Goal: Task Accomplishment & Management: Manage account settings

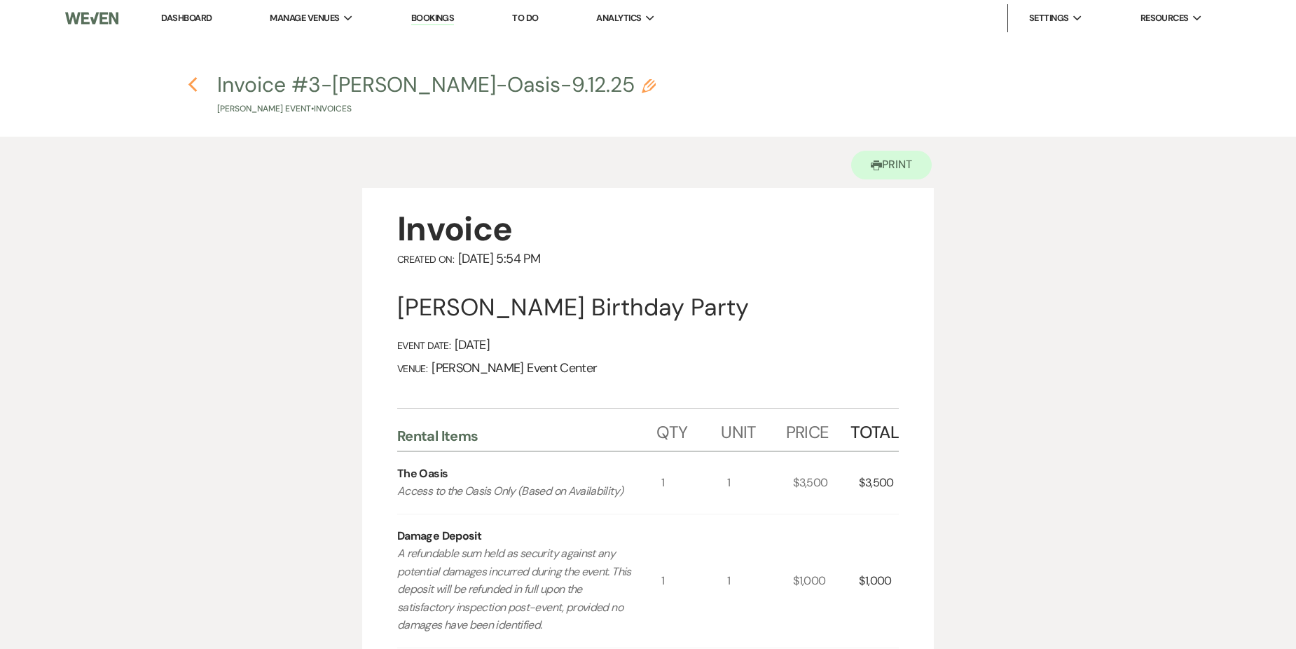
click at [189, 80] on icon "Previous" at bounding box center [193, 84] width 11 height 17
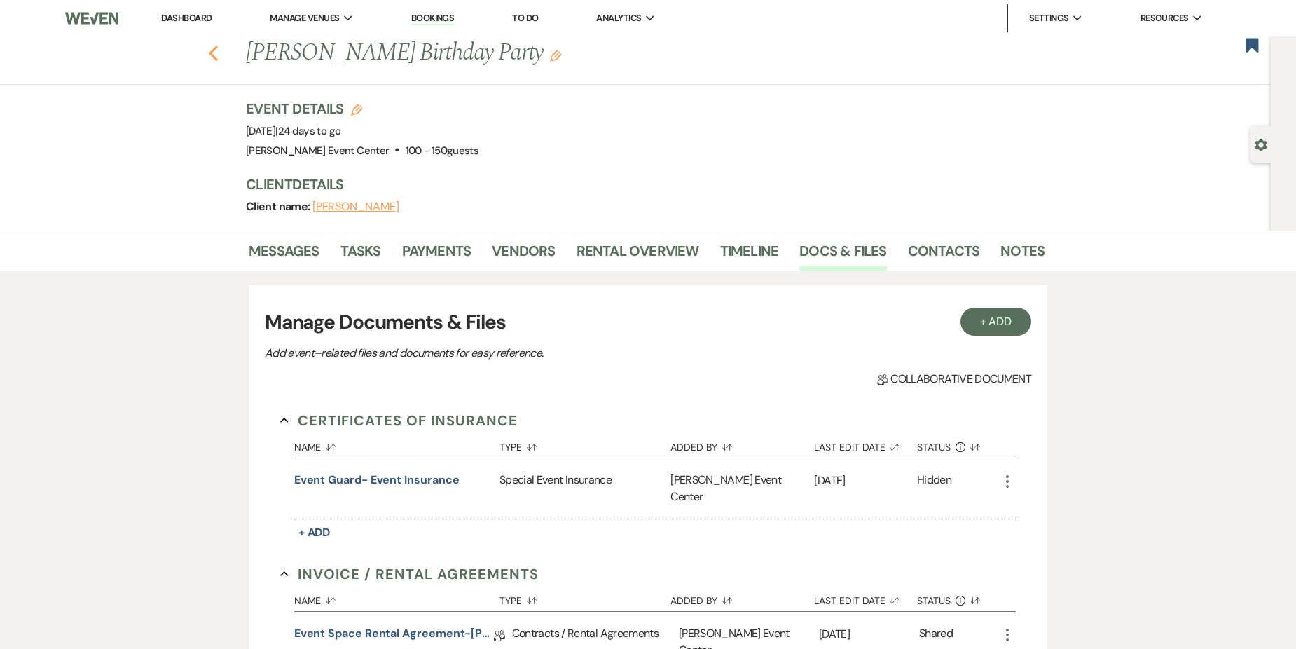
click at [219, 55] on icon "Previous" at bounding box center [213, 53] width 11 height 17
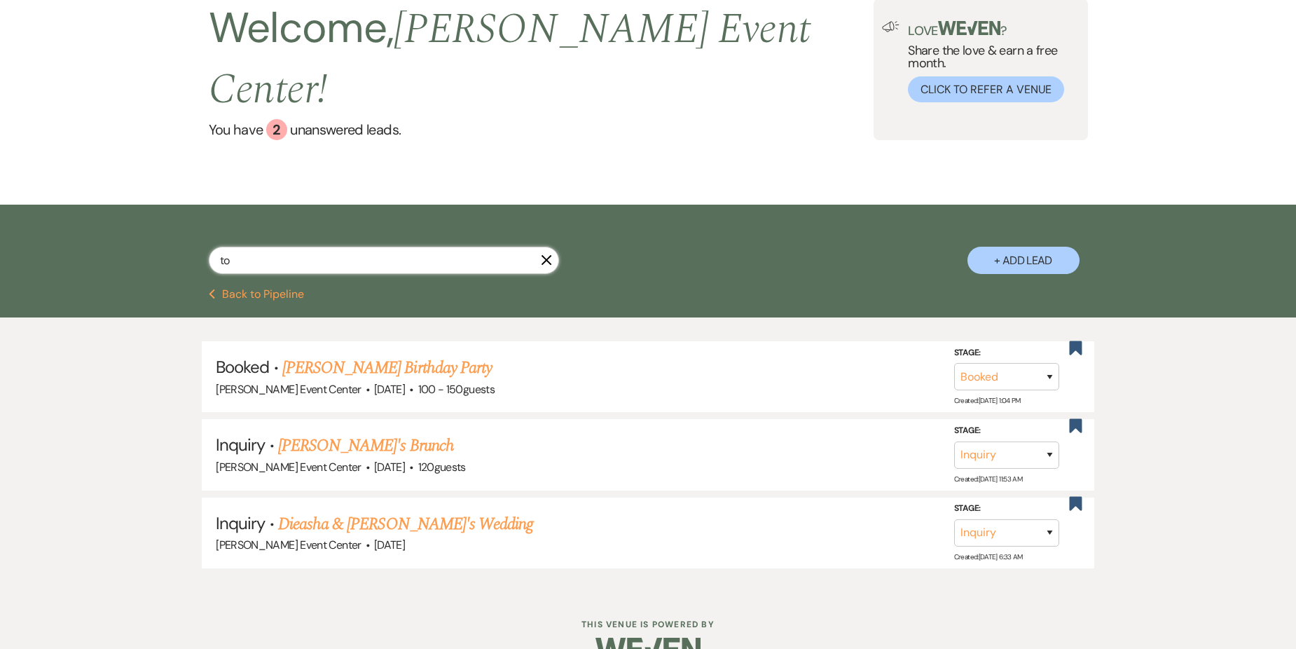
type input "t"
type input "Cow"
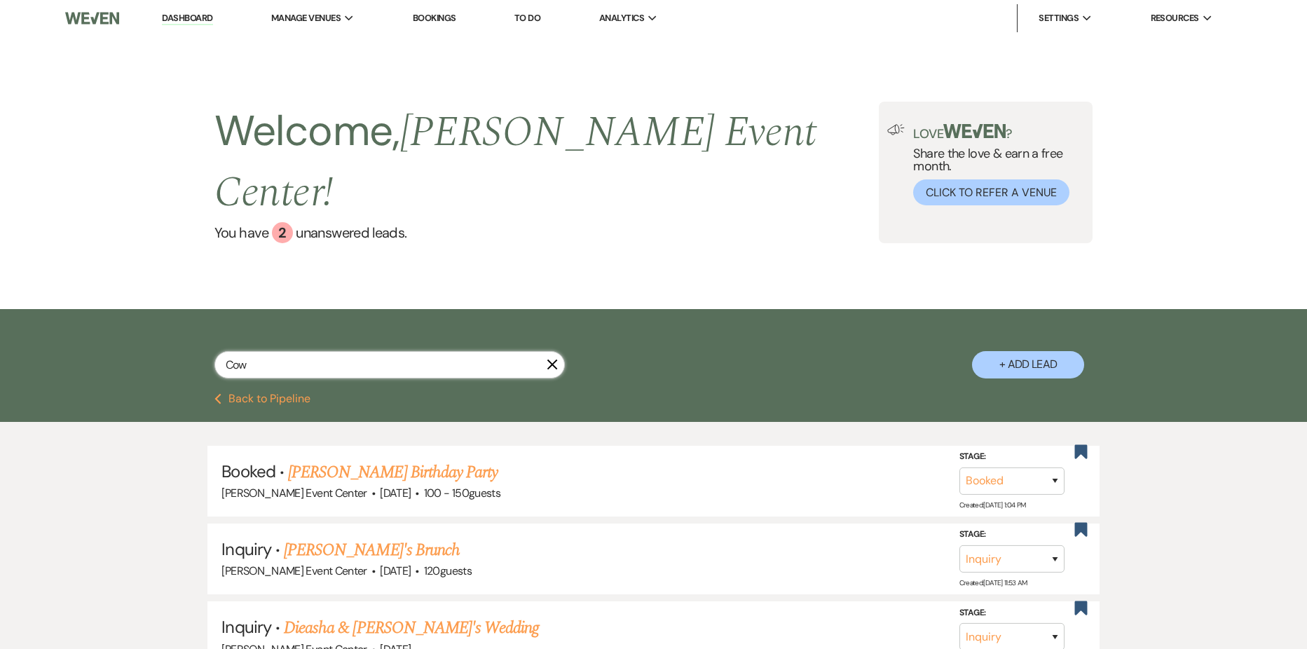
select select "5"
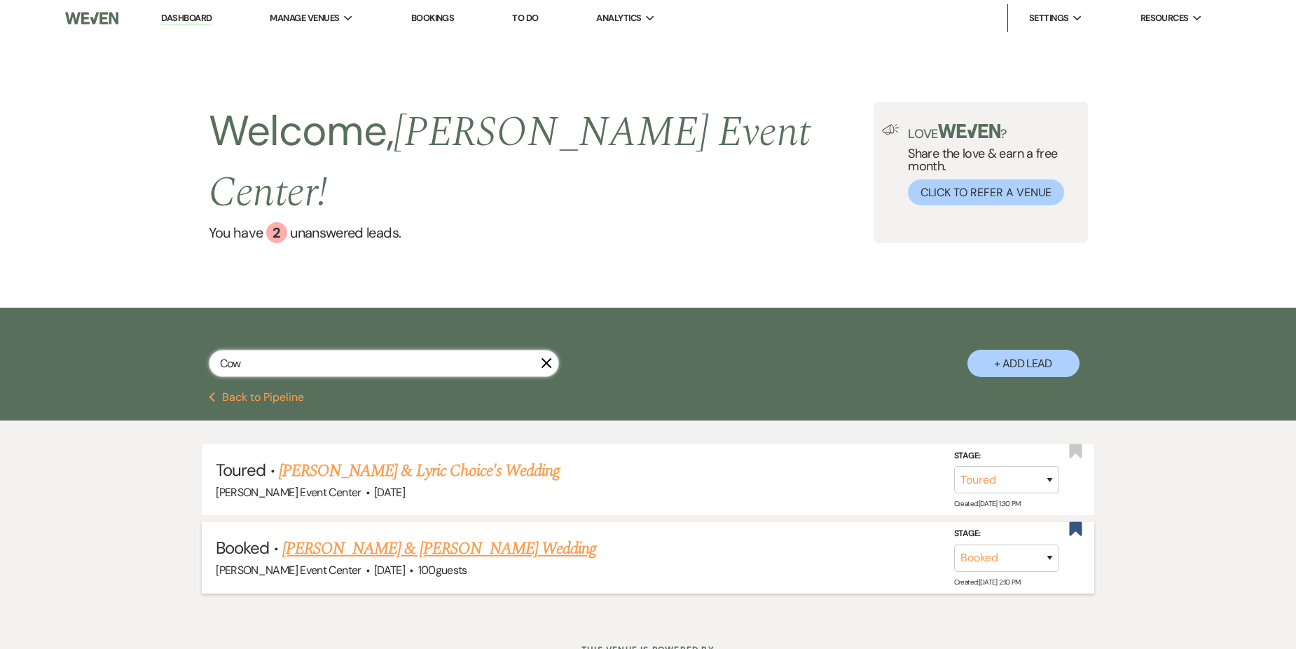
type input "Cow"
click at [434, 536] on link "Randy Cowart & Takisha Cowart's Wedding" at bounding box center [439, 548] width 314 height 25
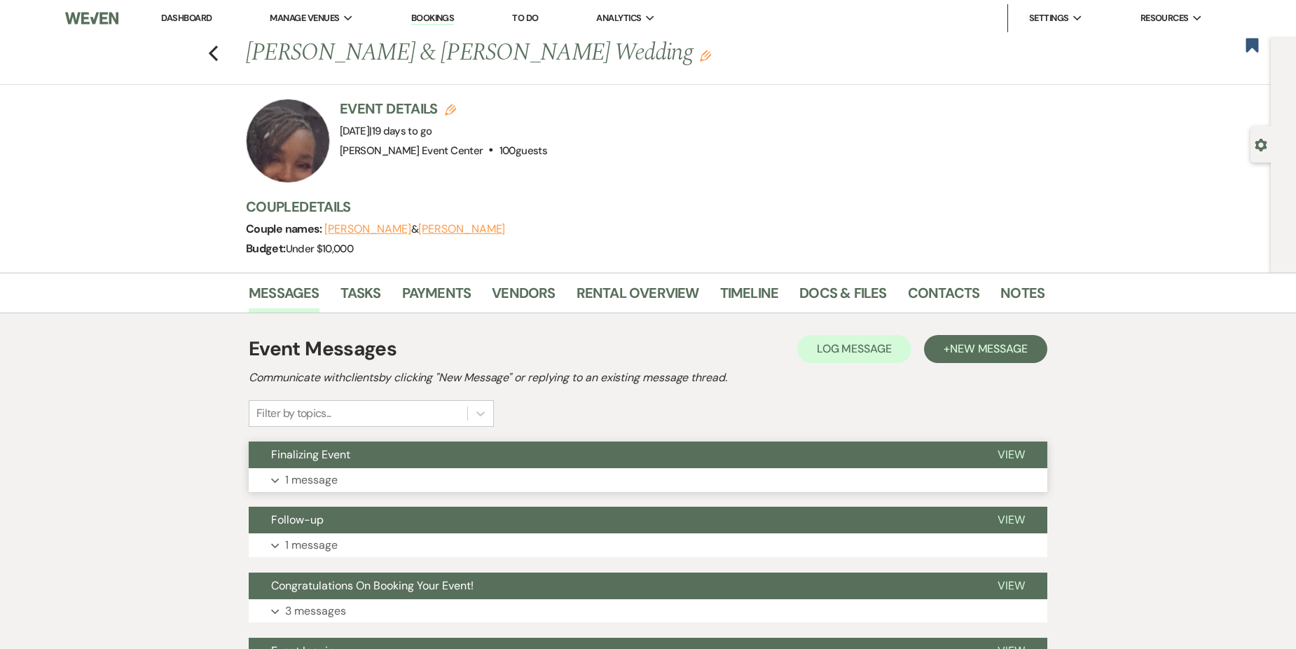
click at [395, 481] on button "Expand 1 message" at bounding box center [648, 480] width 799 height 24
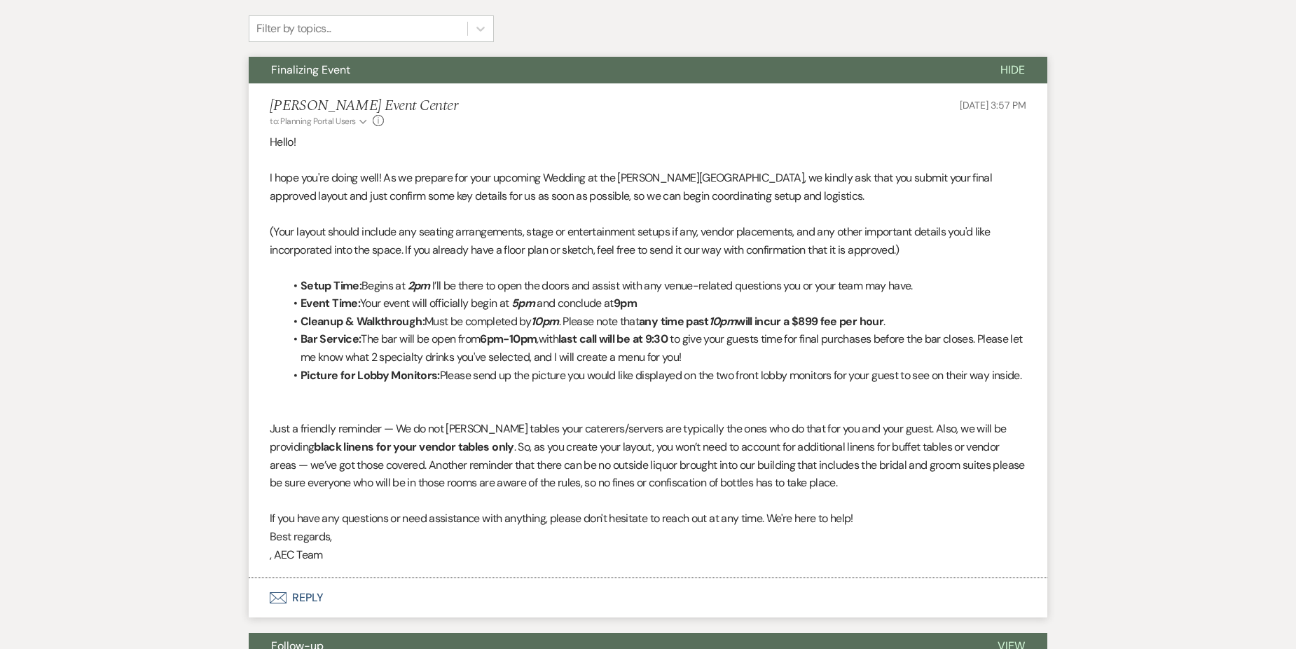
scroll to position [420, 0]
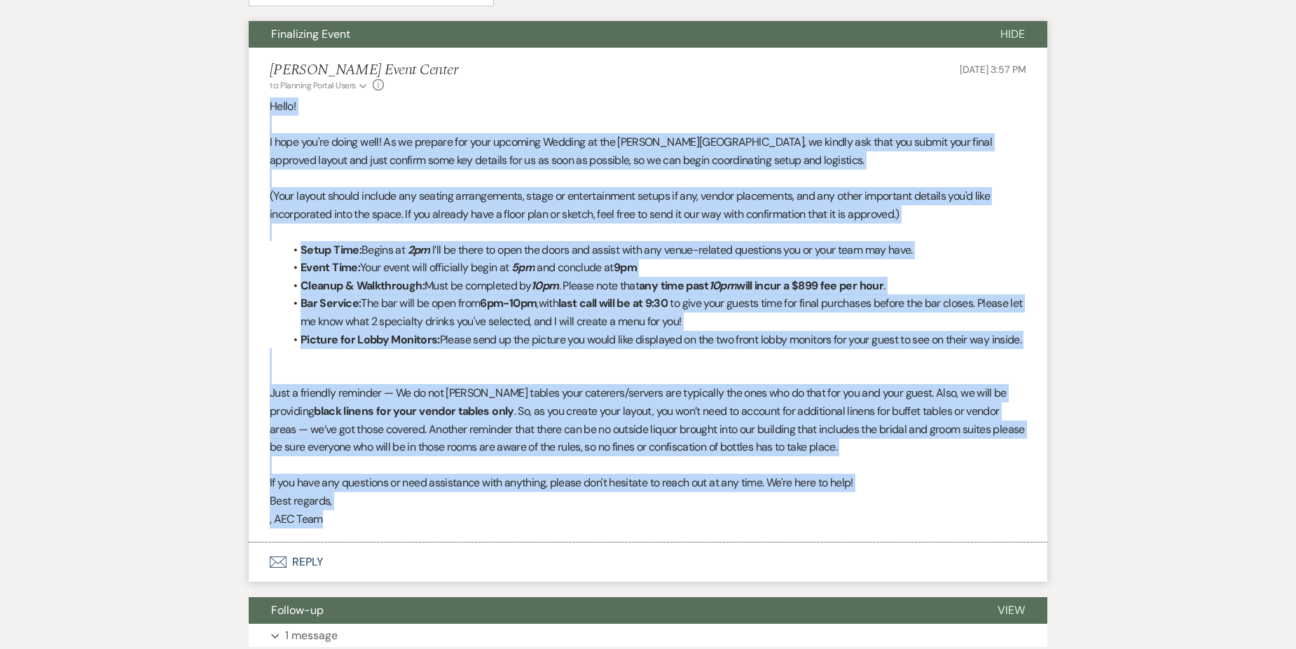
drag, startPoint x: 268, startPoint y: 105, endPoint x: 464, endPoint y: 535, distance: 472.8
click at [464, 535] on li "Artis Event Center to: Planning Portal Users Expand Info Aug 18, 2025, 3:57 PM …" at bounding box center [648, 295] width 799 height 495
drag, startPoint x: 464, startPoint y: 535, endPoint x: 439, endPoint y: 453, distance: 85.8
copy div "Hello! I hope you're doing well! As we prepare for your upcoming Wedding at the…"
click at [235, 344] on div "Messages Tasks Payments Vendors Rental Overview Timeline Docs & Files Contacts …" at bounding box center [648, 325] width 1296 height 947
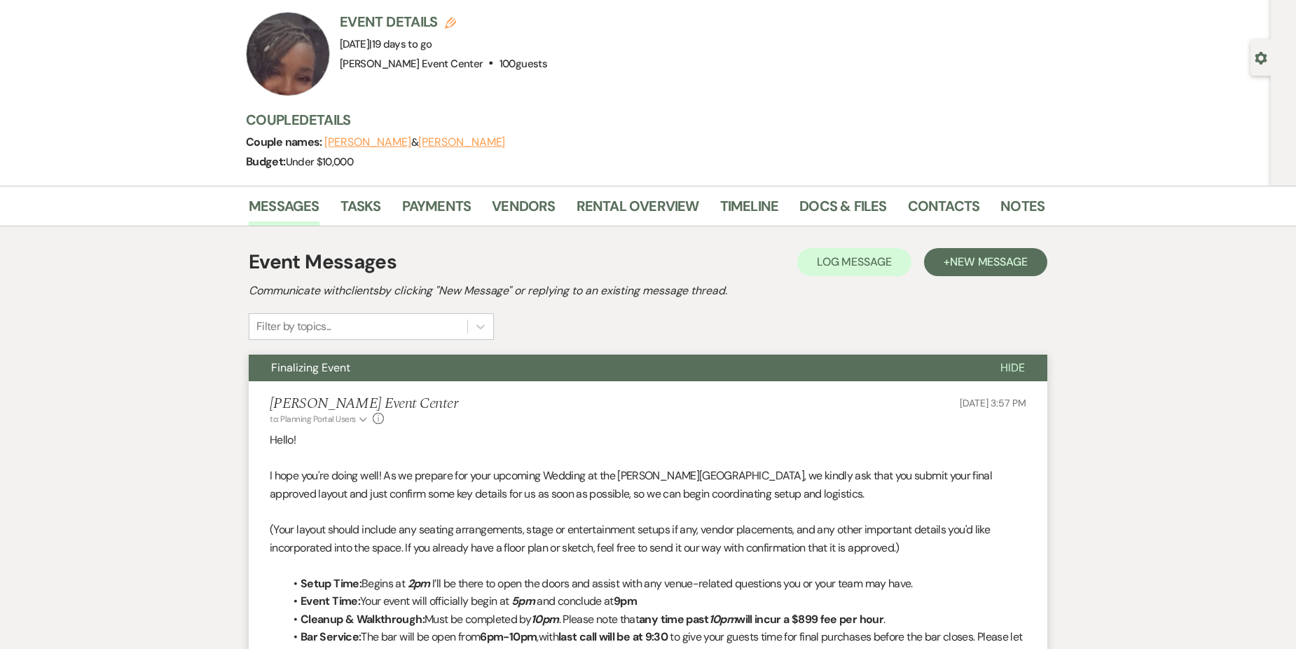
scroll to position [0, 0]
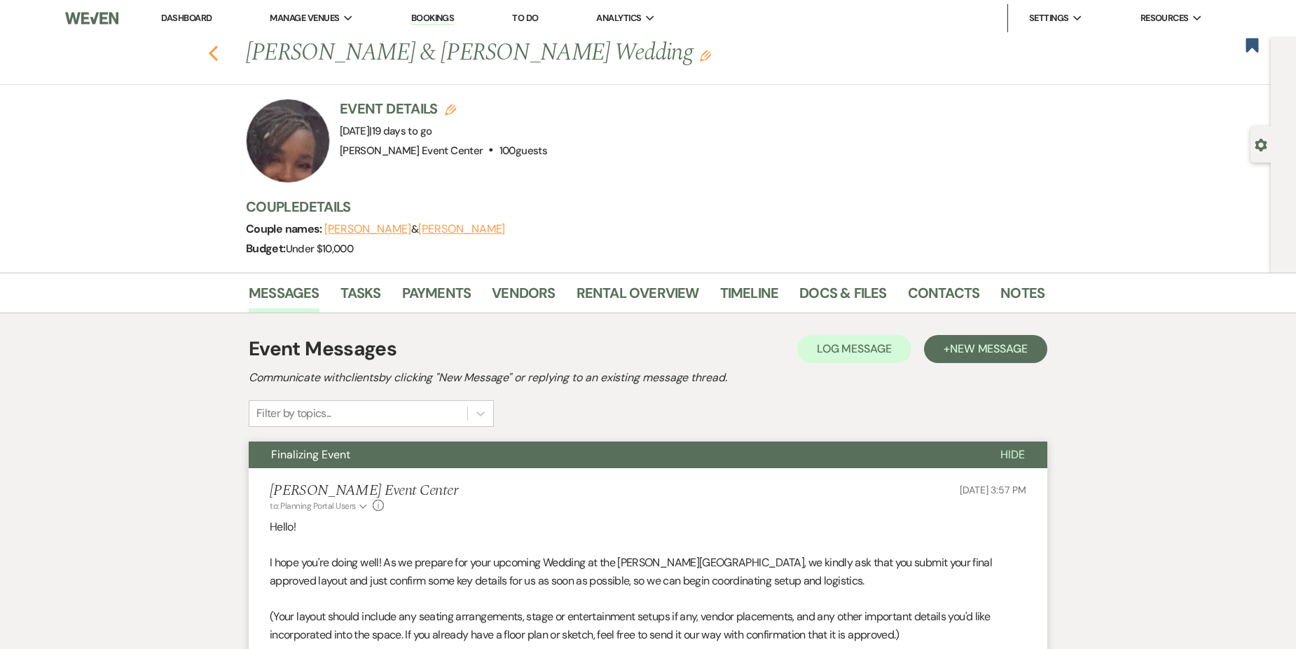
click at [218, 53] on icon "Previous" at bounding box center [213, 53] width 11 height 17
select select "5"
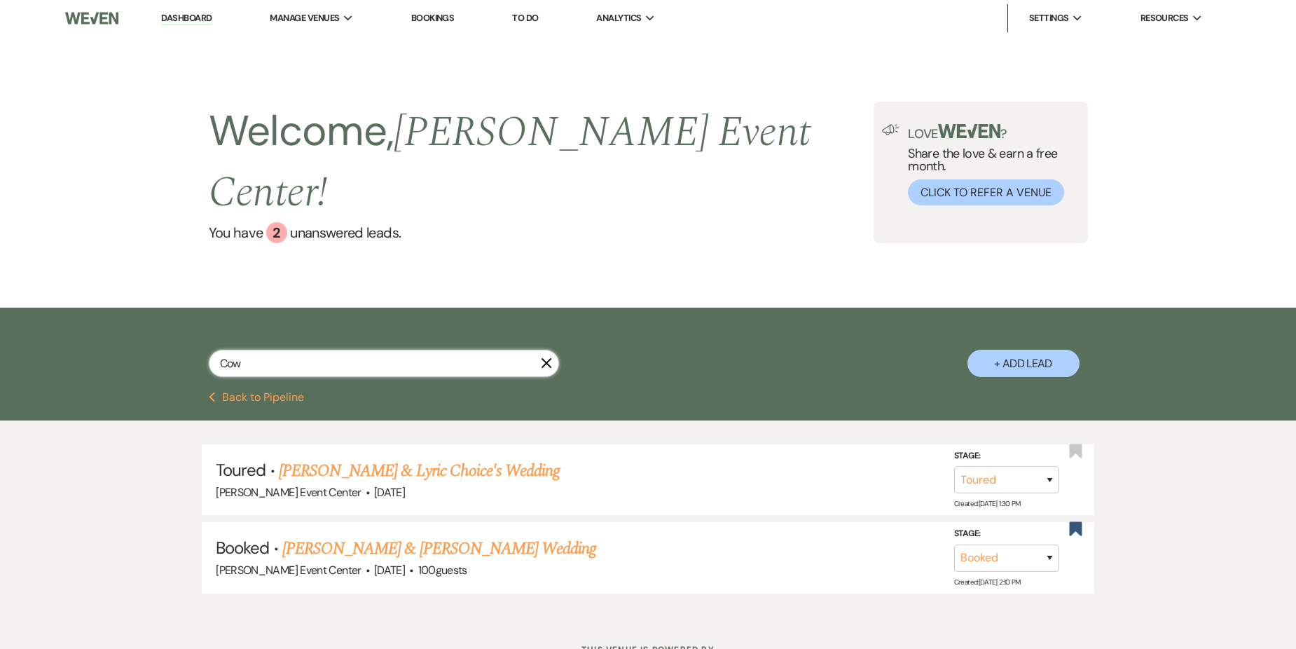
click at [305, 350] on input "Cow" at bounding box center [384, 363] width 350 height 27
type input "C"
type input "Peoples"
select select "8"
select select "9"
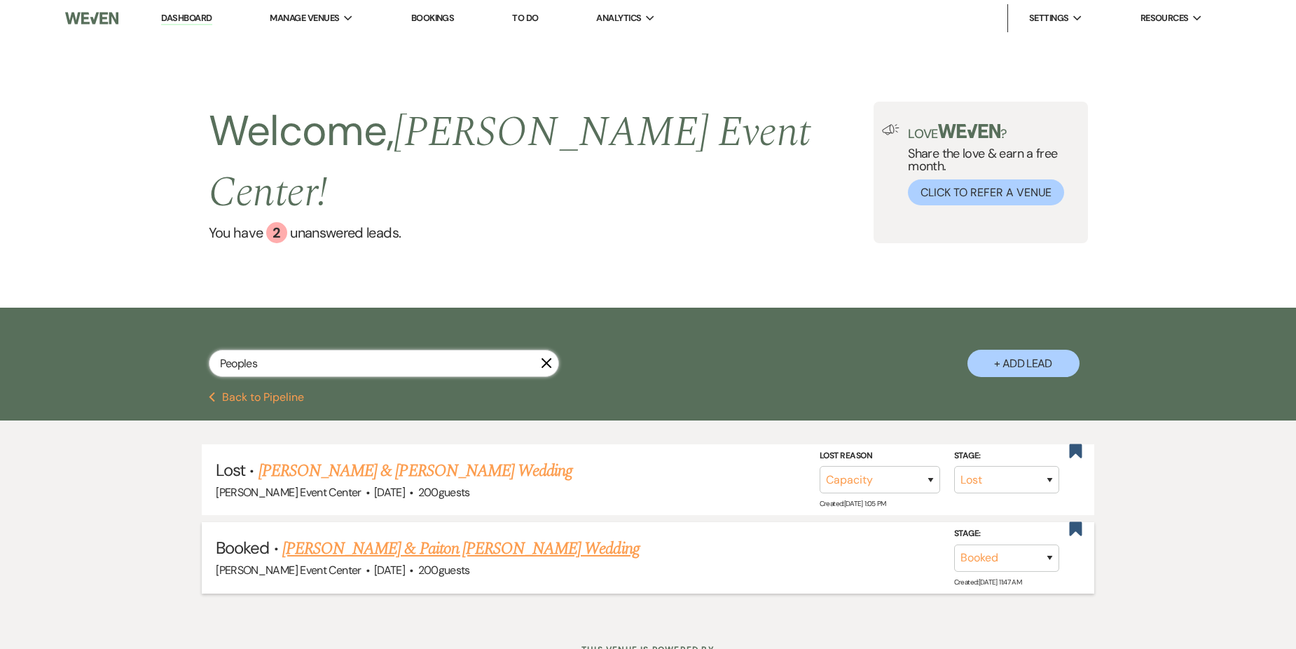
type input "Peoples"
click at [392, 536] on link "[PERSON_NAME] & Paiton [PERSON_NAME] Wedding" at bounding box center [460, 548] width 357 height 25
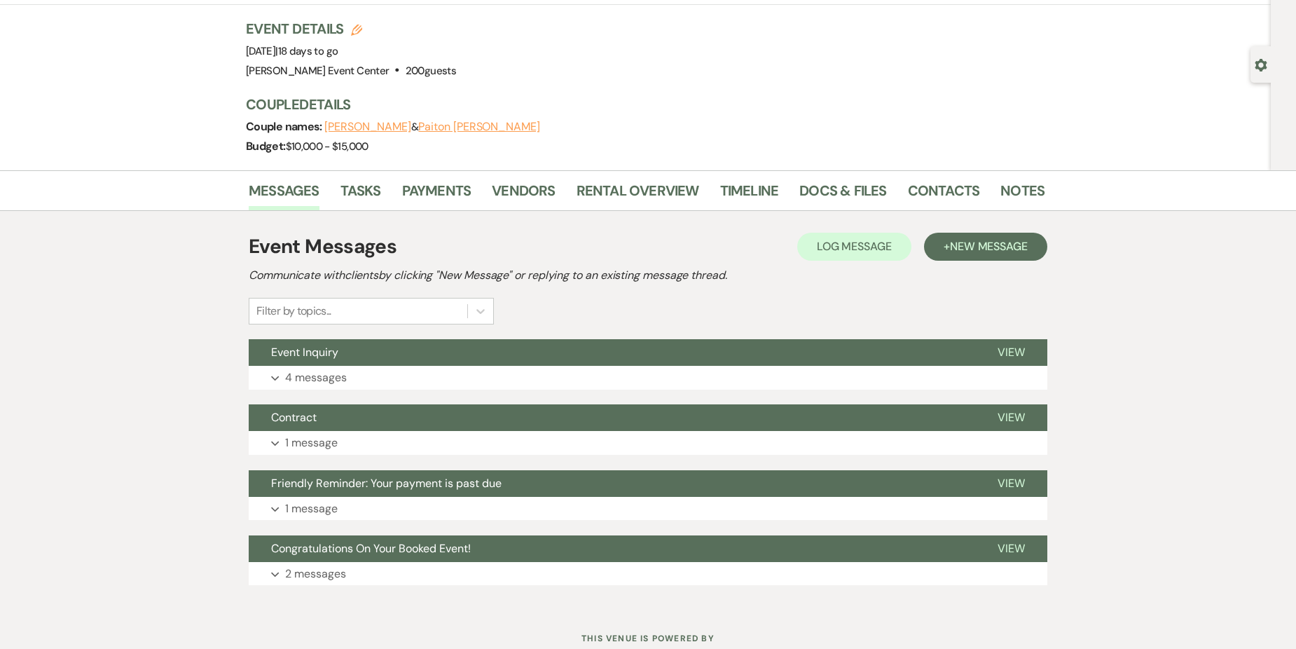
scroll to position [128, 0]
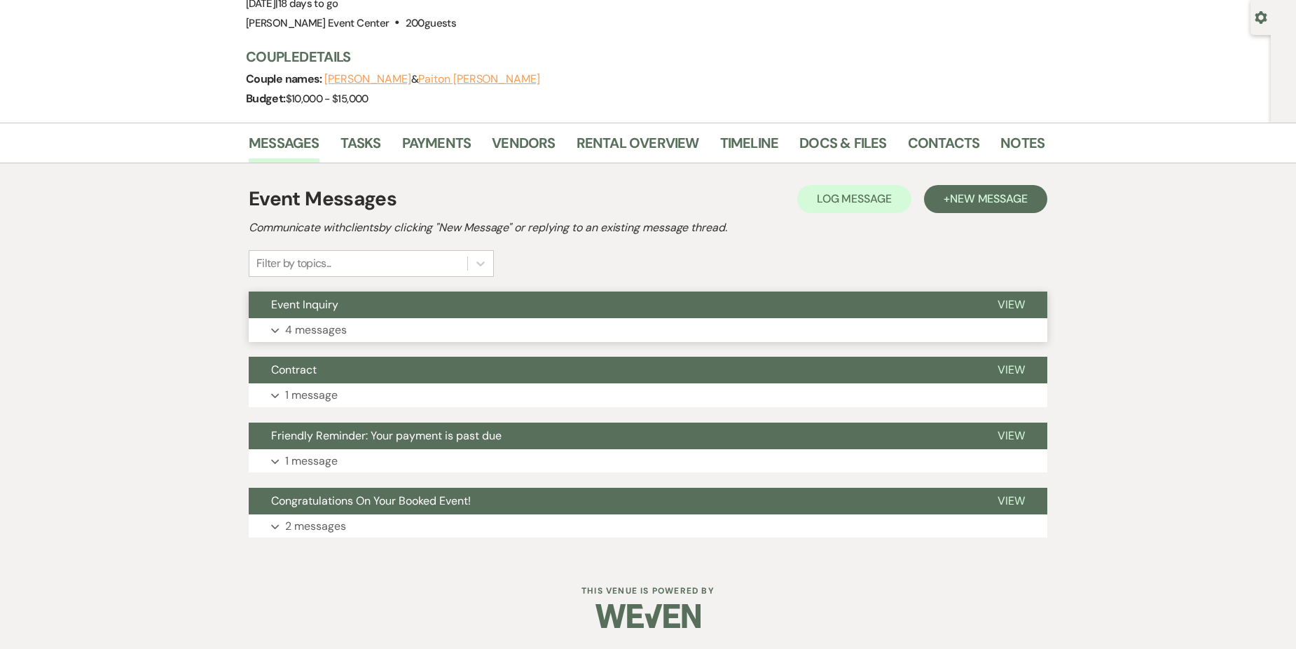
click at [359, 337] on button "Expand 4 messages" at bounding box center [648, 330] width 799 height 24
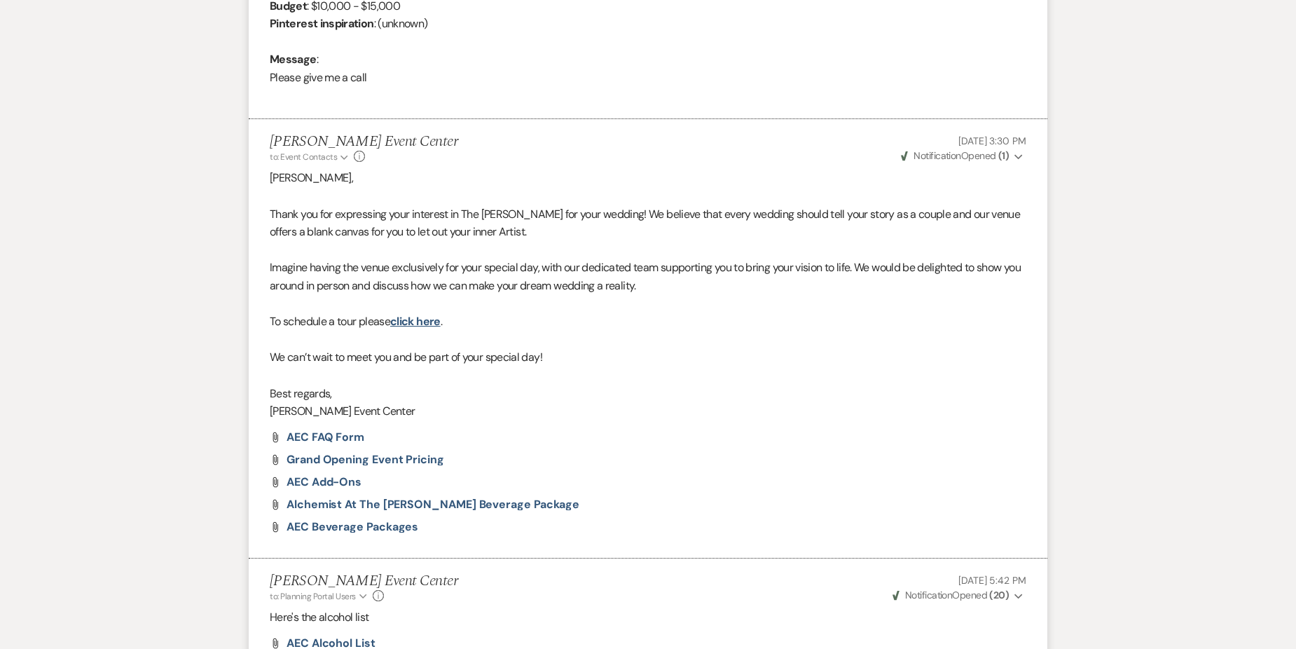
scroll to position [618, 0]
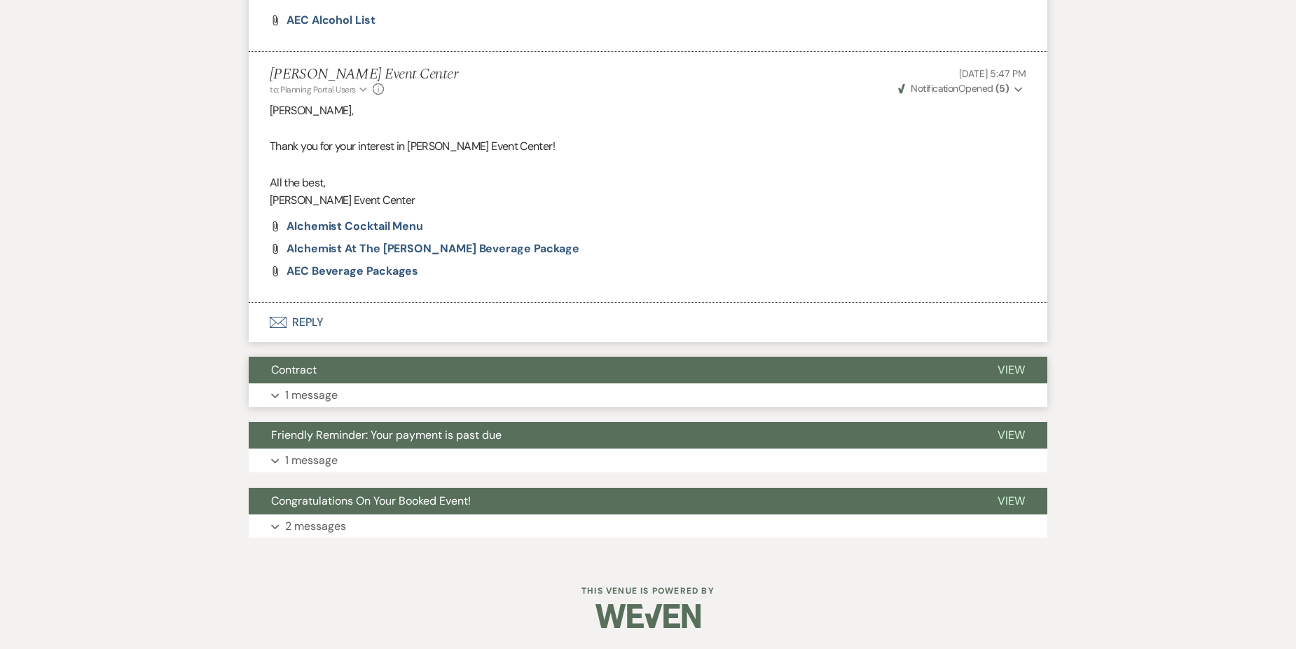
click at [376, 397] on button "Expand 1 message" at bounding box center [648, 395] width 799 height 24
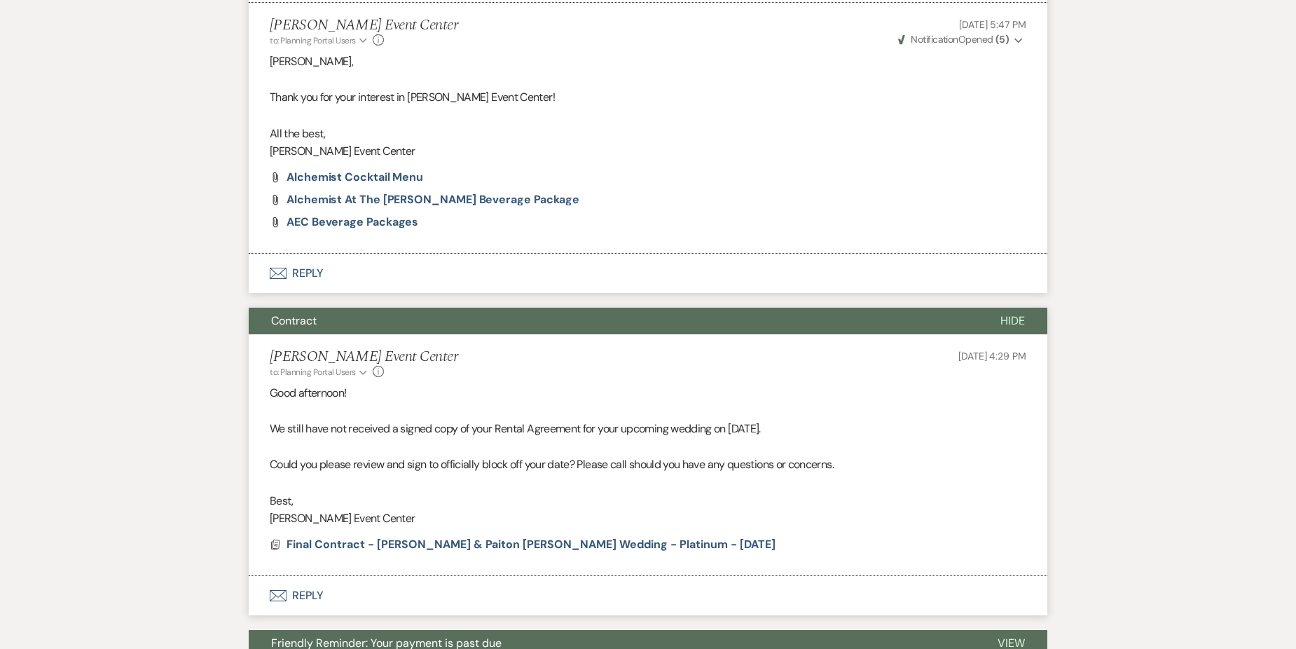
scroll to position [1427, 0]
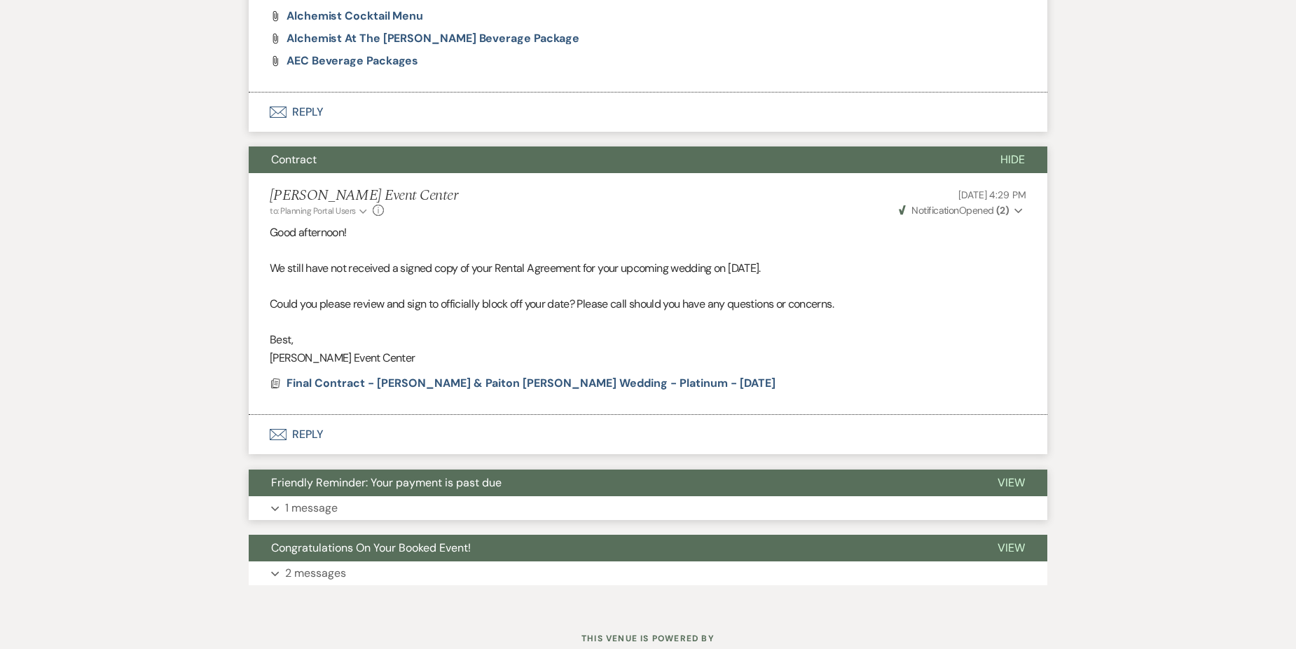
click at [415, 481] on span "Friendly Reminder: Your payment is past due" at bounding box center [386, 482] width 231 height 15
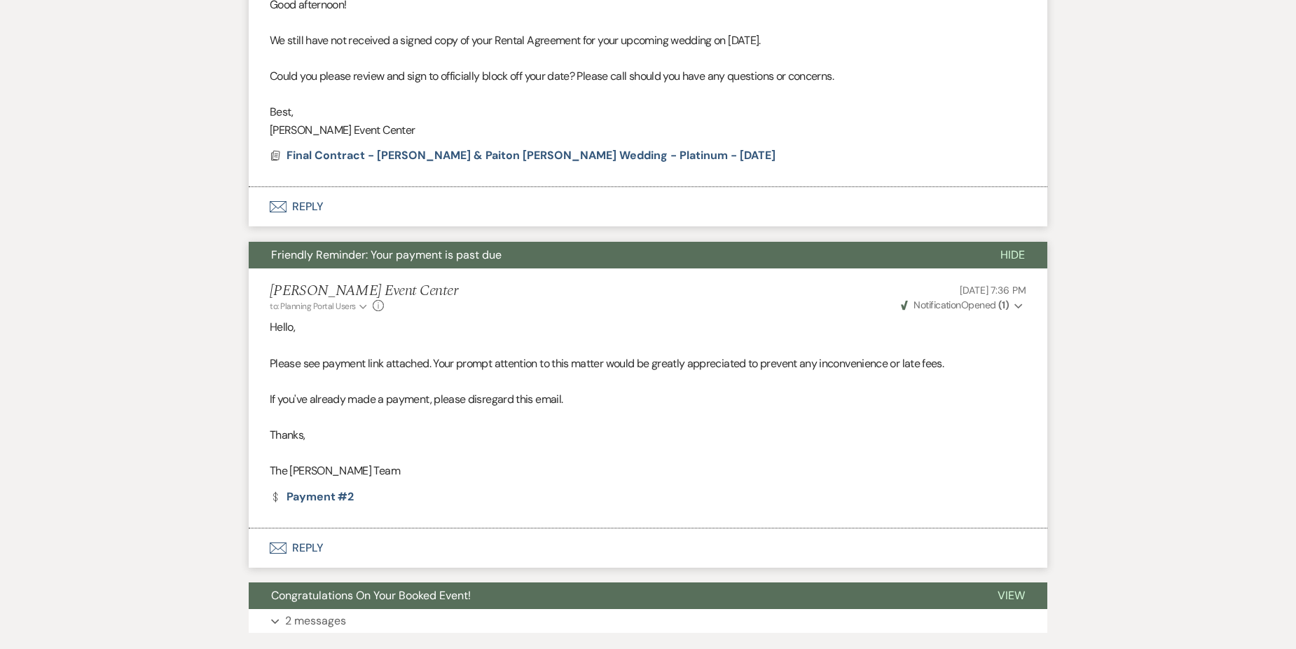
scroll to position [1750, 0]
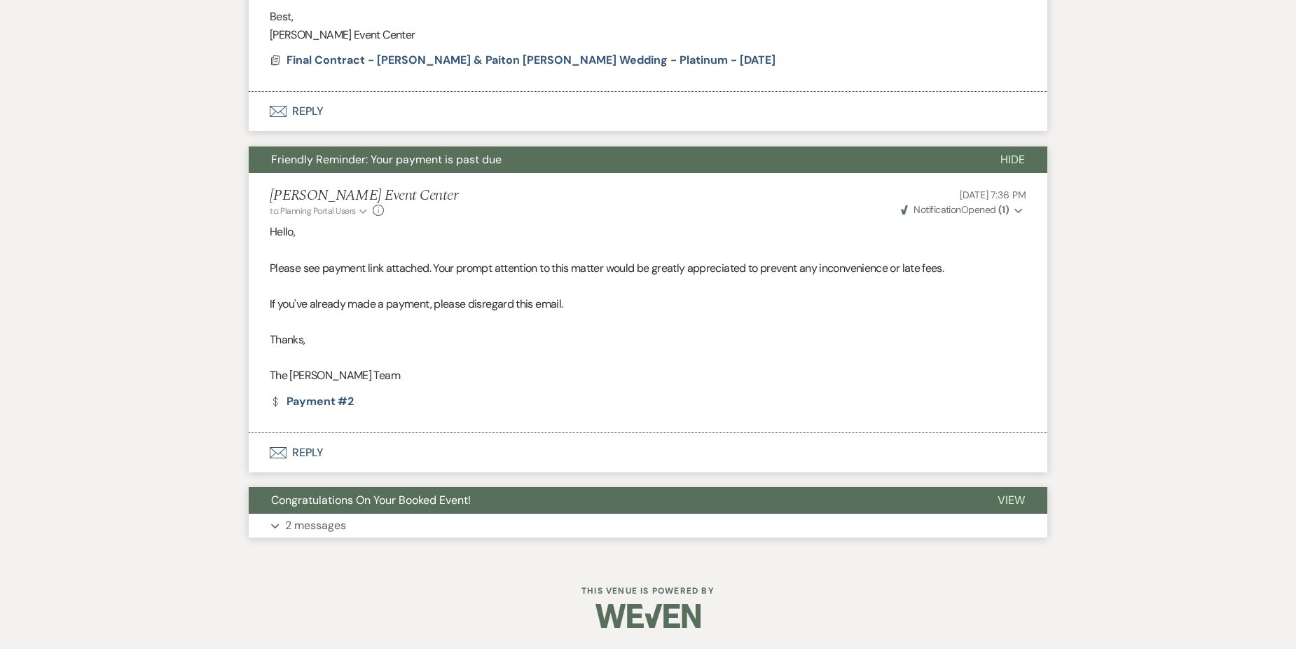
click at [428, 514] on button "Expand 2 messages" at bounding box center [648, 526] width 799 height 24
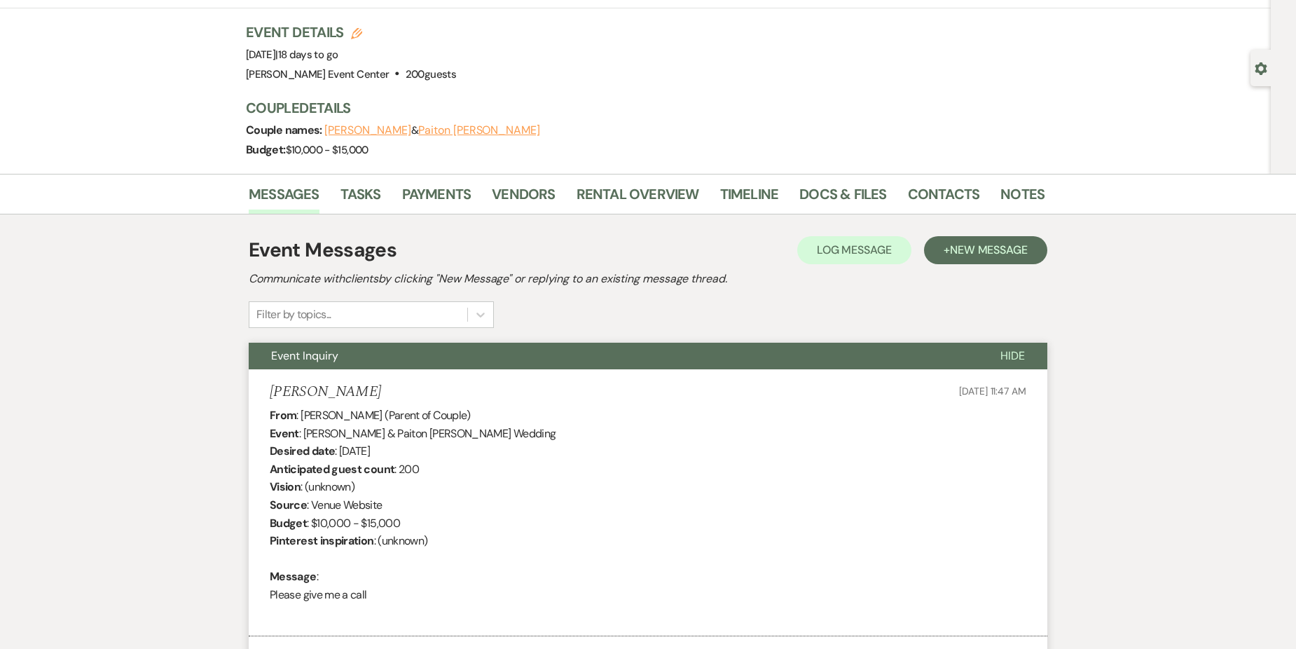
scroll to position [0, 0]
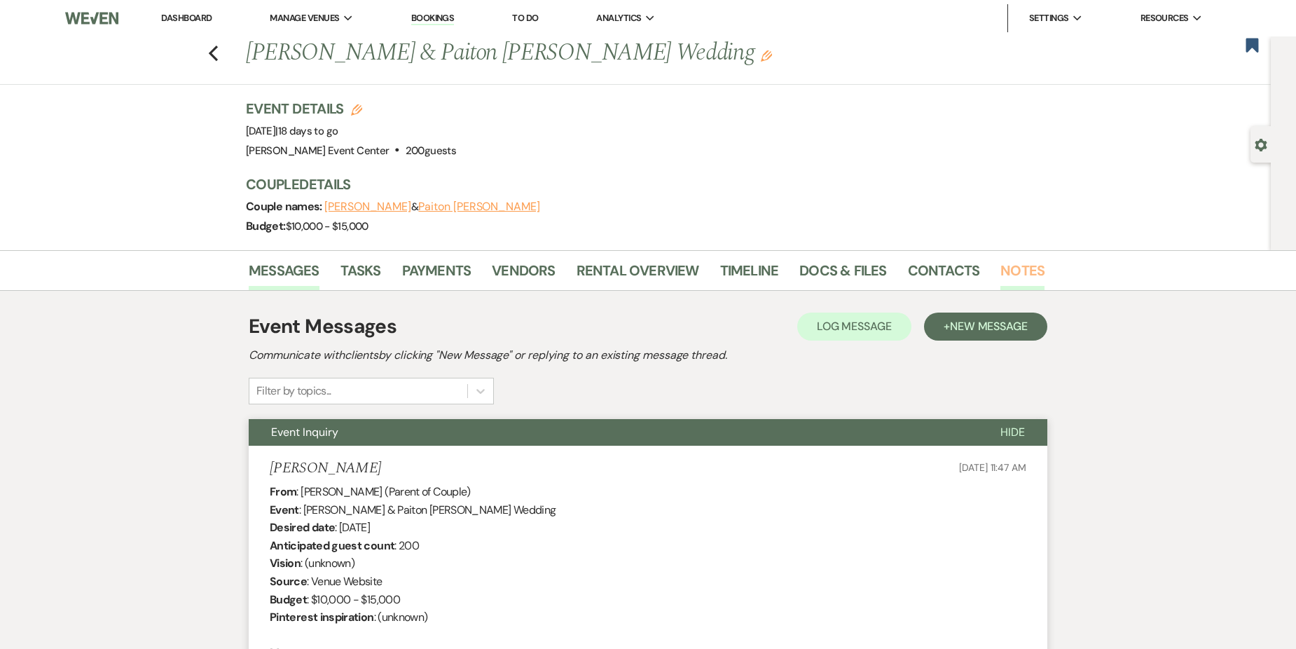
click at [1011, 272] on link "Notes" at bounding box center [1023, 274] width 44 height 31
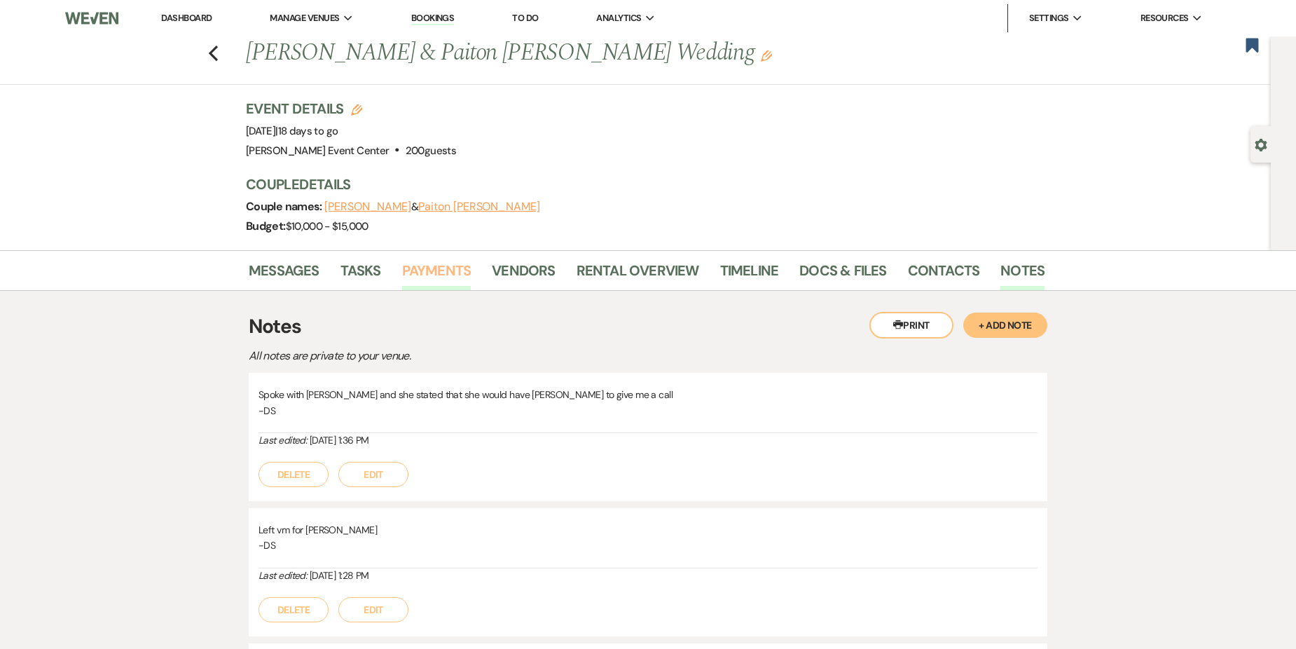
click at [448, 273] on link "Payments" at bounding box center [436, 274] width 69 height 31
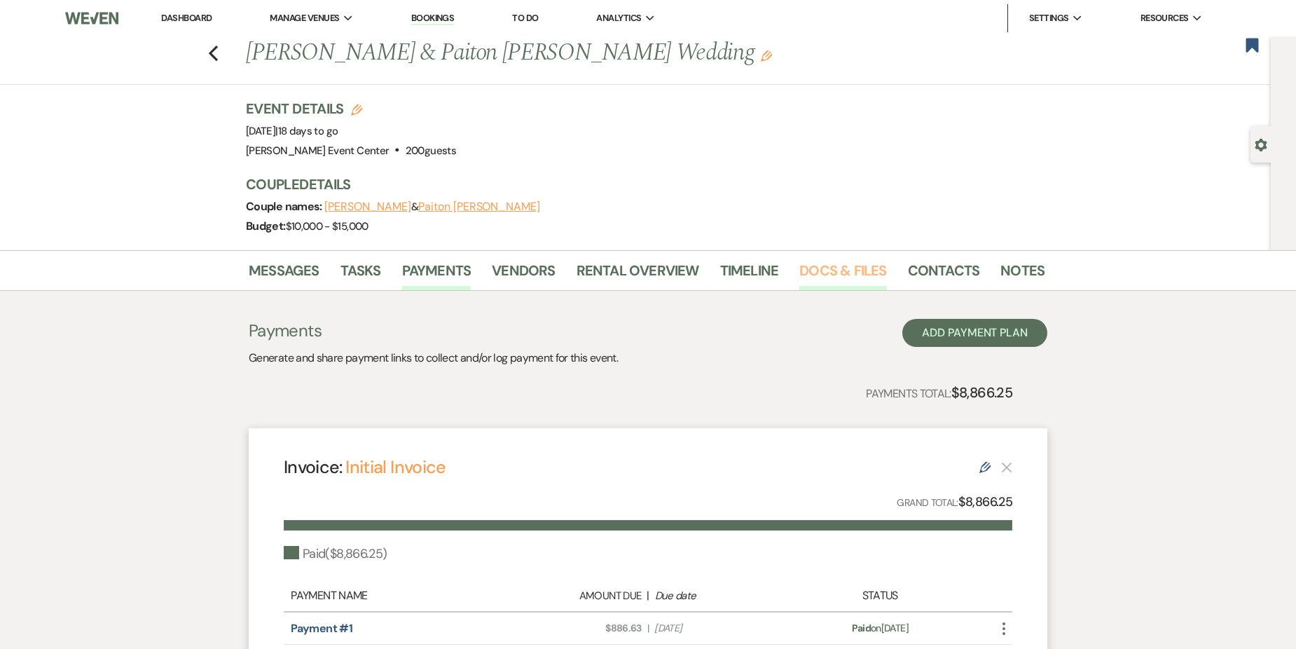
click at [819, 275] on link "Docs & Files" at bounding box center [842, 274] width 87 height 31
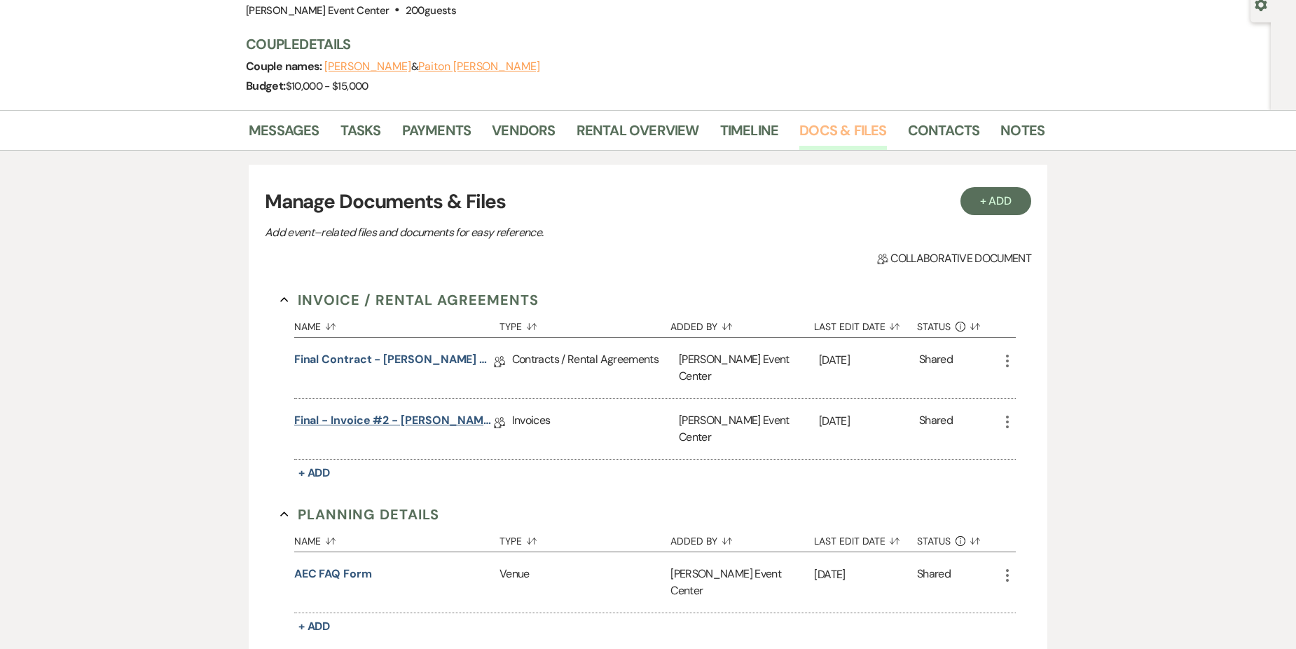
scroll to position [280, 0]
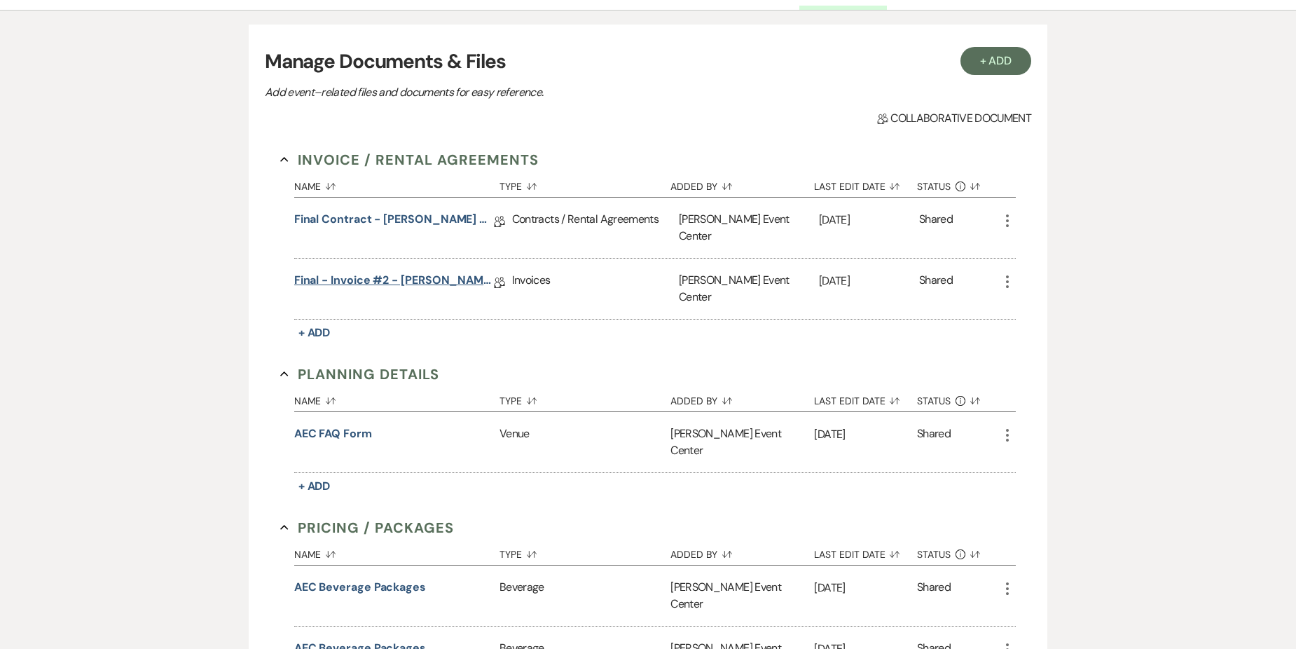
click at [413, 272] on link "Final - Invoice #2 - Maples Wedding - Platinum Package - 09.06.25" at bounding box center [394, 283] width 200 height 22
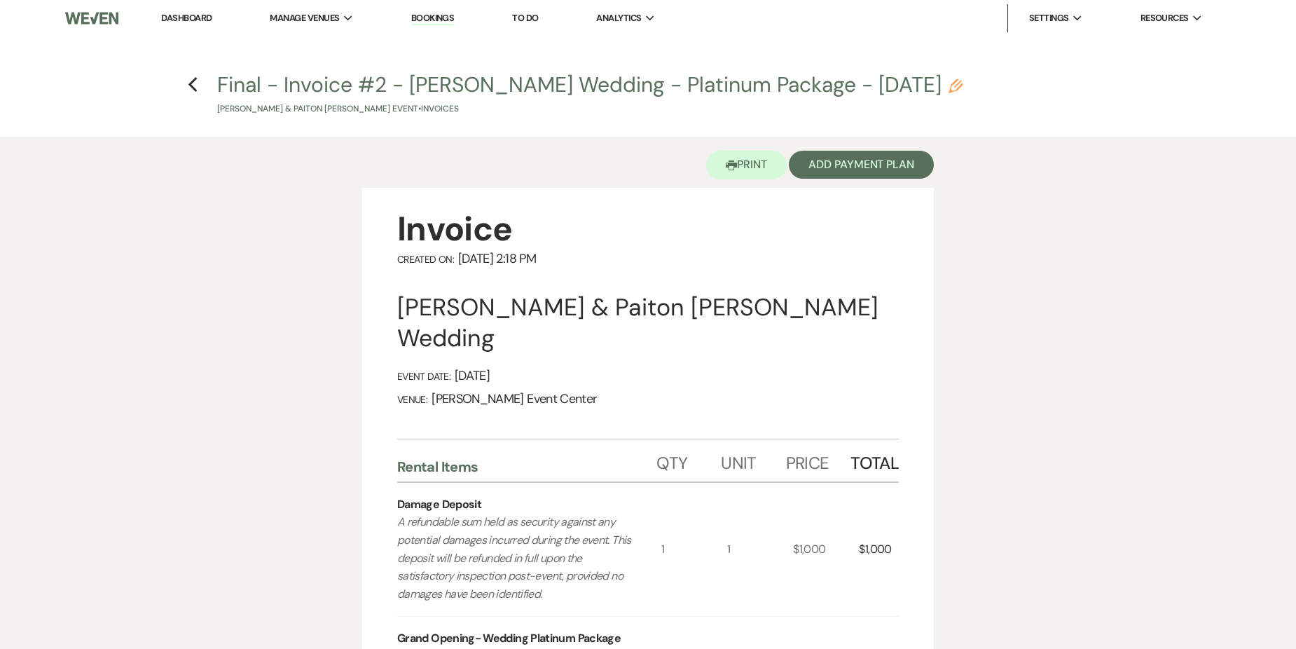
click at [186, 89] on h4 "Previous Final - Invoice #2 - Maples Wedding - Platinum Package - 09.06.25 Penc…" at bounding box center [648, 93] width 1009 height 46
click at [188, 86] on icon "Previous" at bounding box center [193, 84] width 11 height 17
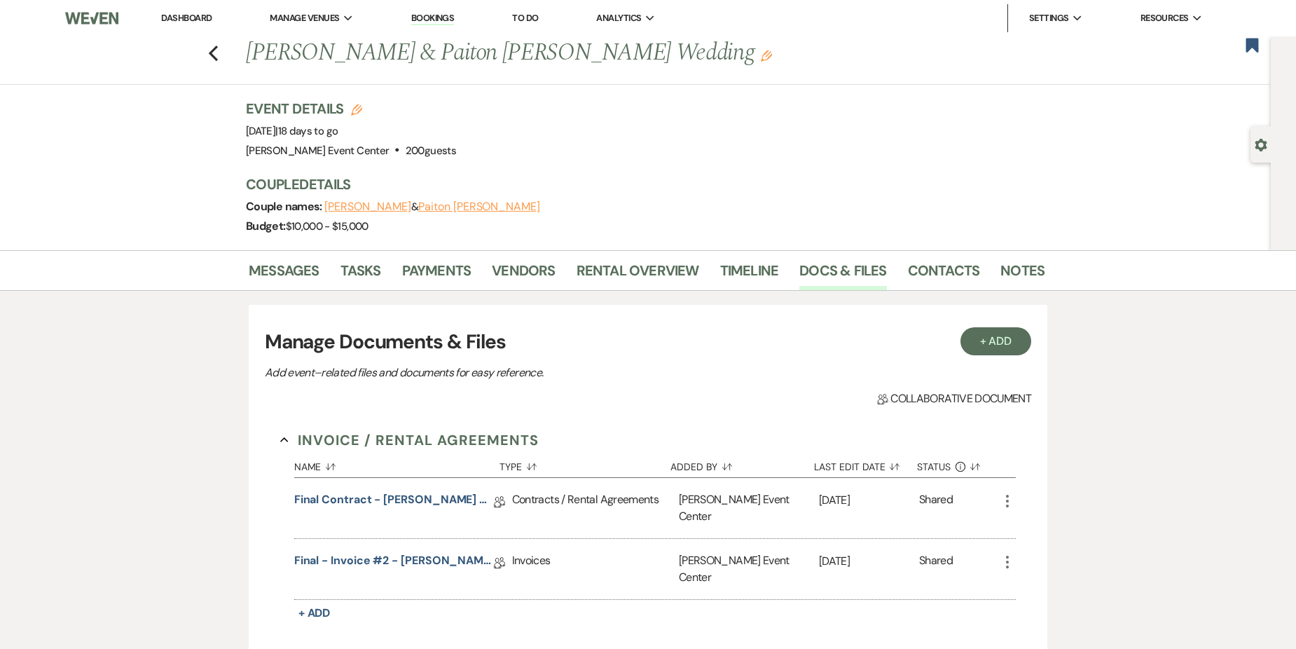
scroll to position [280, 0]
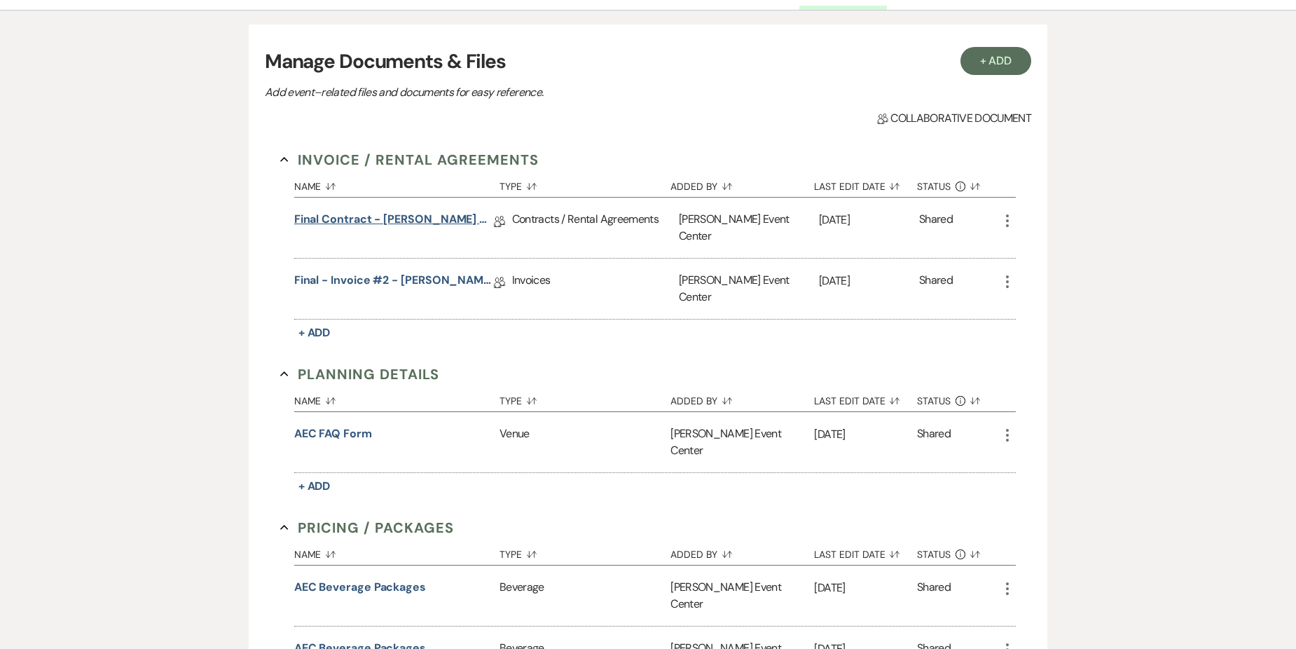
click at [429, 223] on link "Final Contract - William Peoples & Paiton Maples's Wedding - Platinum - 09.06.25" at bounding box center [394, 222] width 200 height 22
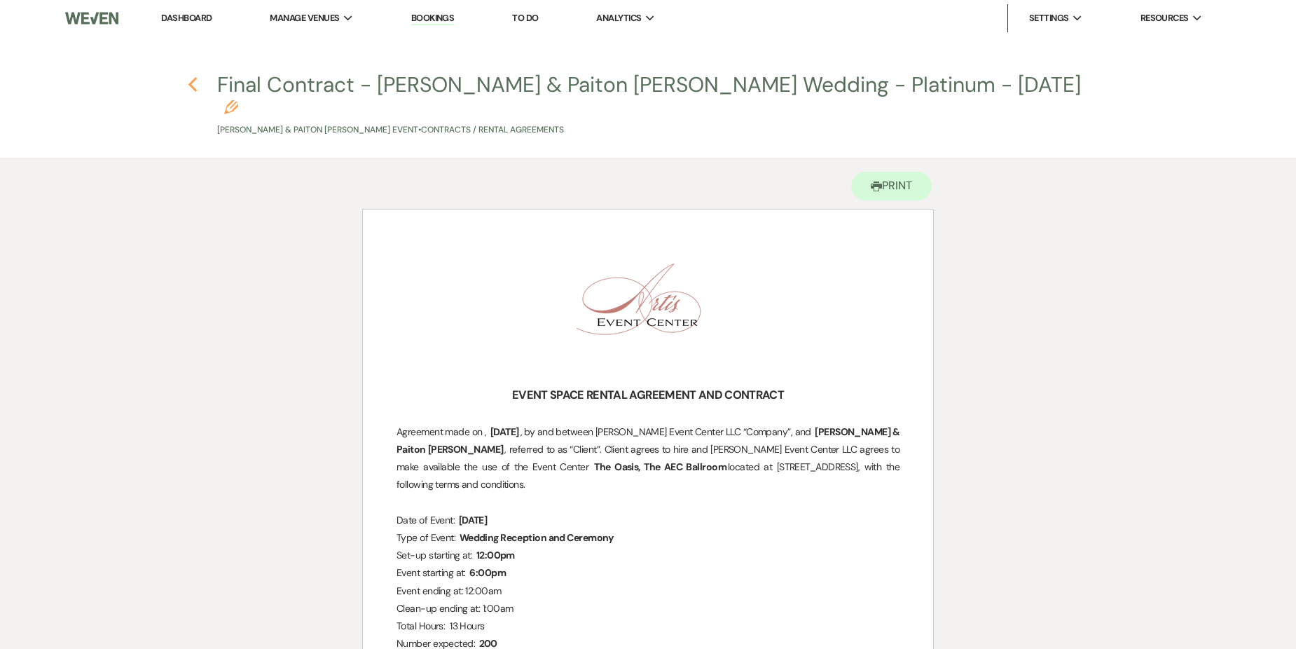
click at [193, 86] on icon "Previous" at bounding box center [193, 84] width 11 height 17
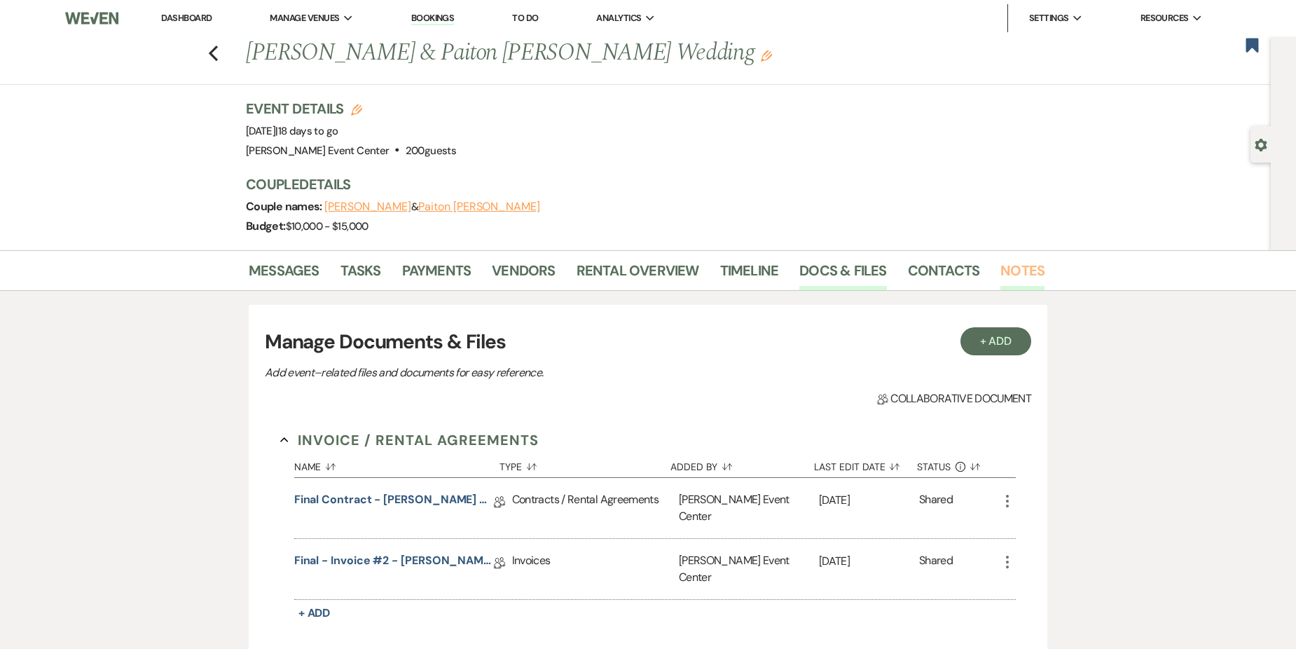
click at [1008, 266] on link "Notes" at bounding box center [1023, 274] width 44 height 31
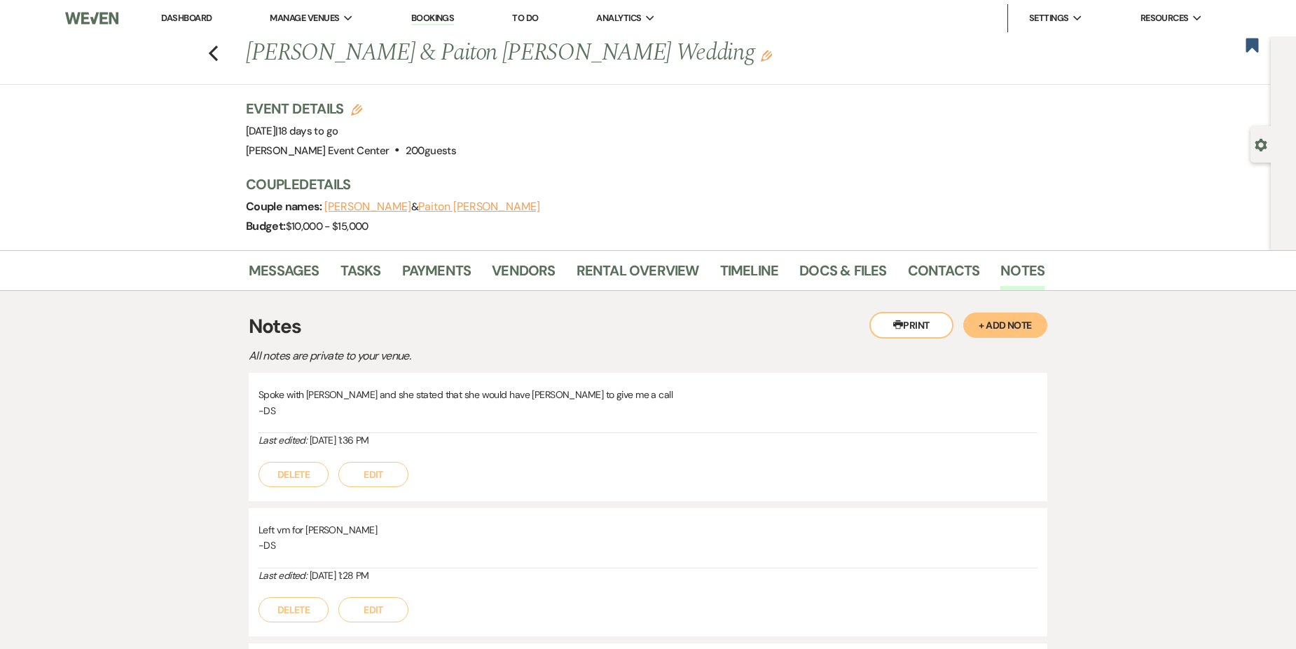
click at [1019, 329] on button "+ Add Note" at bounding box center [1005, 324] width 84 height 25
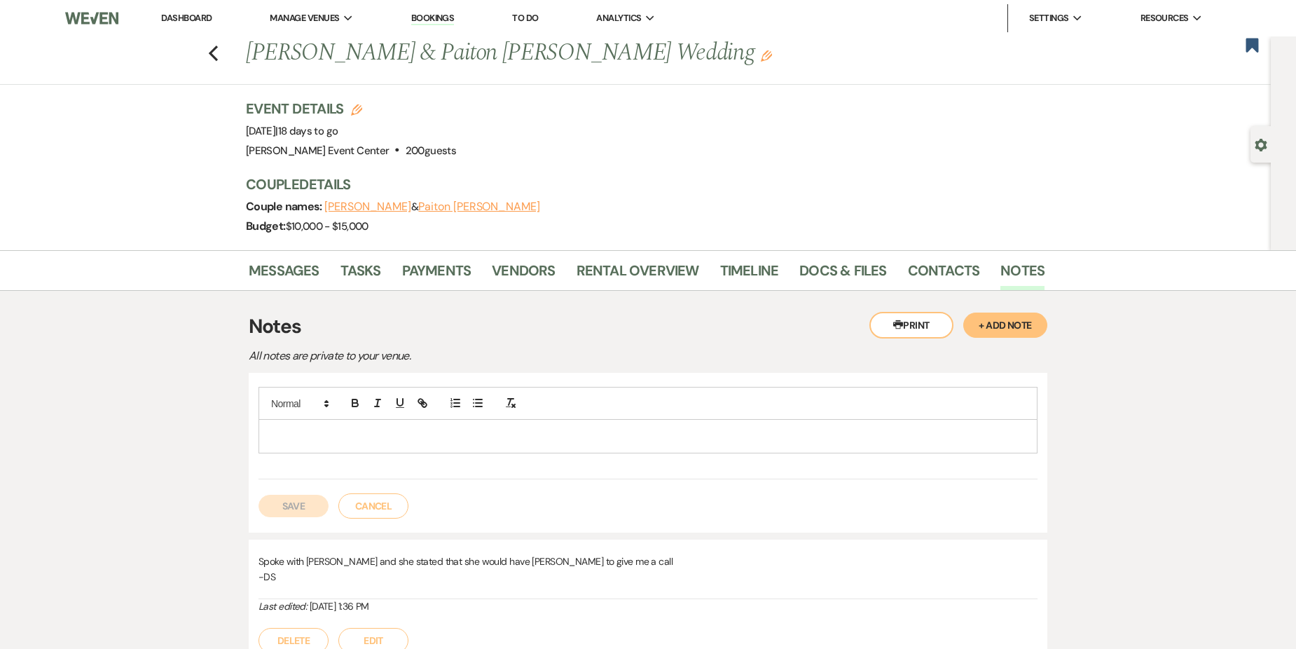
click at [523, 437] on p at bounding box center [648, 435] width 757 height 15
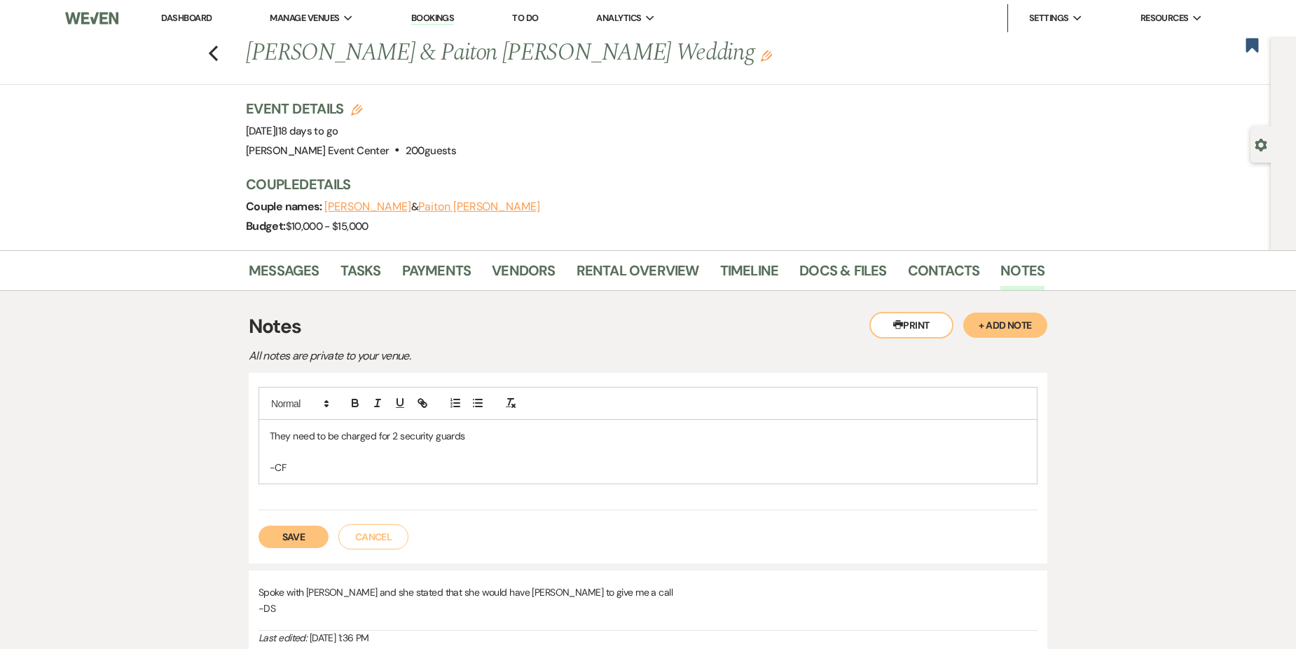
click at [284, 530] on button "Save" at bounding box center [294, 536] width 70 height 22
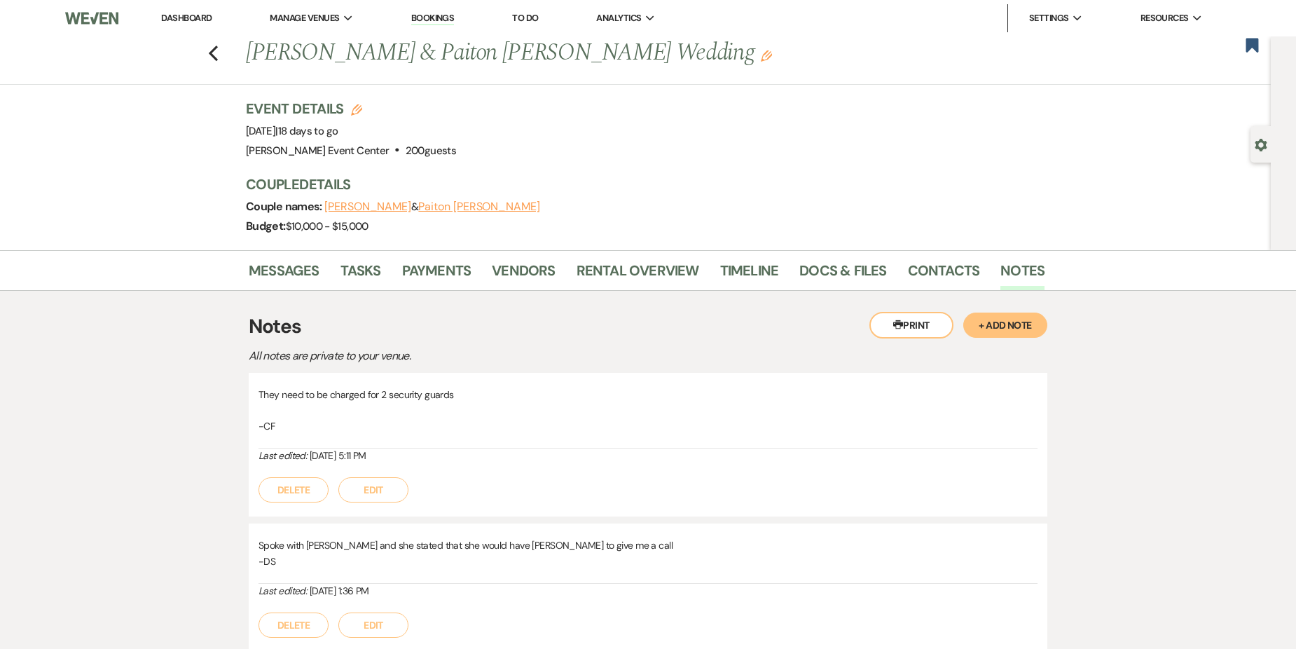
click at [224, 49] on div "Previous William Peoples & Paiton Maples's Wedding Edit Bookmark" at bounding box center [632, 60] width 1278 height 48
click at [218, 50] on use "button" at bounding box center [213, 53] width 9 height 15
select select "8"
select select "9"
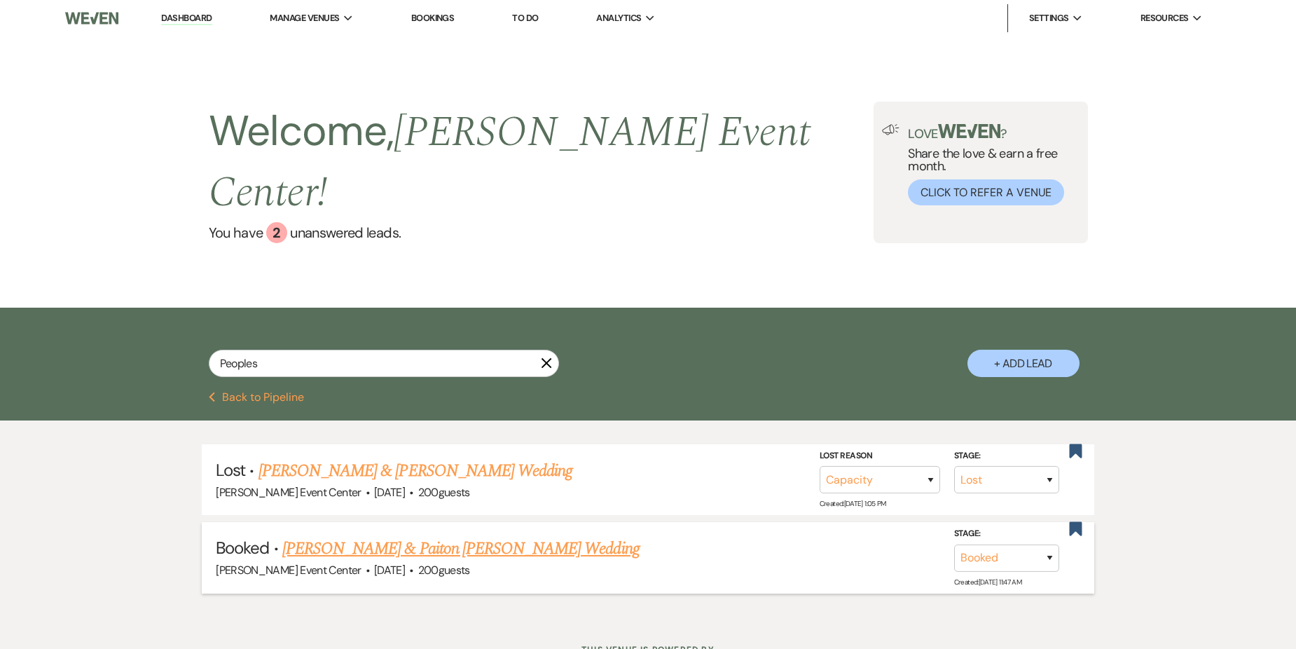
click at [396, 536] on link "[PERSON_NAME] & Paiton [PERSON_NAME] Wedding" at bounding box center [460, 548] width 357 height 25
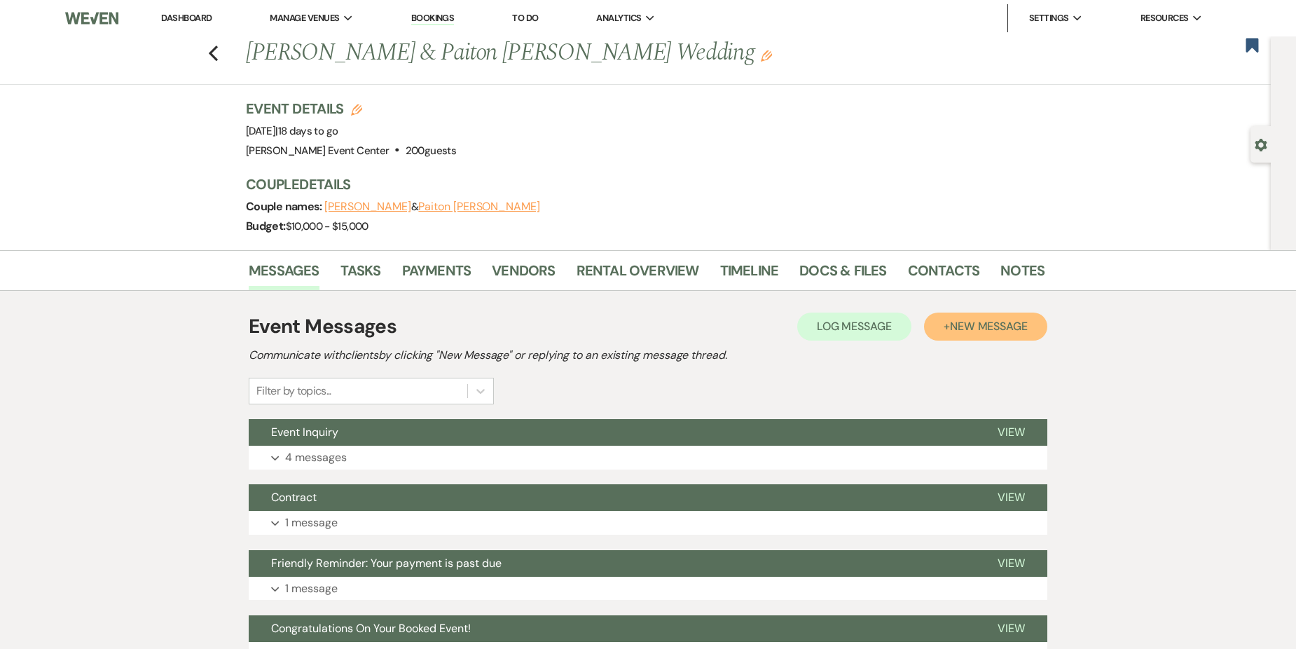
click at [973, 322] on span "New Message" at bounding box center [989, 326] width 78 height 15
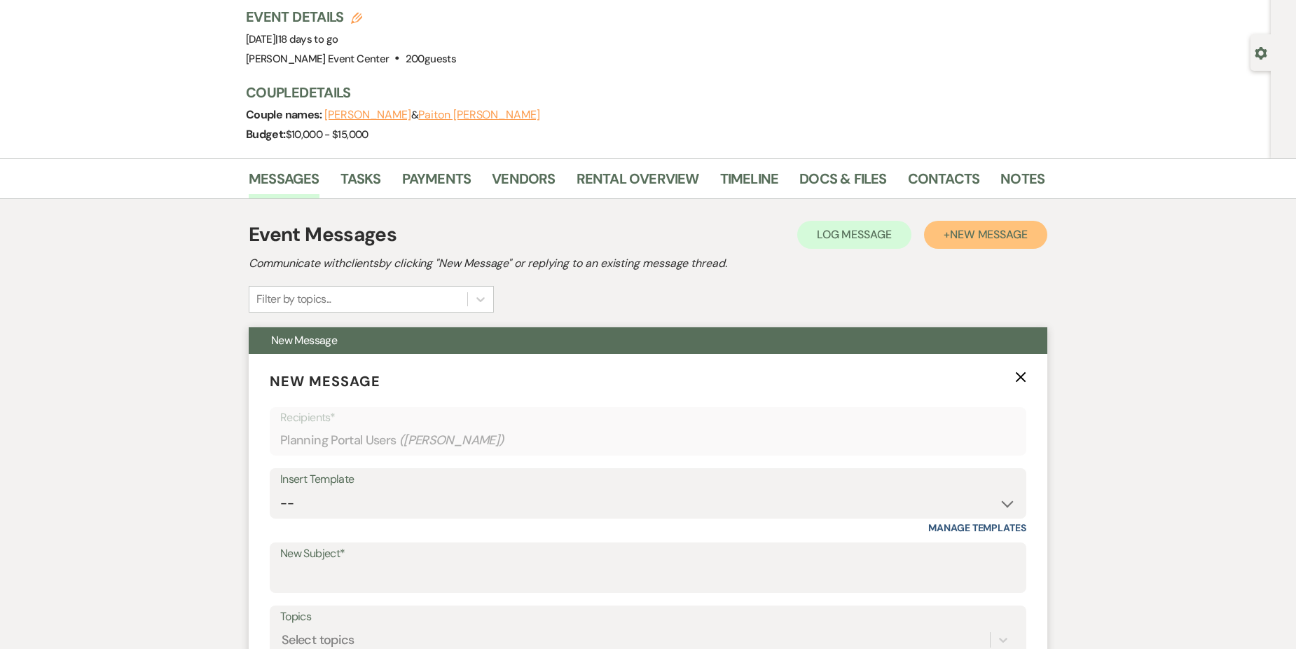
scroll to position [350, 0]
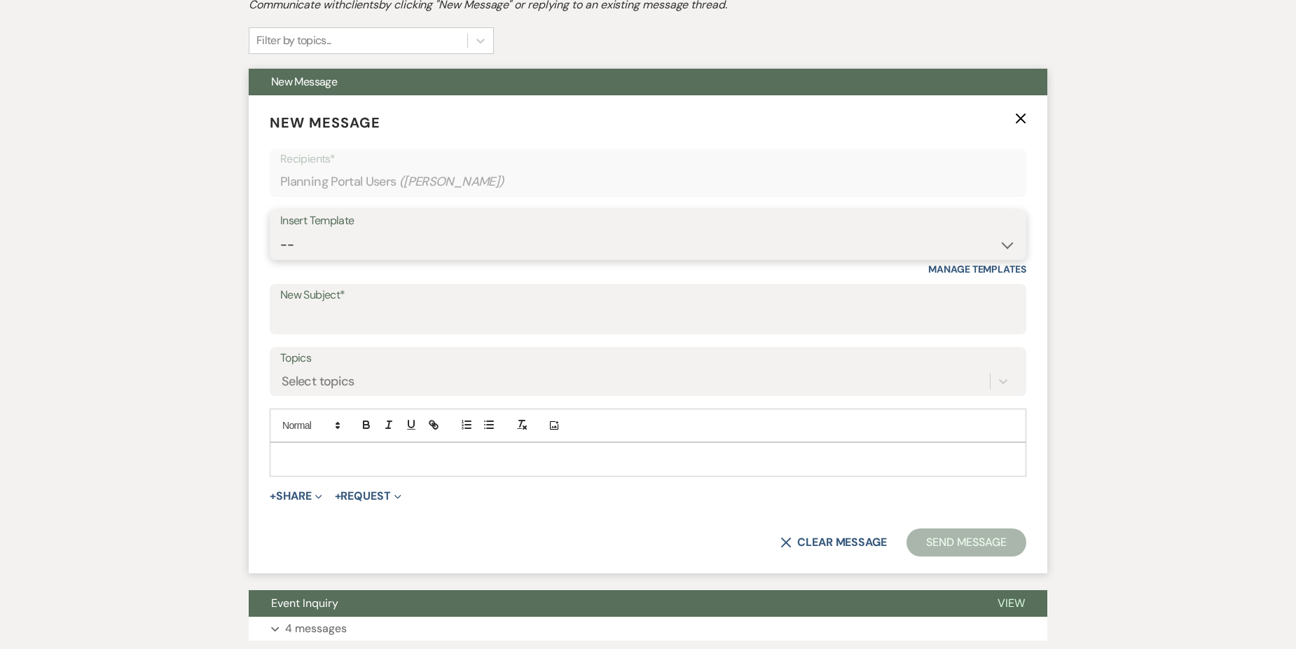
click at [355, 237] on select "-- Weven Planning Portal Introduction (Booked Events) Initial Inquiry Response …" at bounding box center [648, 244] width 736 height 27
click at [1160, 163] on div "Messages Tasks Payments Vendors Rental Overview Timeline Docs & Files Contacts …" at bounding box center [648, 379] width 1296 height 958
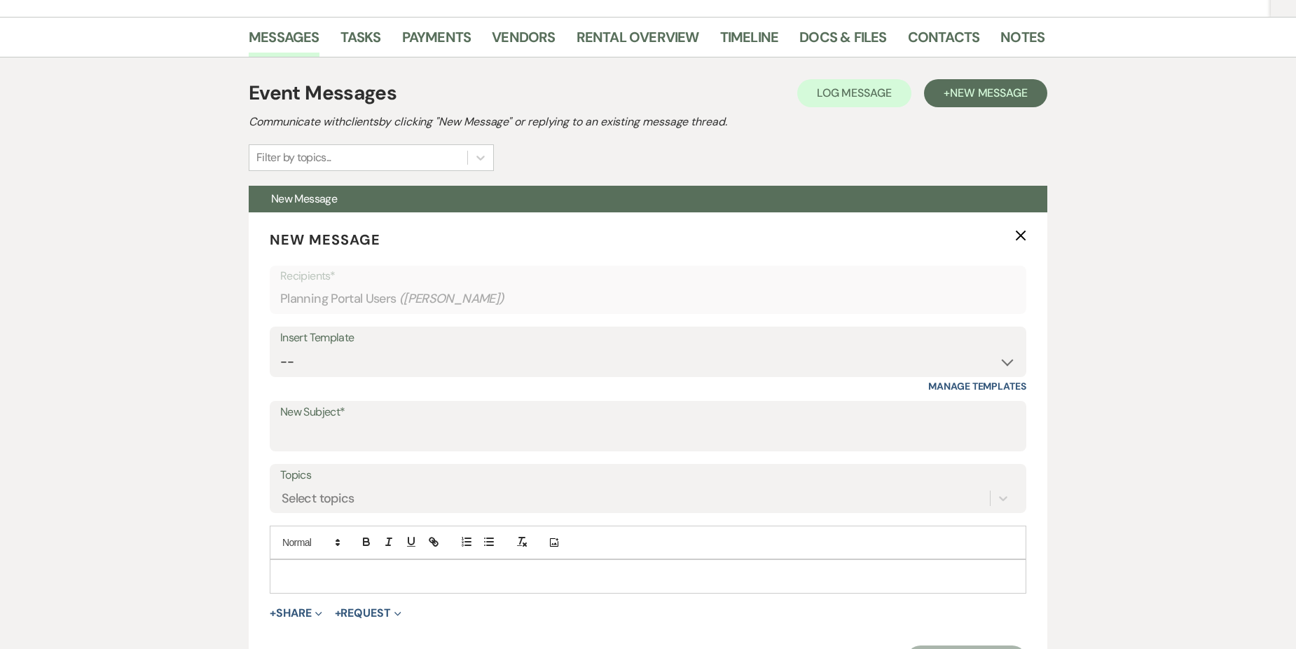
scroll to position [0, 0]
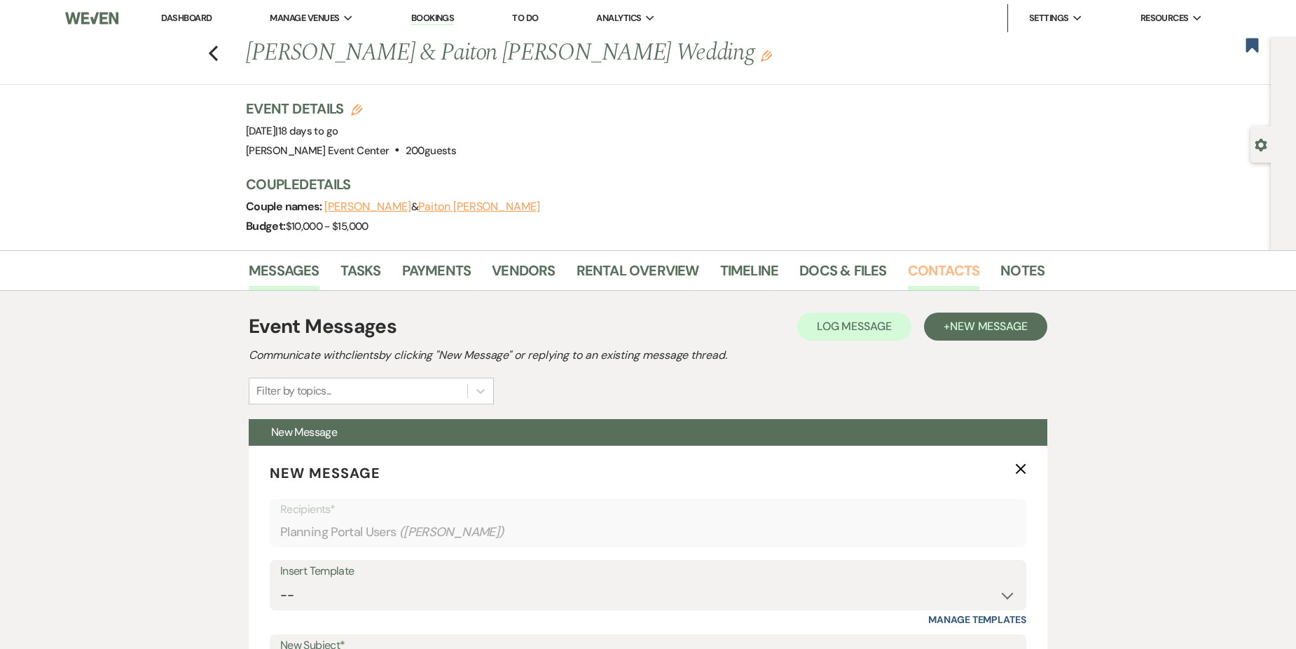
click at [957, 263] on link "Contacts" at bounding box center [944, 274] width 72 height 31
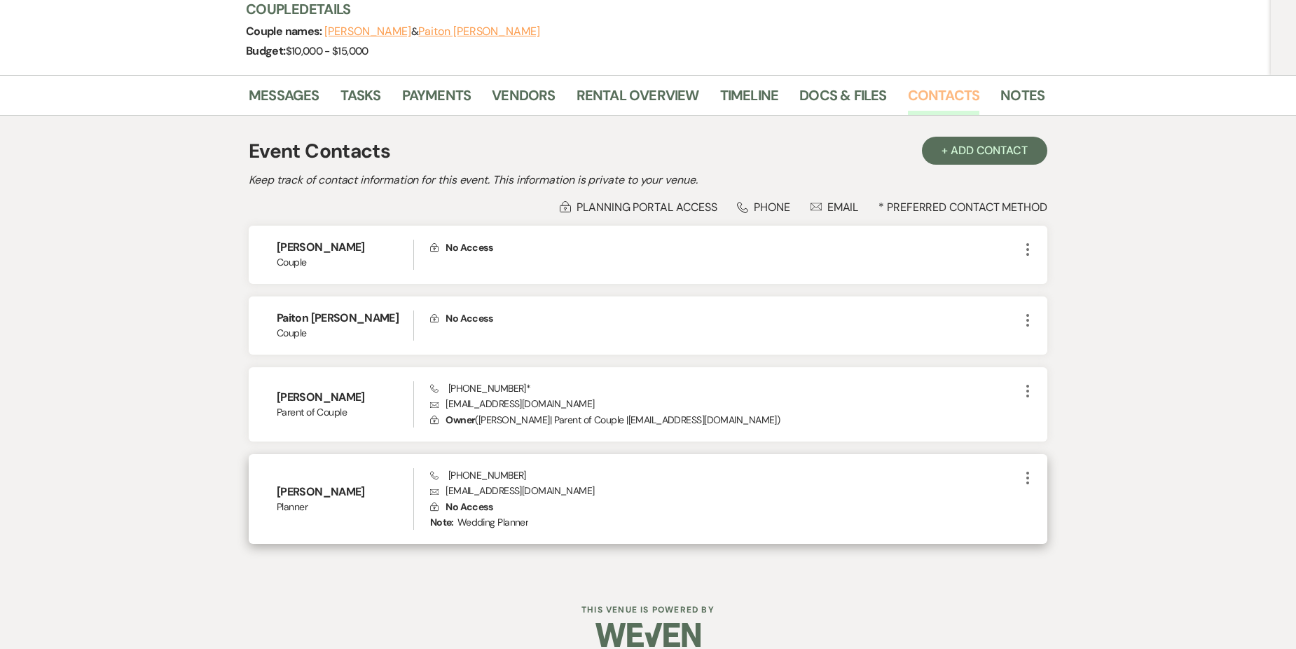
scroll to position [194, 0]
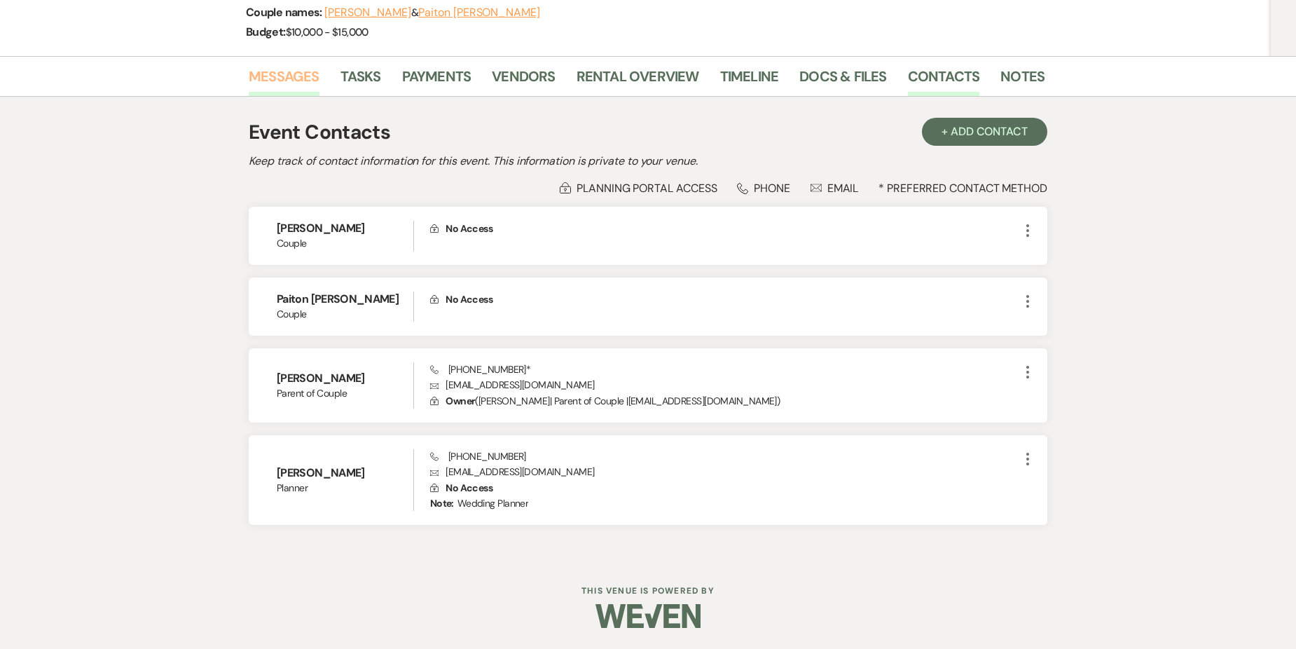
click at [305, 83] on link "Messages" at bounding box center [284, 80] width 71 height 31
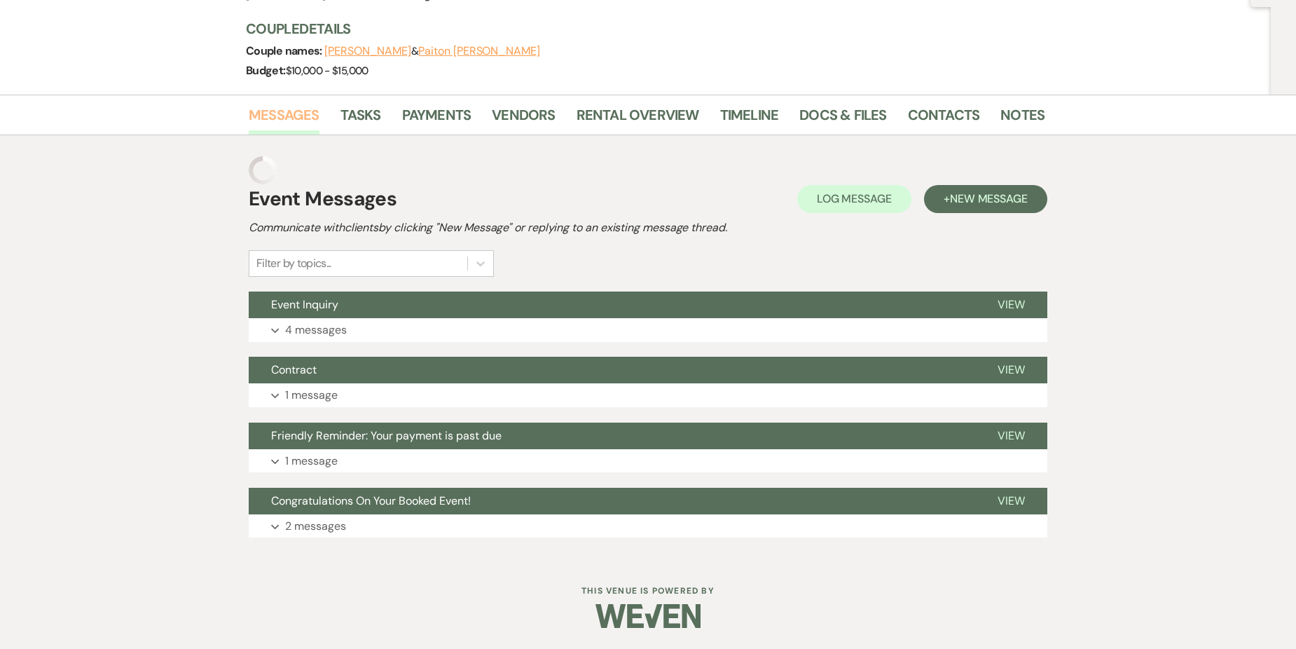
scroll to position [128, 0]
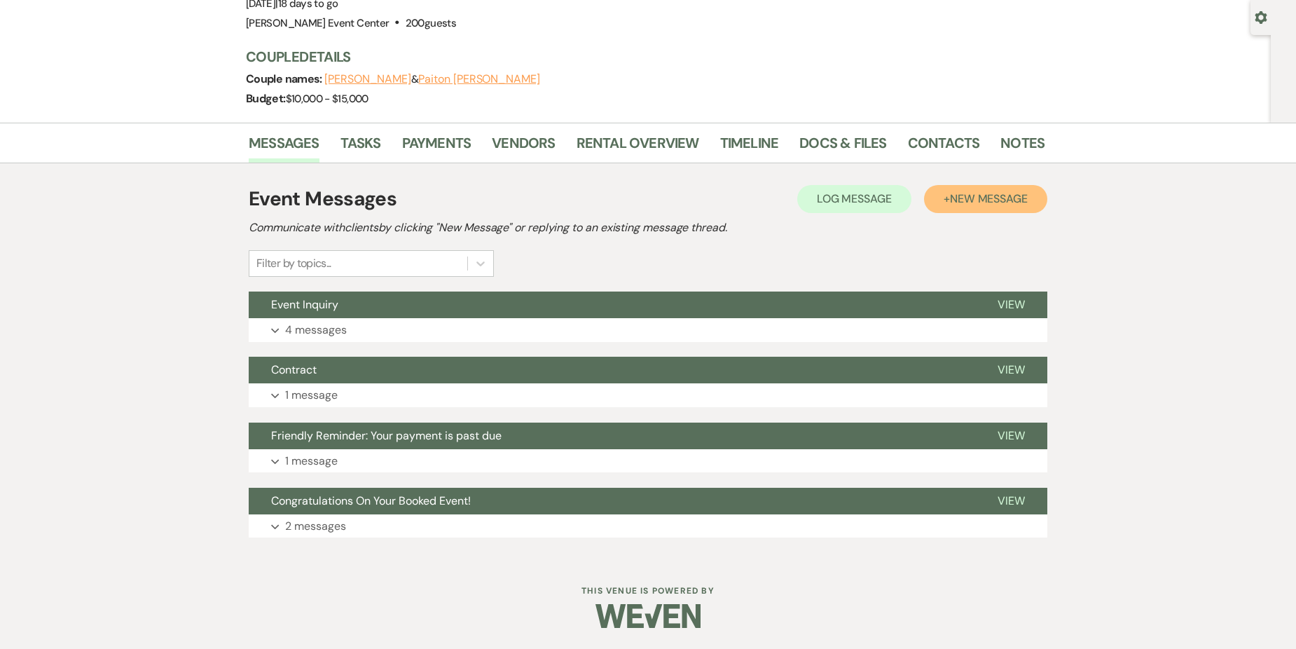
click at [992, 202] on span "New Message" at bounding box center [989, 198] width 78 height 15
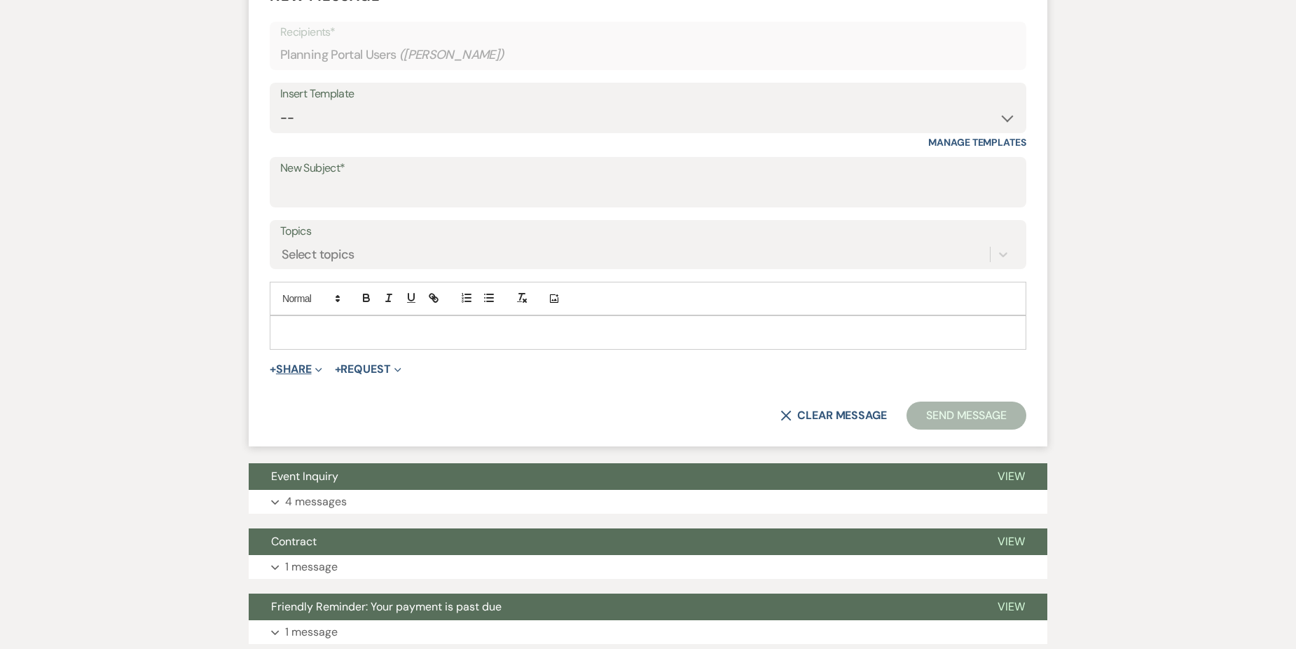
scroll to position [478, 0]
click at [312, 327] on p at bounding box center [648, 331] width 734 height 15
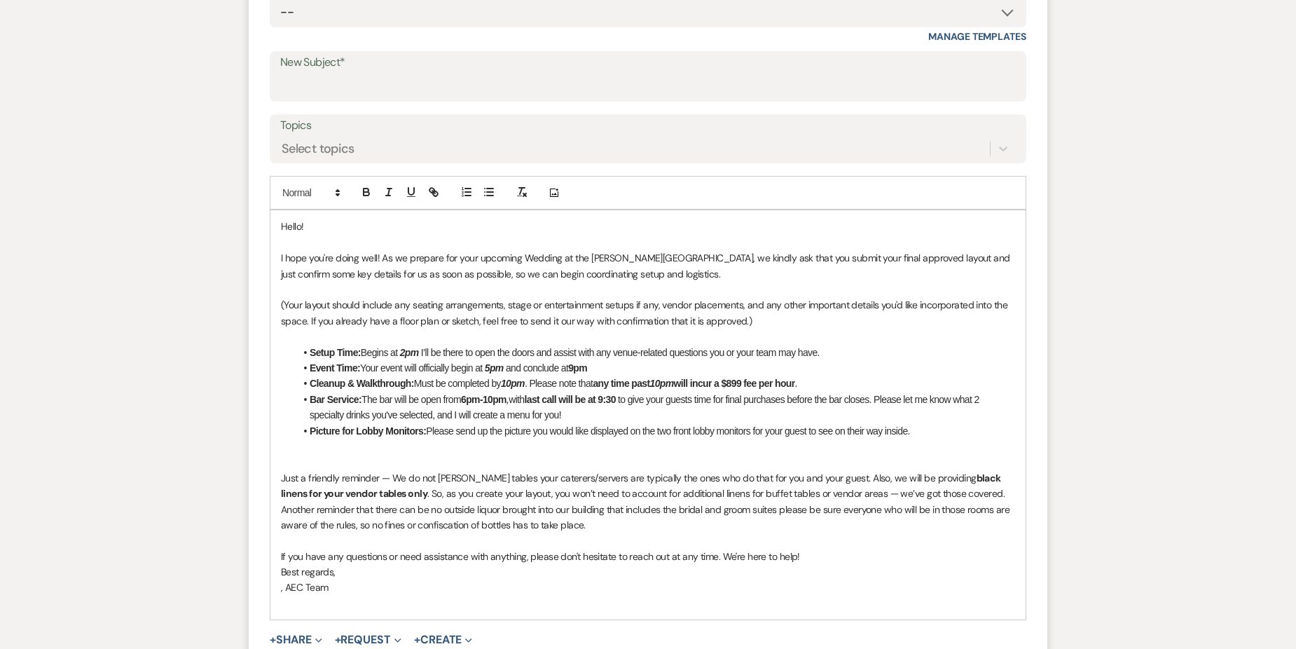
scroll to position [618, 0]
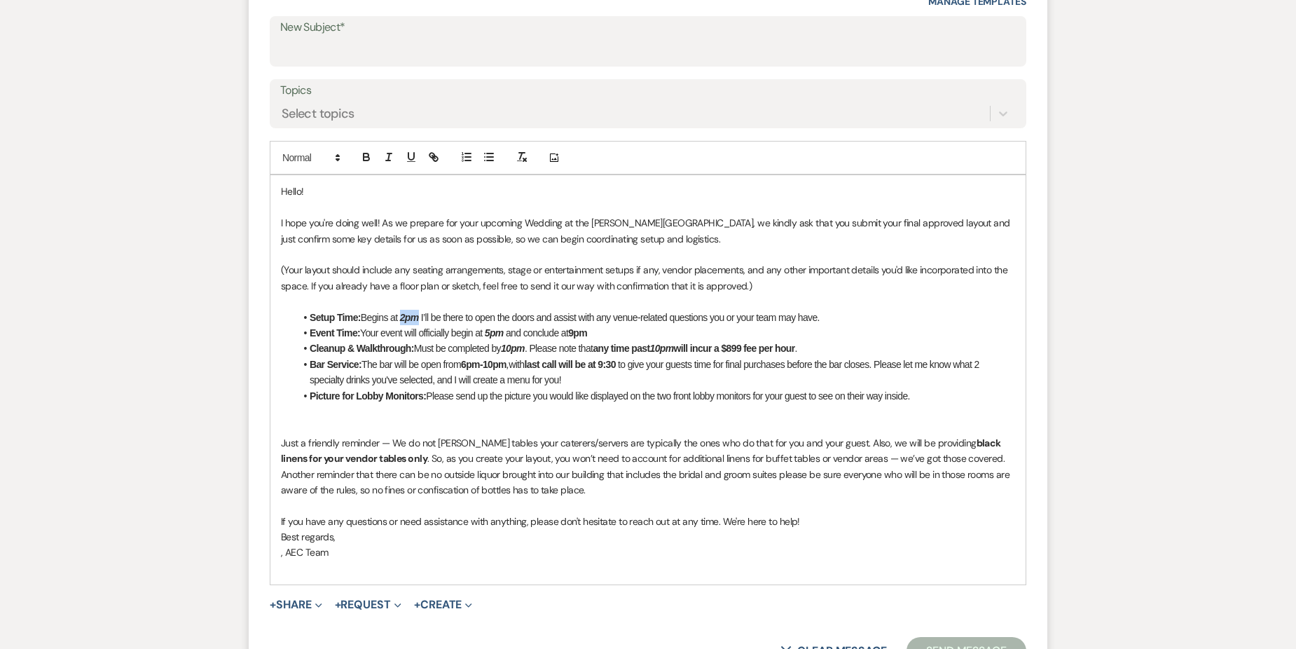
drag, startPoint x: 404, startPoint y: 315, endPoint x: 419, endPoint y: 315, distance: 14.7
click at [419, 315] on em "2pm" at bounding box center [409, 317] width 19 height 11
drag, startPoint x: 403, startPoint y: 317, endPoint x: 427, endPoint y: 315, distance: 24.6
click at [427, 315] on li "Setup Time: Begins at 12pm I’ll be there to open the doors and assist with any …" at bounding box center [655, 317] width 720 height 15
click at [364, 151] on icon "button" at bounding box center [366, 157] width 13 height 13
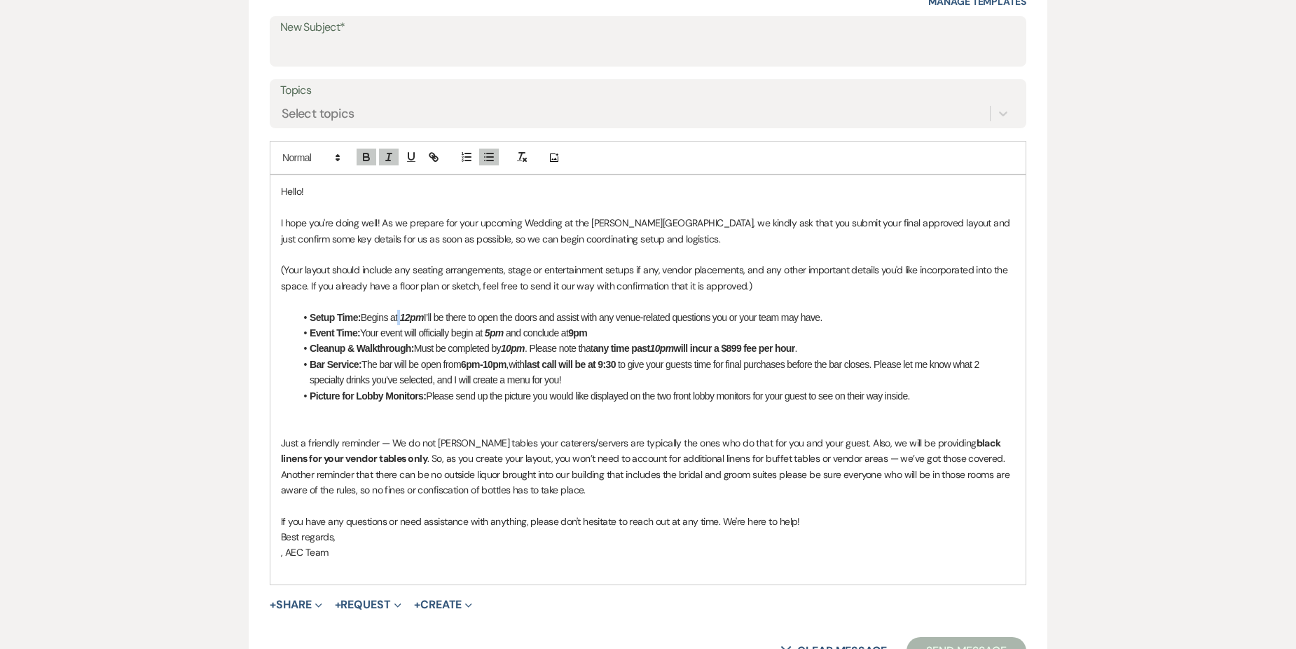
click at [424, 317] on em "12pm" at bounding box center [412, 317] width 24 height 11
click at [493, 335] on em "5pm" at bounding box center [494, 332] width 19 height 11
click at [593, 331] on li "Event Time: Your event will officially begin at 6 pm and conclude at 9pm" at bounding box center [655, 332] width 720 height 15
click at [525, 350] on em "10pm" at bounding box center [513, 348] width 24 height 11
click at [668, 347] on em "10pm" at bounding box center [657, 348] width 24 height 11
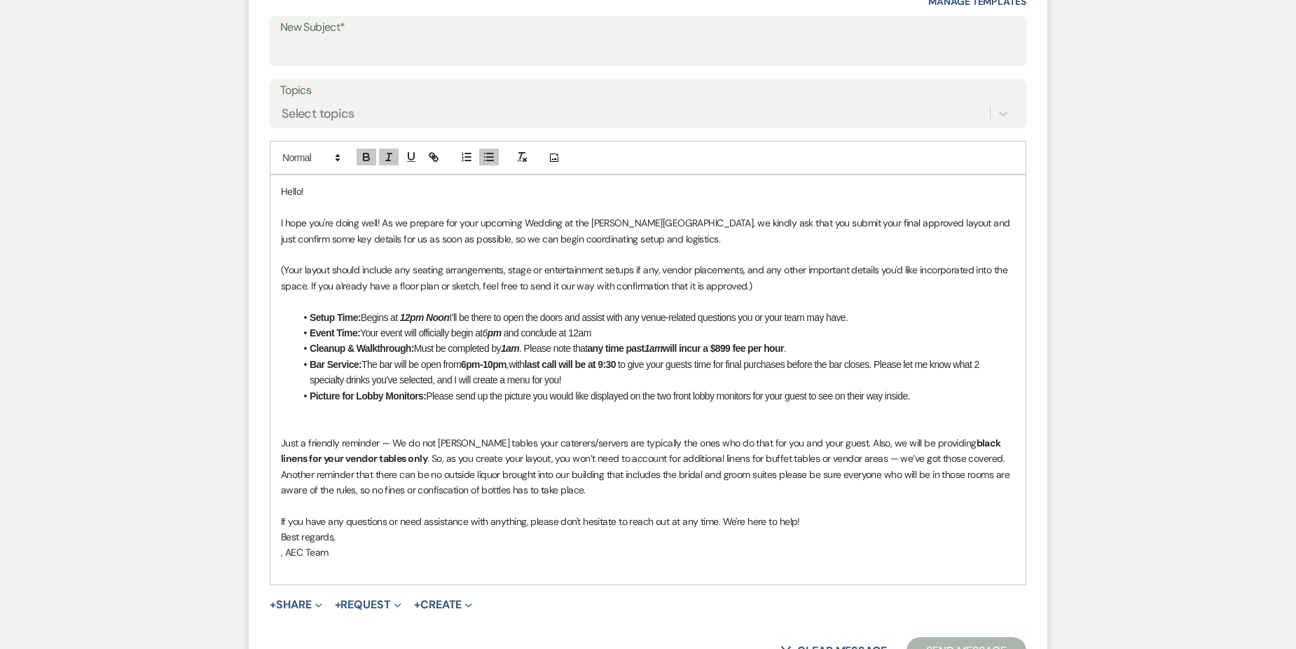
click at [471, 363] on strong "6pm-10pm" at bounding box center [484, 364] width 46 height 11
click at [494, 371] on li "Bar Service: The bar will be open from pm-10pm , with last call will be at 9:30…" at bounding box center [655, 373] width 720 height 32
click at [603, 366] on strong "last call will be at 9:30" at bounding box center [556, 364] width 94 height 11
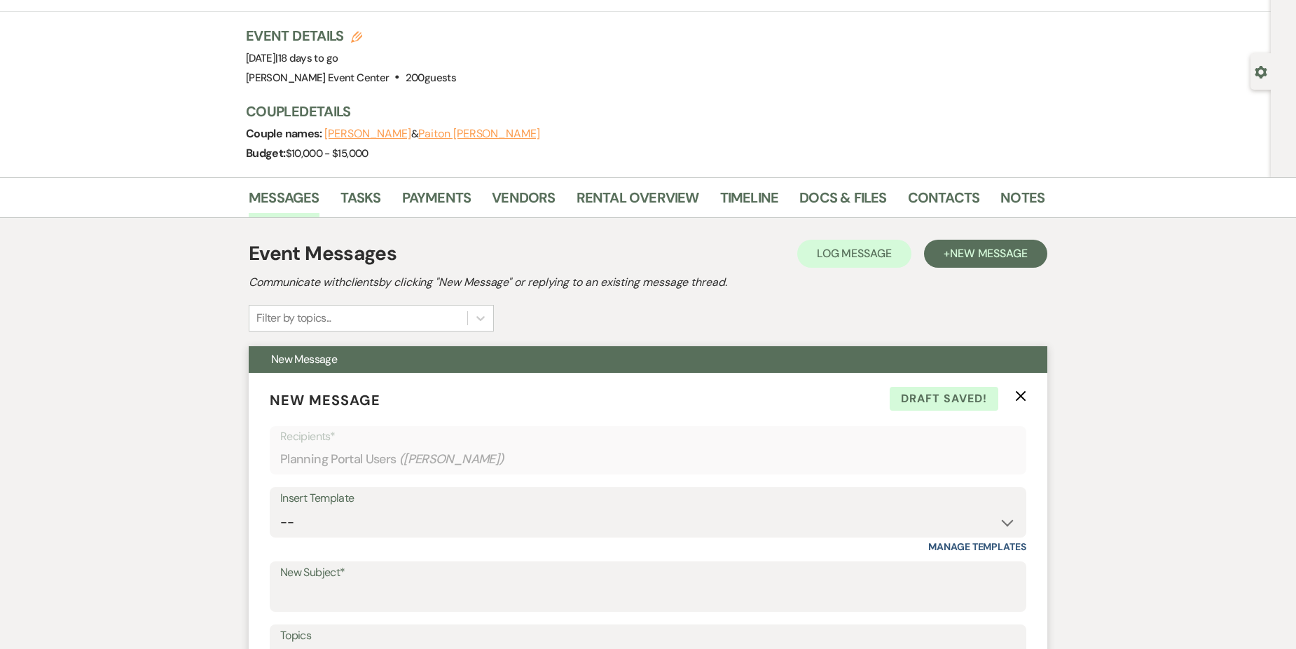
scroll to position [0, 0]
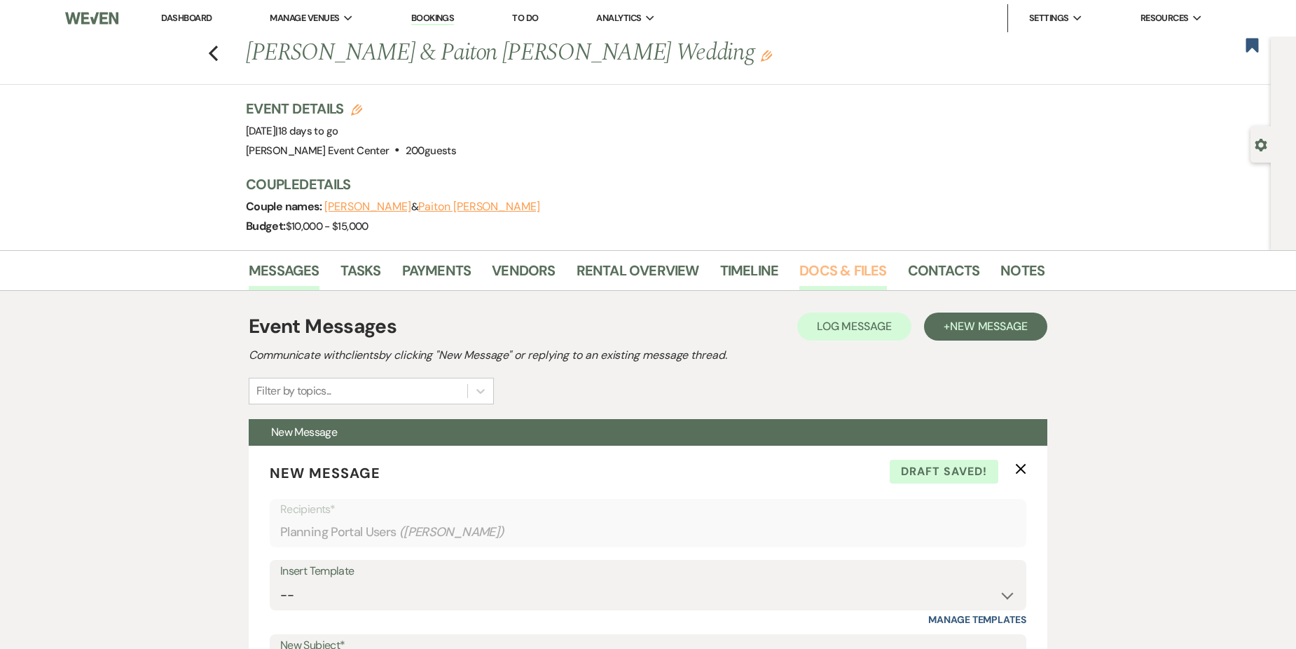
click at [859, 273] on link "Docs & Files" at bounding box center [842, 274] width 87 height 31
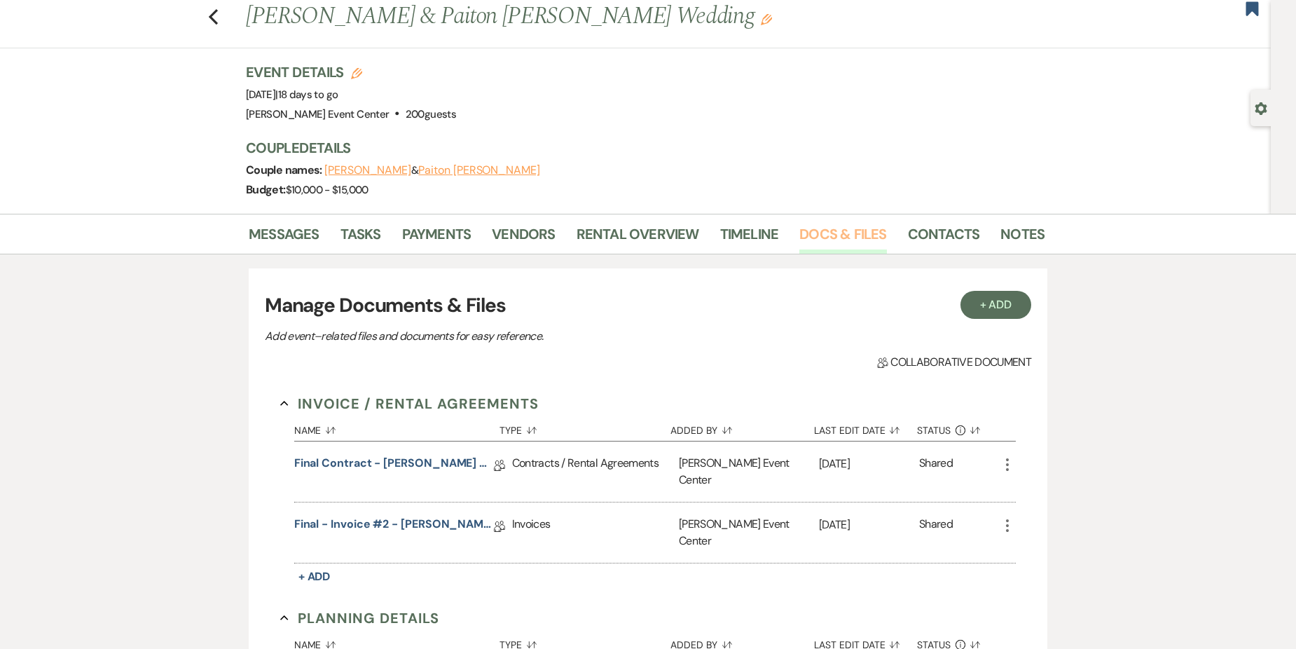
scroll to position [70, 0]
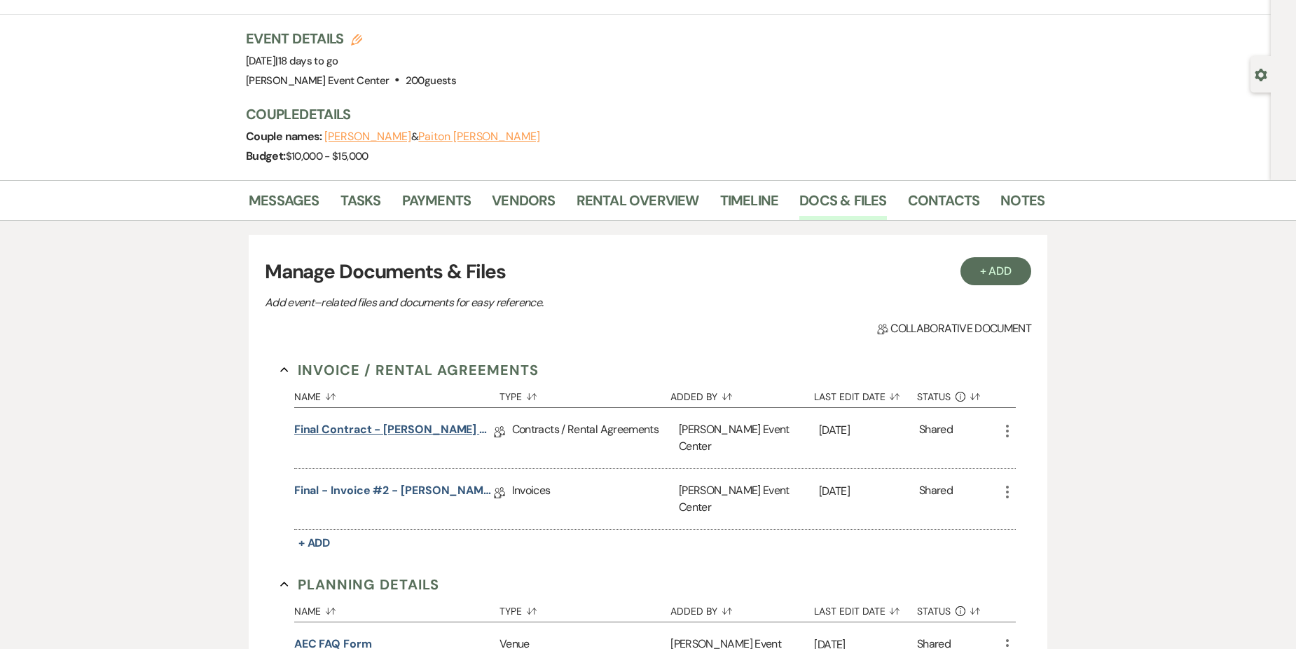
click at [433, 425] on link "Final Contract - William Peoples & Paiton Maples's Wedding - Platinum - 09.06.25" at bounding box center [394, 432] width 200 height 22
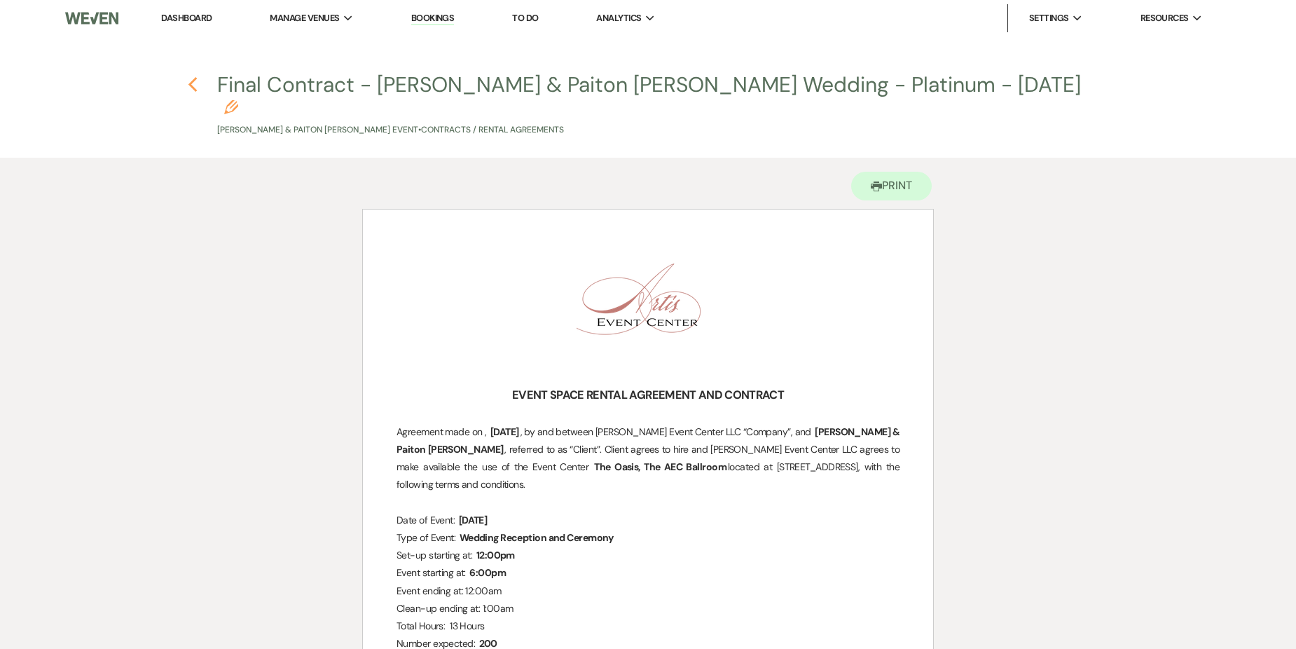
click at [193, 89] on use "button" at bounding box center [192, 84] width 9 height 15
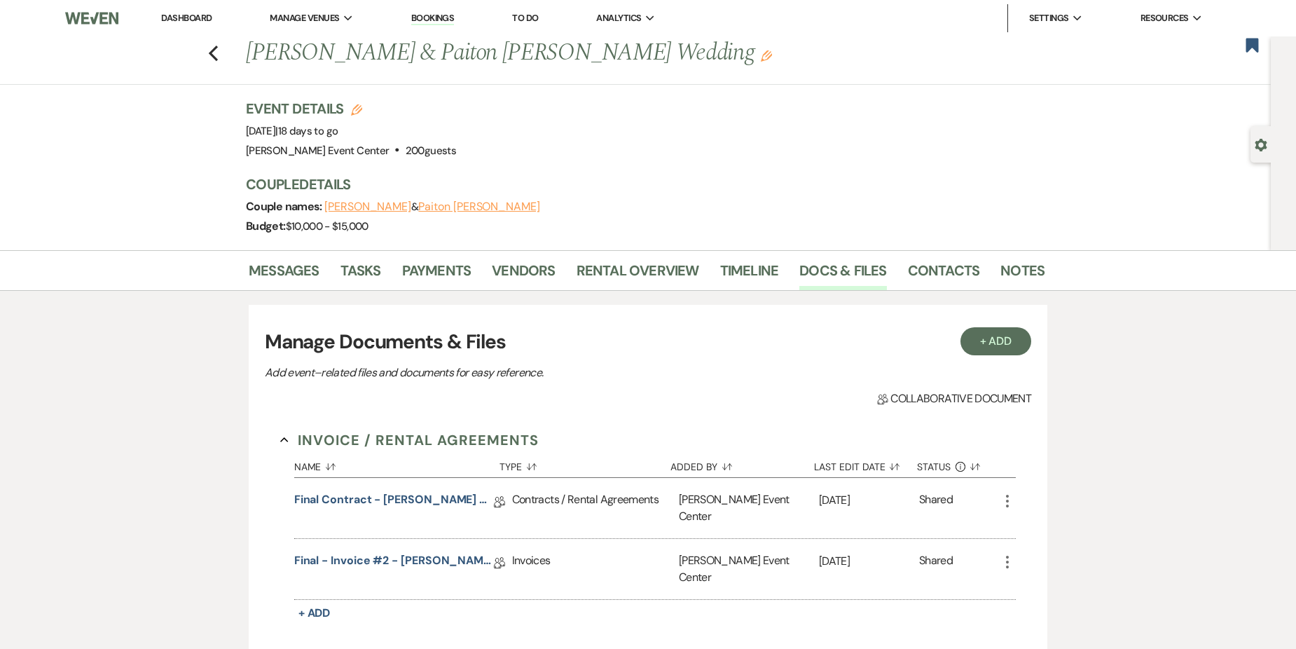
scroll to position [70, 0]
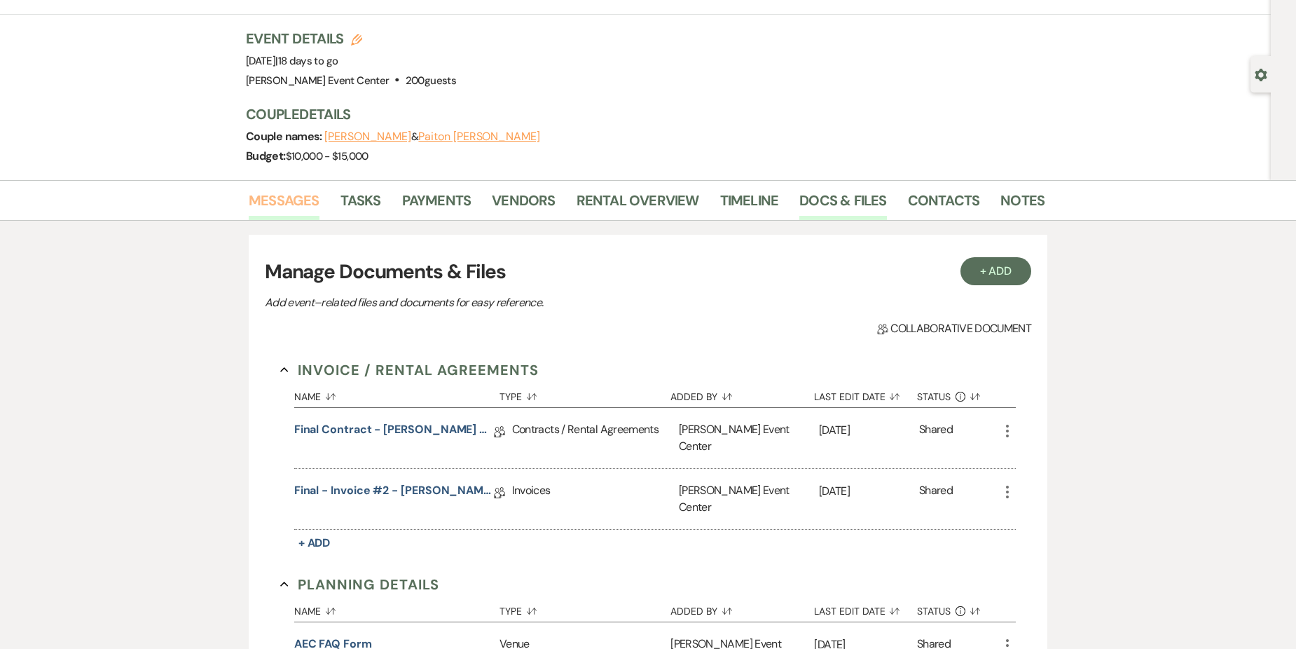
click at [277, 201] on link "Messages" at bounding box center [284, 204] width 71 height 31
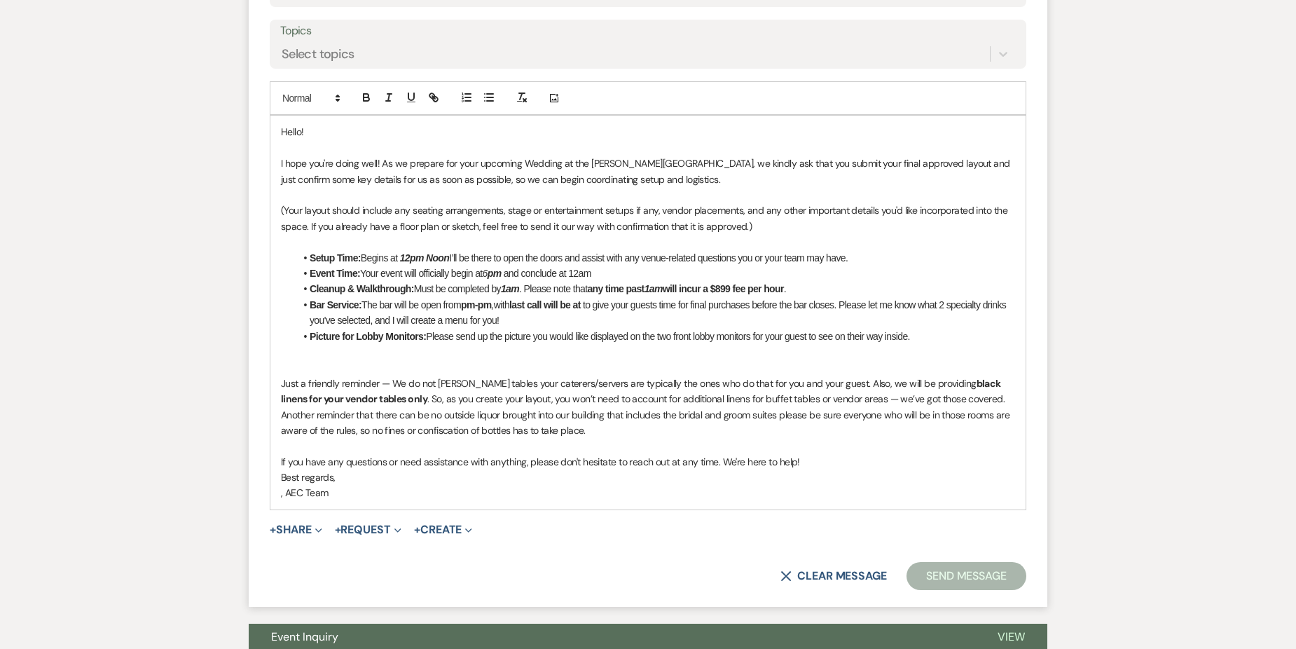
scroll to position [701, 0]
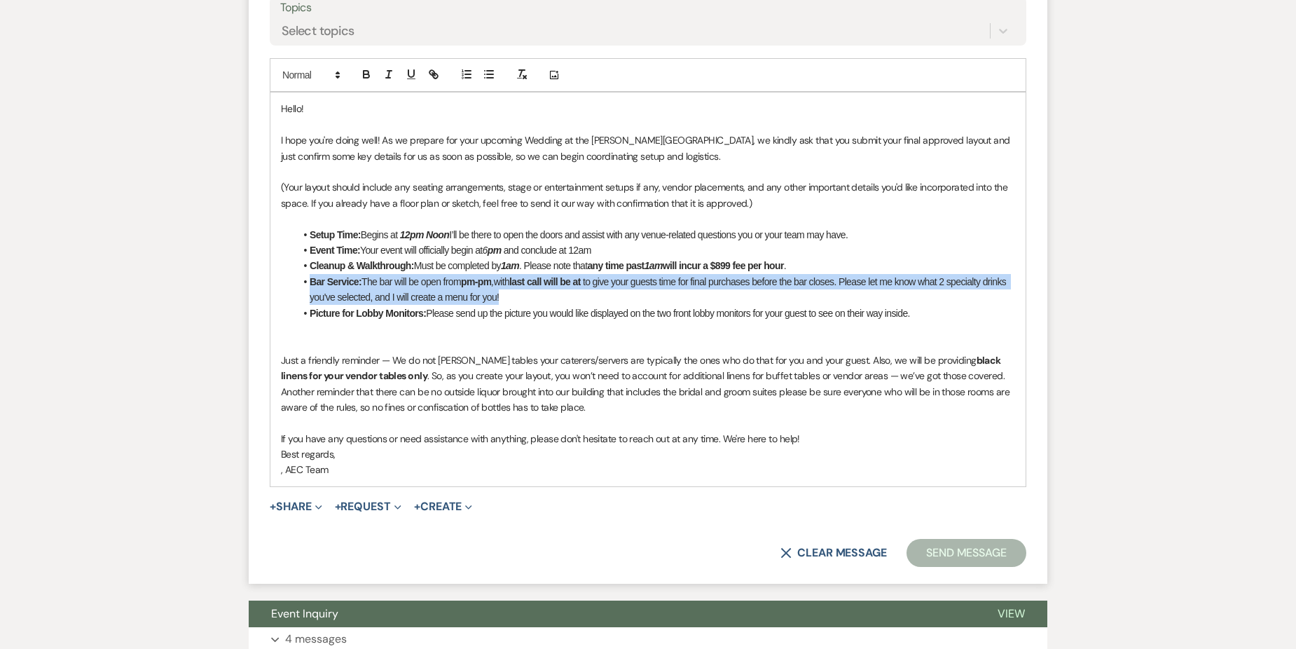
drag, startPoint x: 306, startPoint y: 283, endPoint x: 539, endPoint y: 299, distance: 233.2
click at [539, 299] on li "Bar Service: The bar will be open from pm-pm , with last call will be at to giv…" at bounding box center [655, 290] width 720 height 32
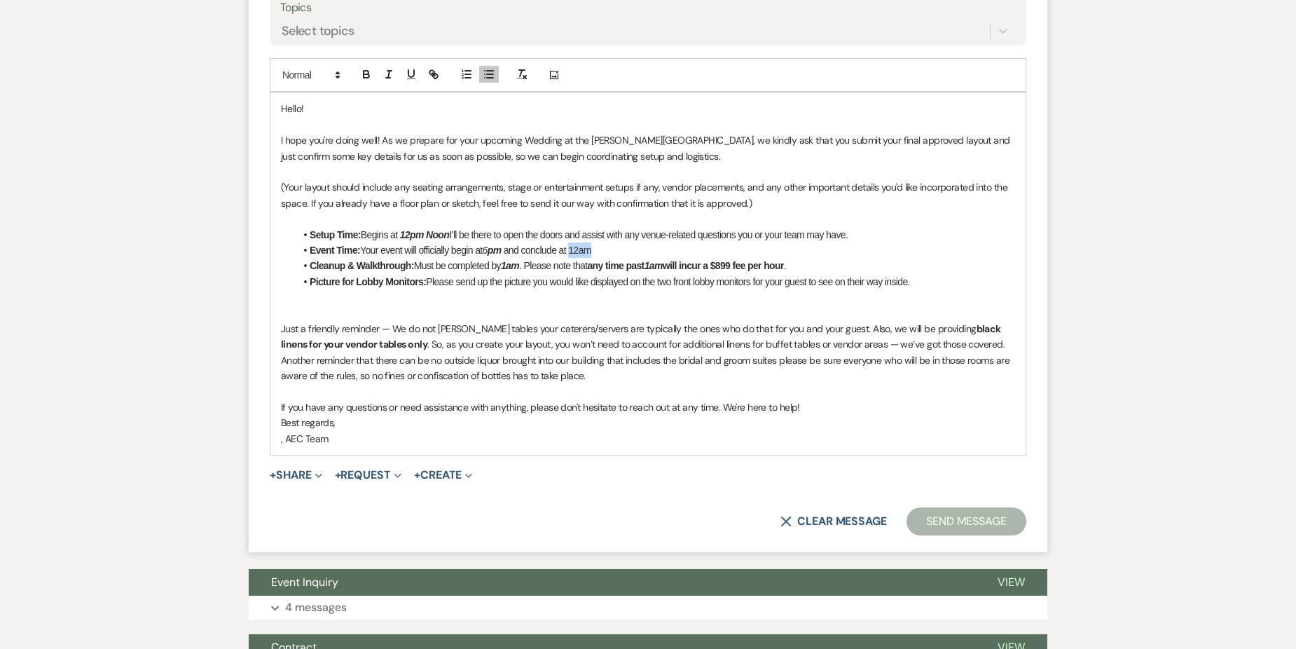
drag, startPoint x: 572, startPoint y: 251, endPoint x: 599, endPoint y: 245, distance: 27.9
click at [599, 245] on li "Event Time: Your event will officially begin at 6 pm and conclude at 12am" at bounding box center [655, 249] width 720 height 15
click at [364, 64] on div "Add Photo" at bounding box center [648, 75] width 757 height 34
click at [364, 69] on icon "button" at bounding box center [366, 74] width 13 height 13
click at [633, 249] on li "Event Time: Your event will officially begin at 6 pm and conclude at 12am" at bounding box center [655, 249] width 720 height 15
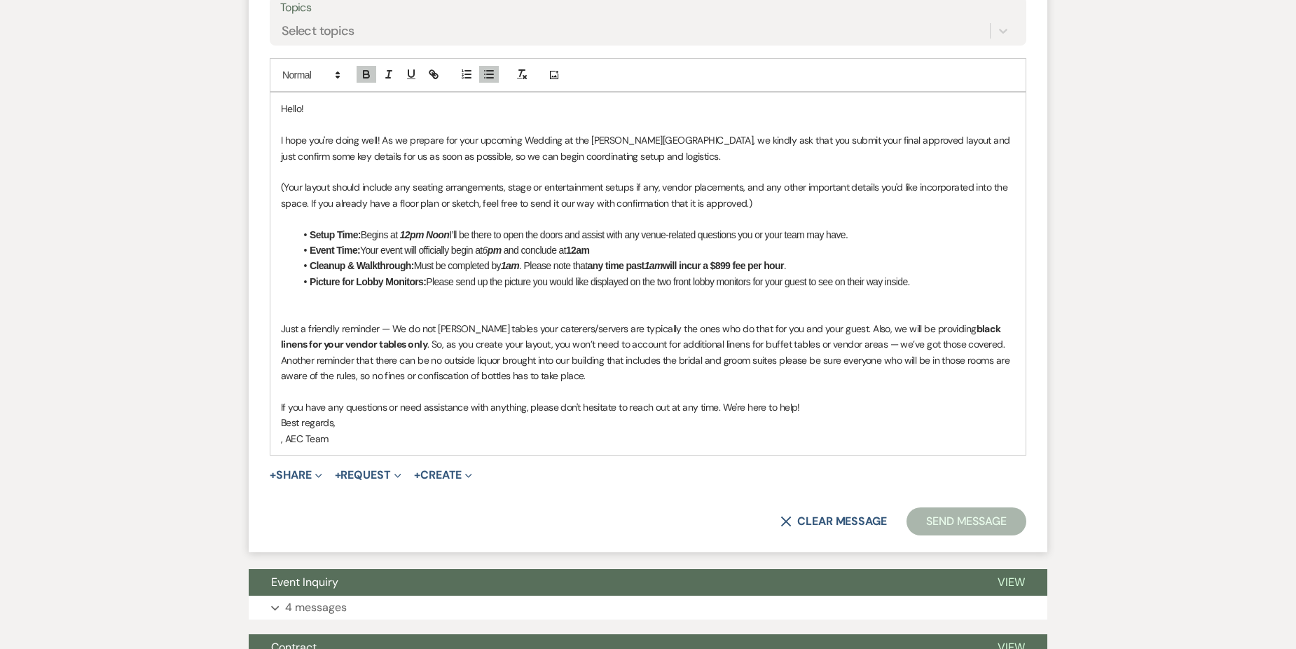
click at [816, 330] on p "Just a friendly reminder — We do not buss tables your caterers/servers are typi…" at bounding box center [648, 352] width 734 height 63
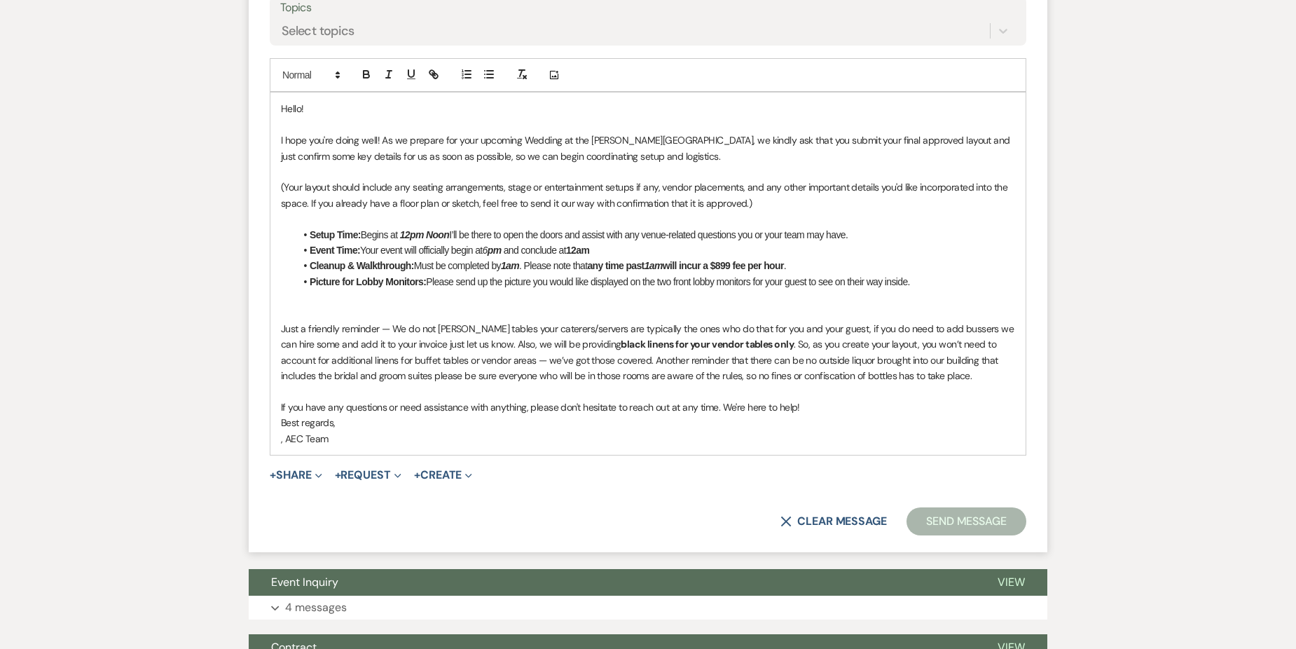
click at [476, 346] on p "Just a friendly reminder — We do not buss tables your caterers/servers are typi…" at bounding box center [648, 352] width 734 height 63
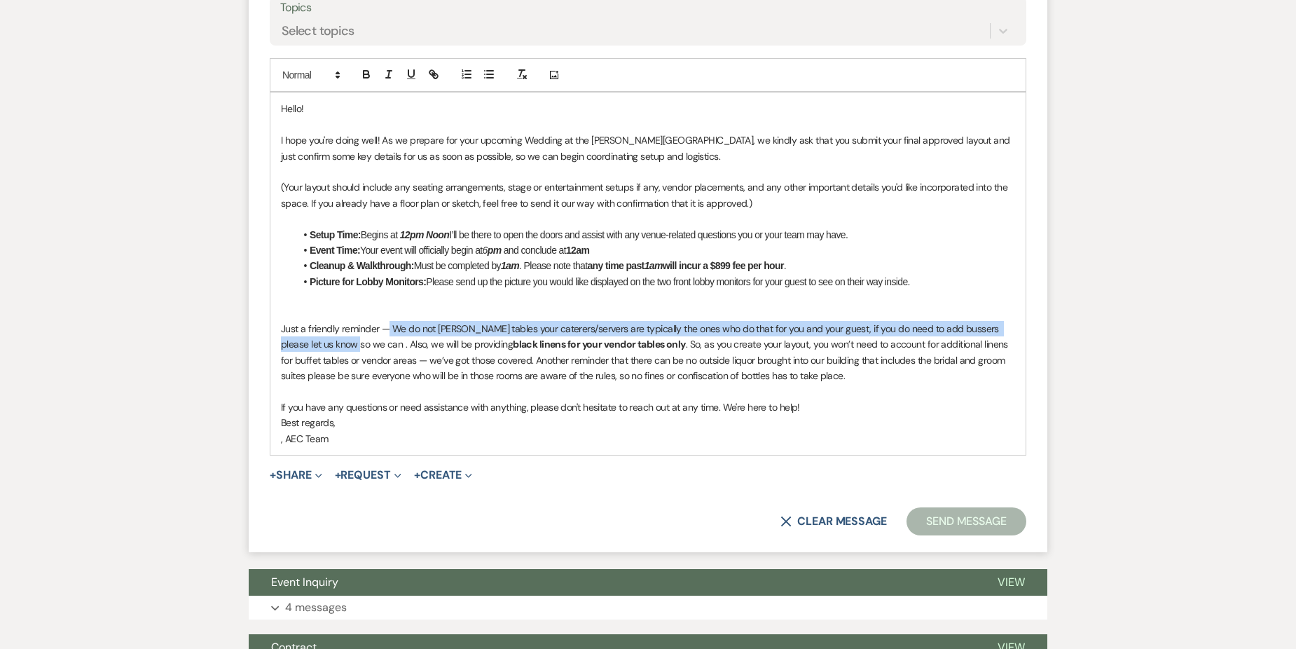
drag, startPoint x: 390, startPoint y: 327, endPoint x: 346, endPoint y: 345, distance: 47.8
click at [346, 345] on p "Just a friendly reminder — We do not buss tables your caterers/servers are typi…" at bounding box center [648, 352] width 734 height 63
copy p "We do not buss tables your caterers/servers are typically the ones who do that …"
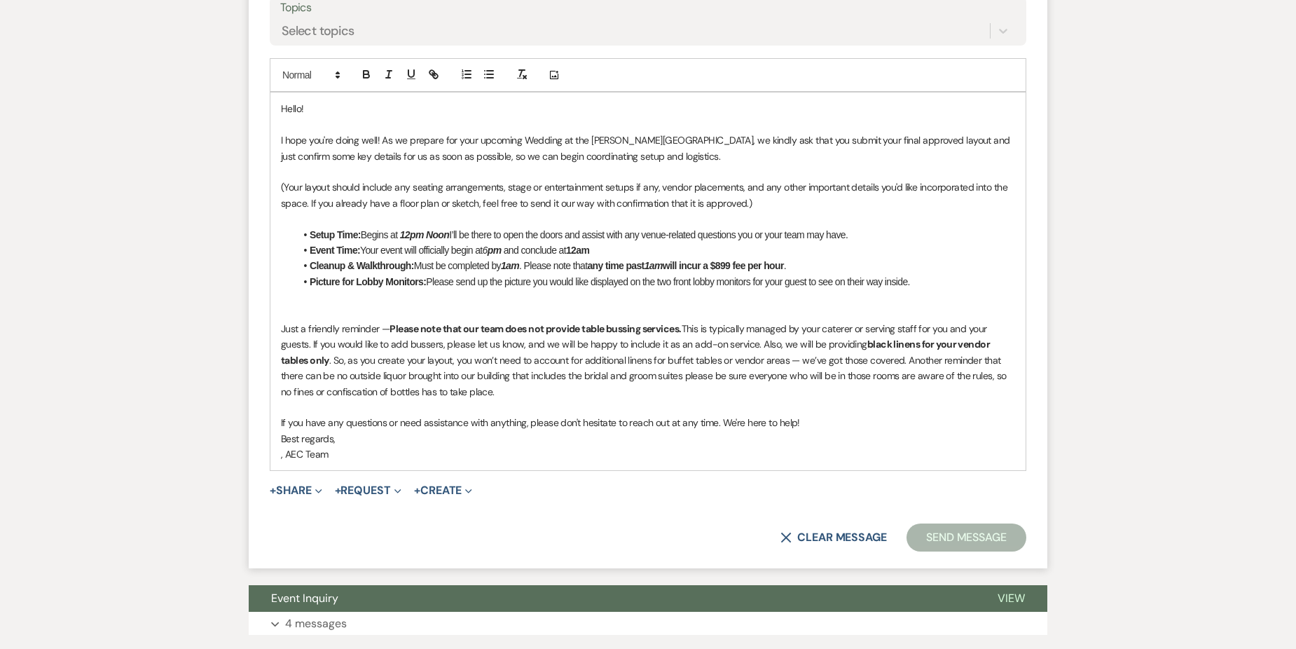
click at [874, 362] on p "Just a friendly reminder — Please note that our team does not provide table bus…" at bounding box center [648, 360] width 734 height 78
click at [745, 204] on p "(Your layout should include any seating arrangements, stage or entertainment se…" at bounding box center [648, 195] width 734 height 32
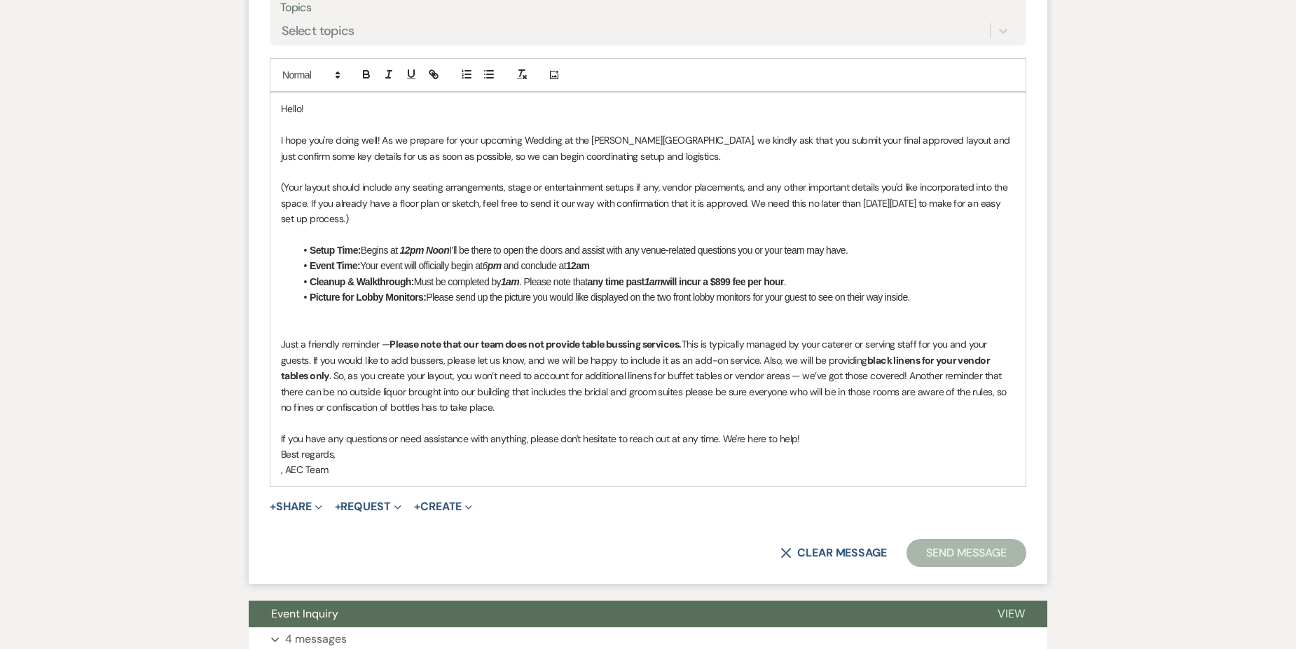
click at [389, 216] on p "(Your layout should include any seating arrangements, stage or entertainment se…" at bounding box center [648, 202] width 734 height 47
drag, startPoint x: 305, startPoint y: 188, endPoint x: 329, endPoint y: 187, distance: 24.5
click at [329, 187] on p "(Your layout should include any seating arrangements, stage or entertainment se…" at bounding box center [648, 202] width 734 height 47
drag, startPoint x: 319, startPoint y: 188, endPoint x: 435, endPoint y: 71, distance: 164.0
click at [435, 71] on icon "button" at bounding box center [433, 74] width 13 height 13
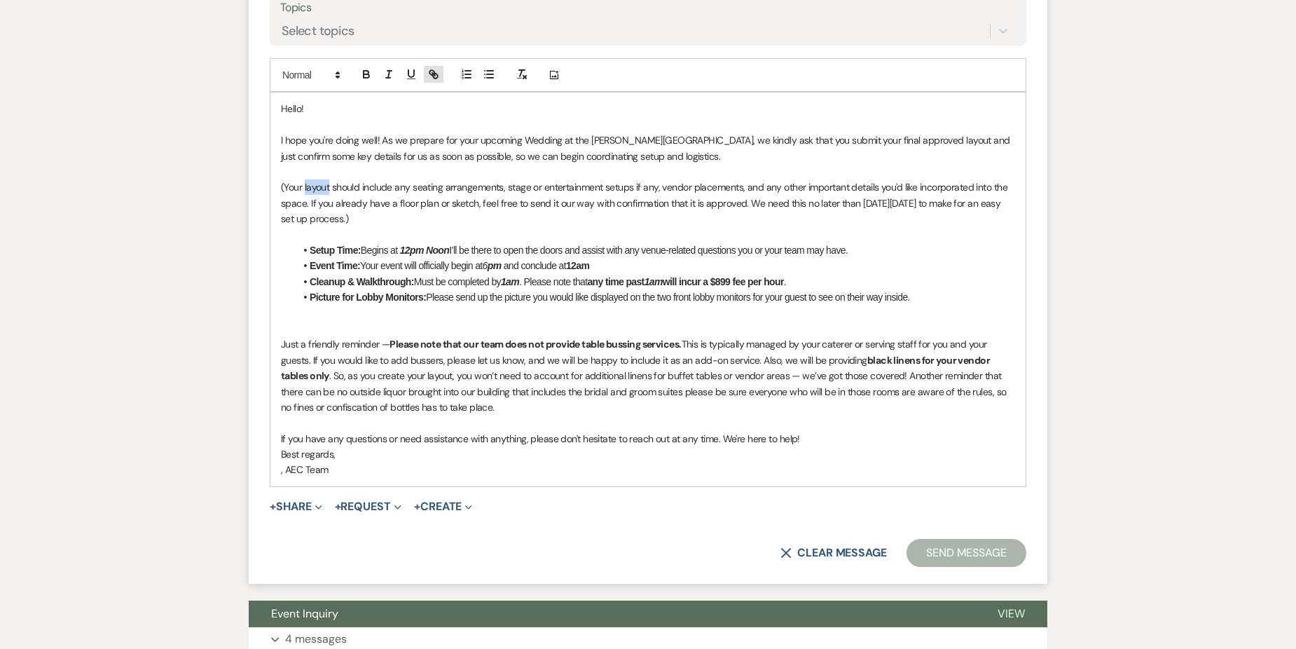
type input "layout"
click at [308, 212] on input "layout" at bounding box center [323, 214] width 119 height 18
paste input "https://venue.prismm.com/?extluid=33affba0-fe4e-4441-adb3-1b97d1651aed"
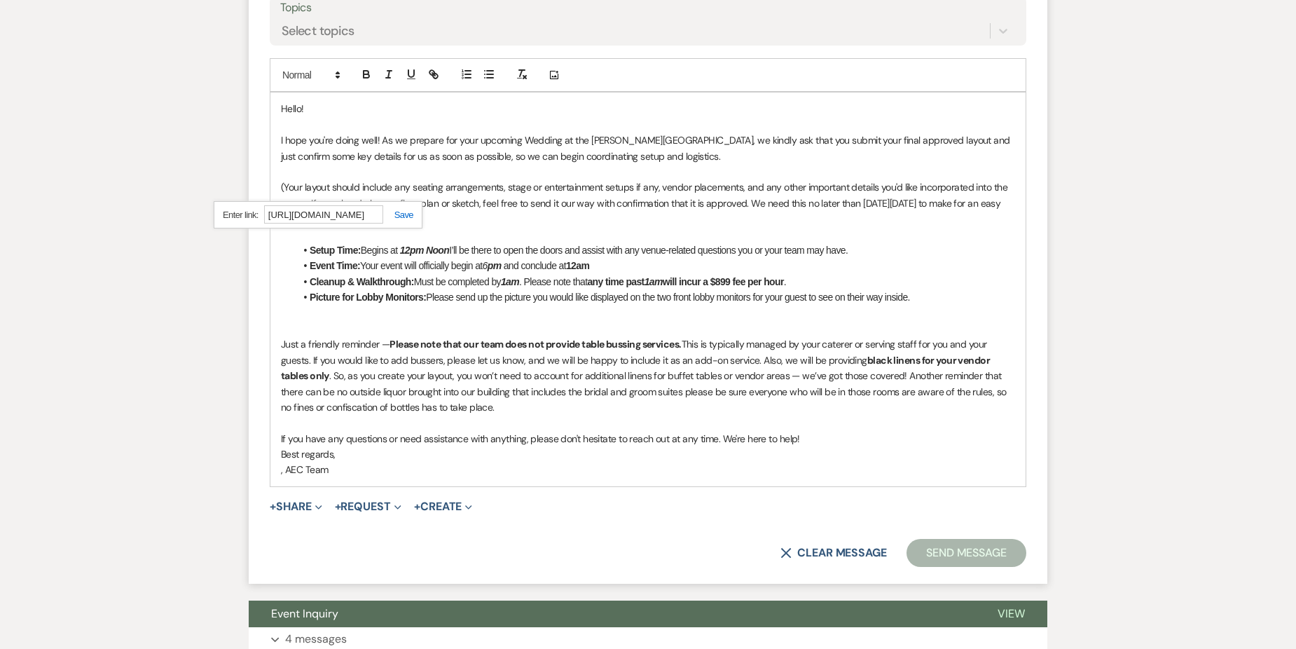
type input "https://venue.prismm.com/?extluid=33affba0-fe4e-4441-adb3-1b97d1651aed"
click at [399, 217] on link at bounding box center [398, 214] width 30 height 11
click at [399, 228] on p at bounding box center [648, 234] width 734 height 15
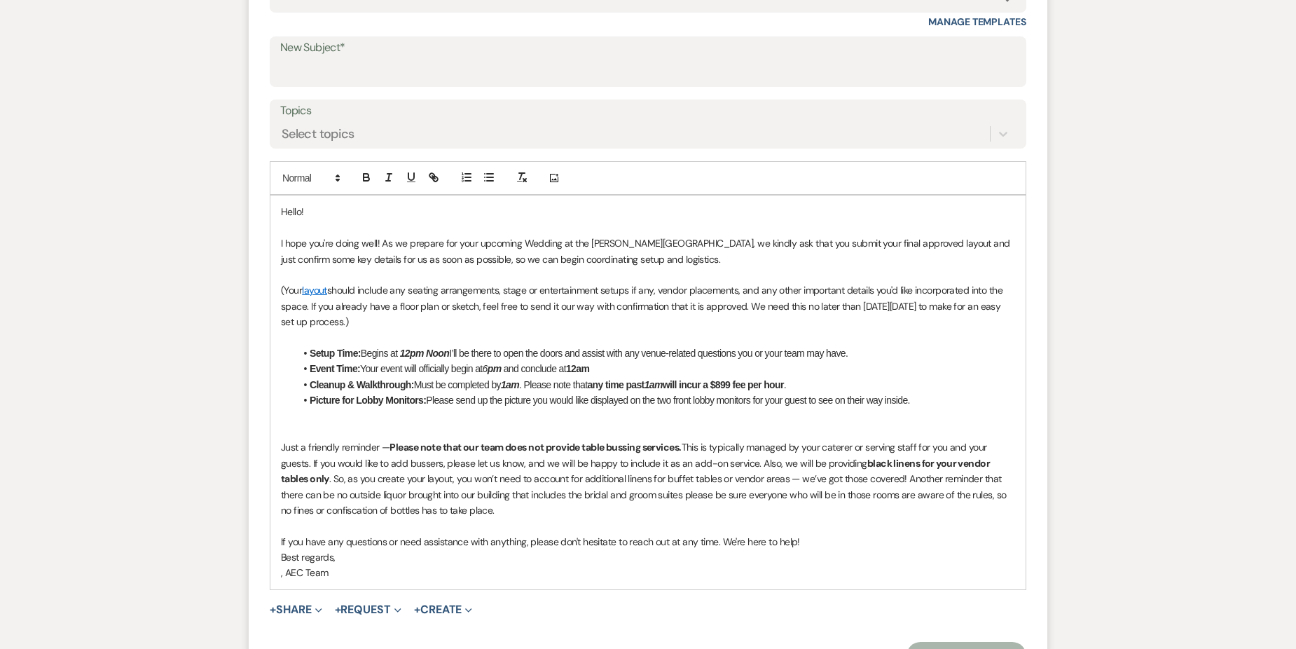
scroll to position [420, 0]
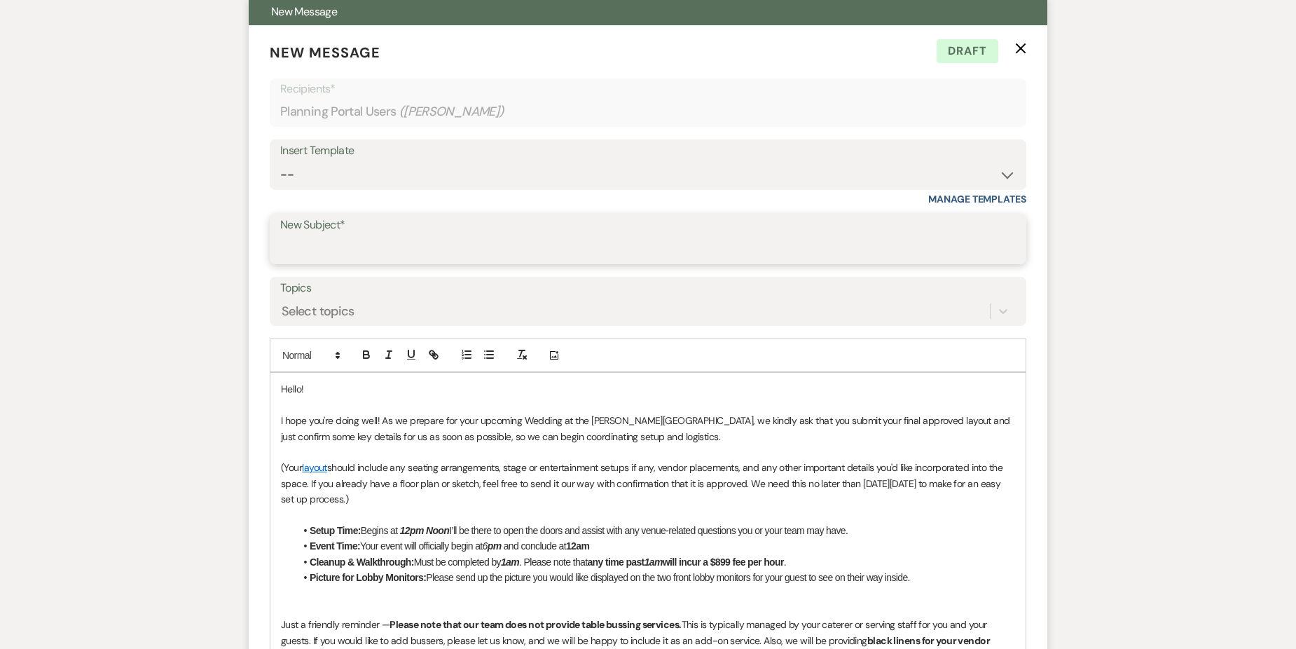
click at [351, 237] on input "New Subject*" at bounding box center [648, 248] width 736 height 27
type input "Finalizing Event"
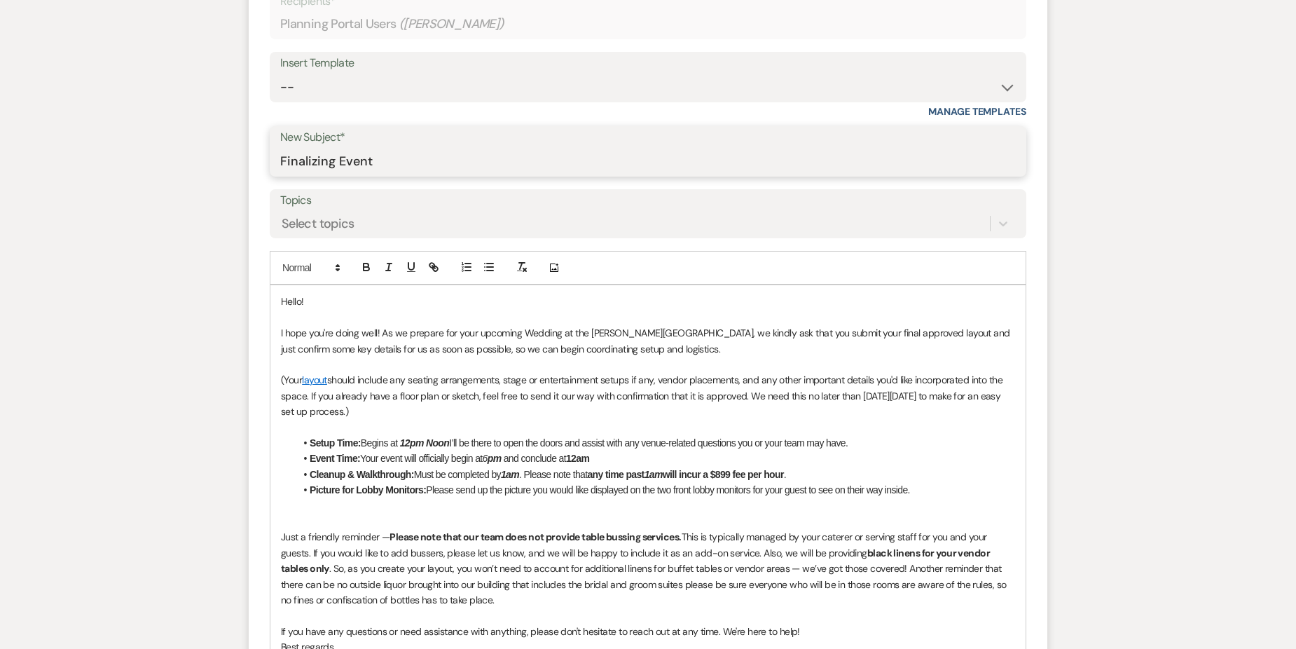
scroll to position [631, 0]
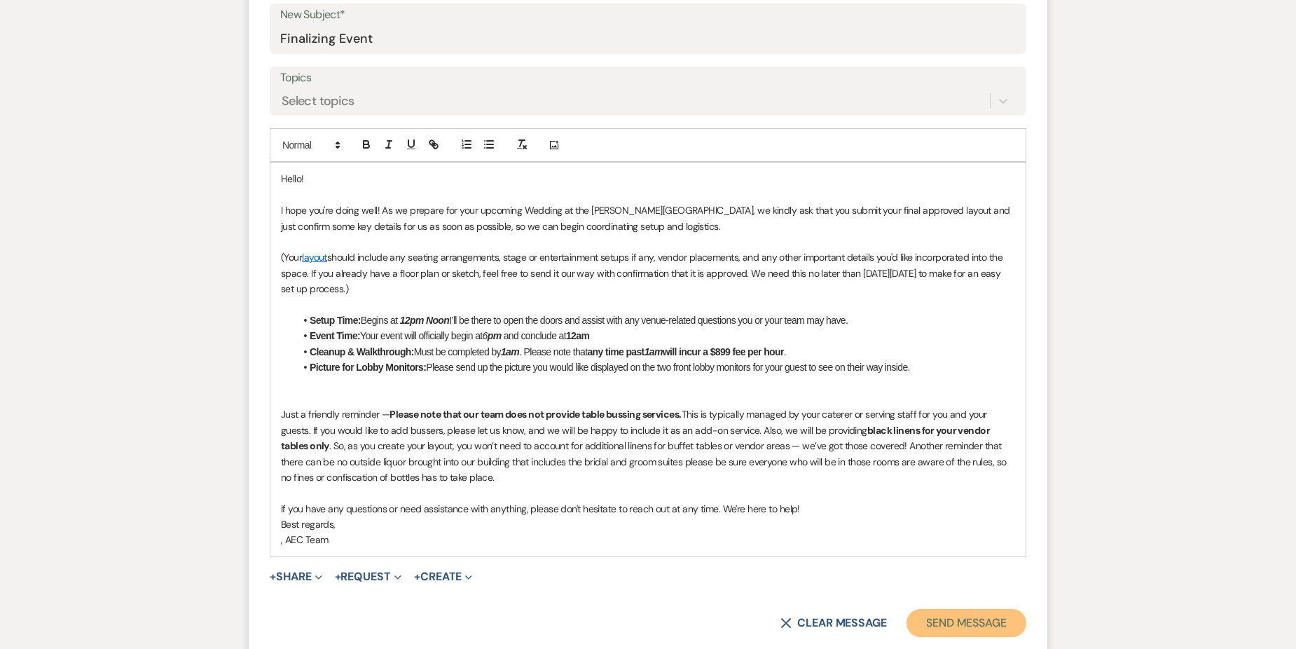
click at [982, 620] on button "Send Message" at bounding box center [967, 623] width 120 height 28
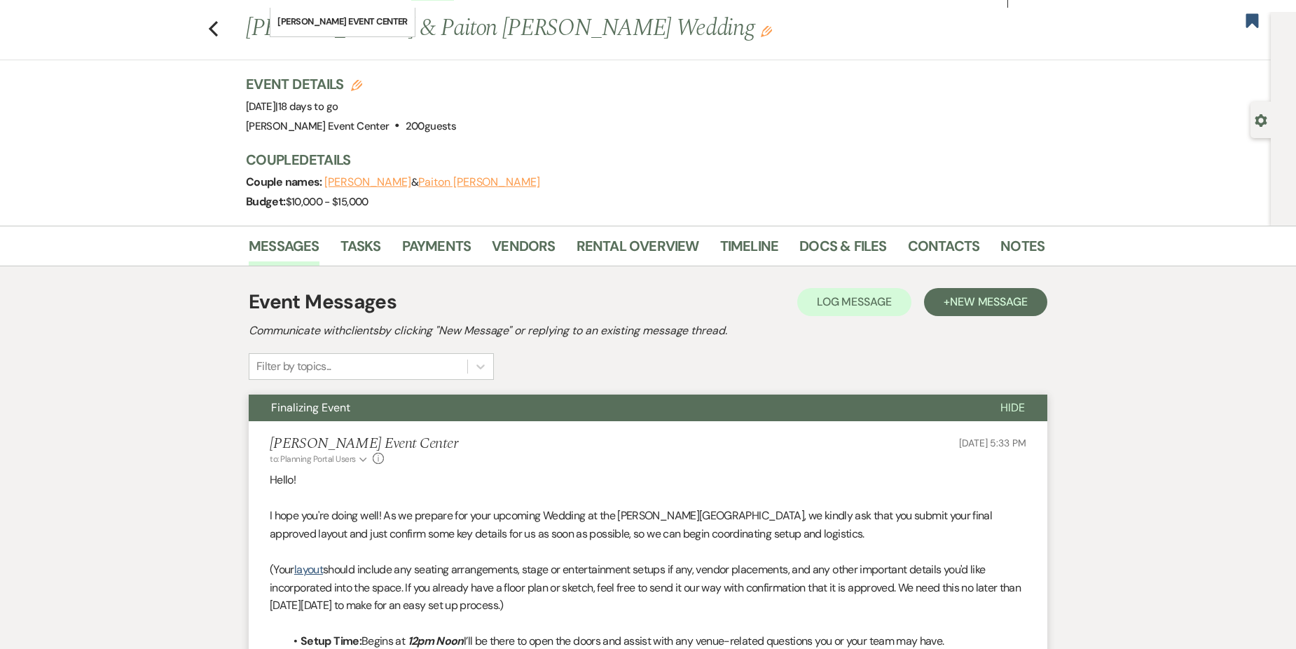
scroll to position [0, 0]
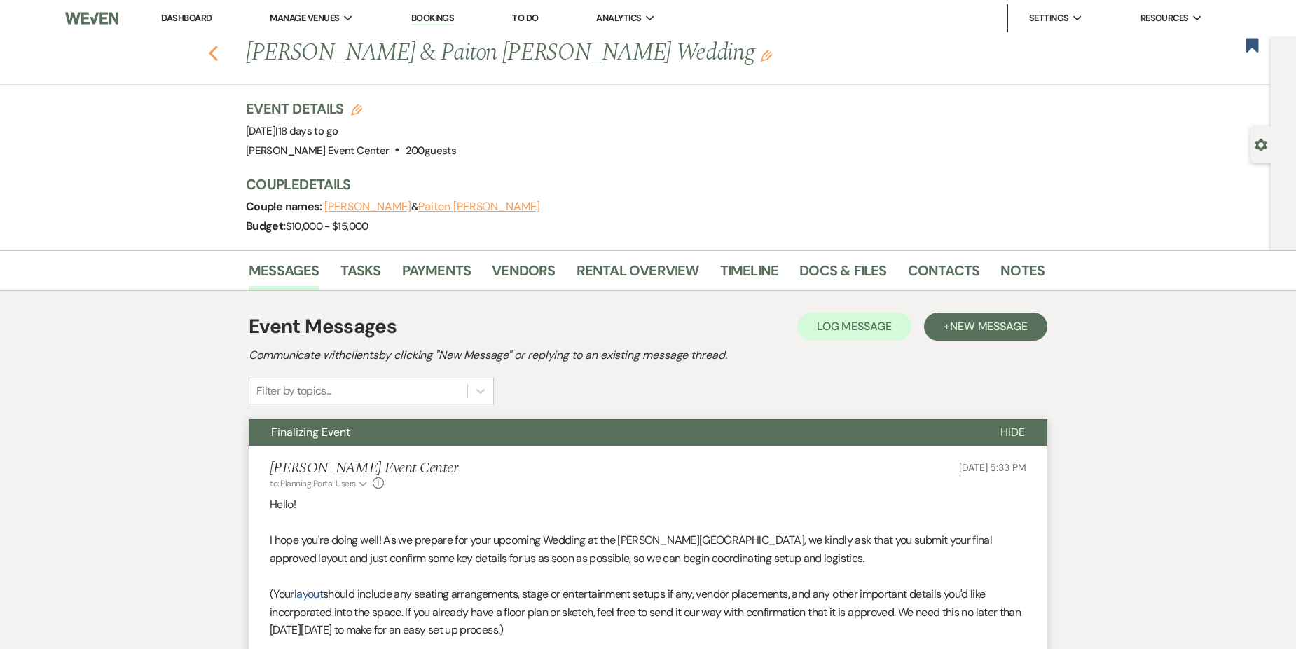
click at [218, 53] on icon "Previous" at bounding box center [213, 53] width 11 height 17
select select "8"
select select "9"
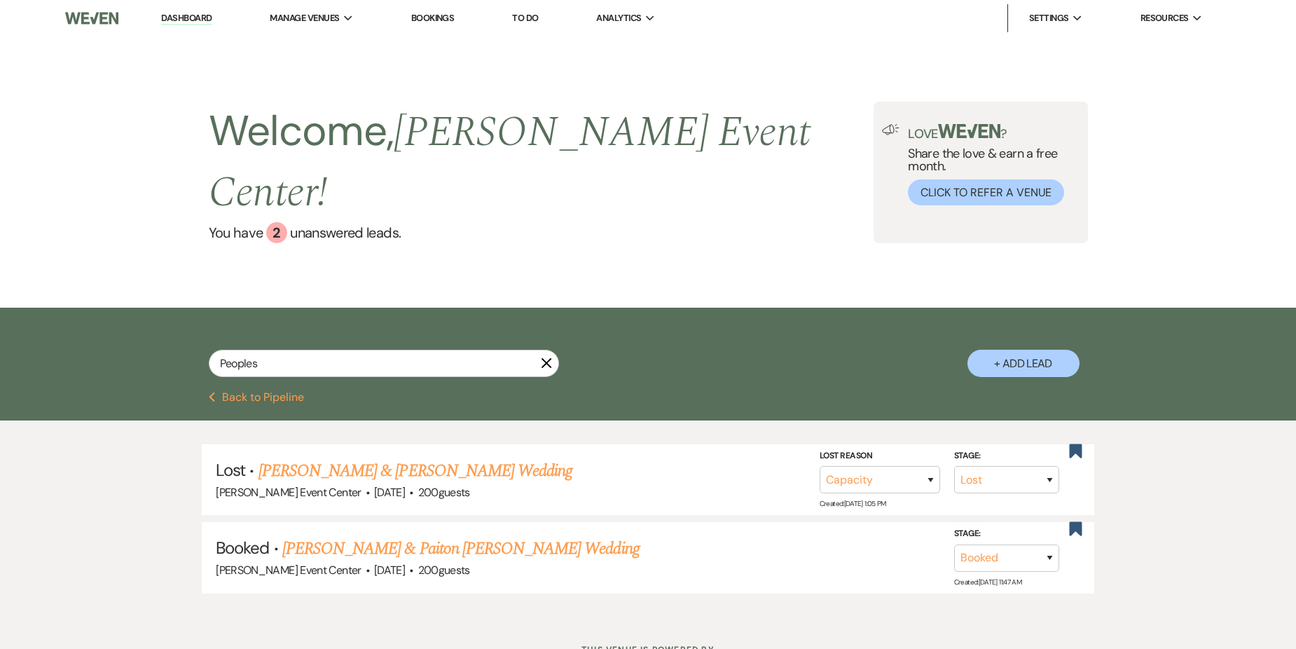
click at [547, 357] on icon "X" at bounding box center [546, 362] width 11 height 11
click at [370, 350] on input "Peoples" at bounding box center [384, 363] width 350 height 27
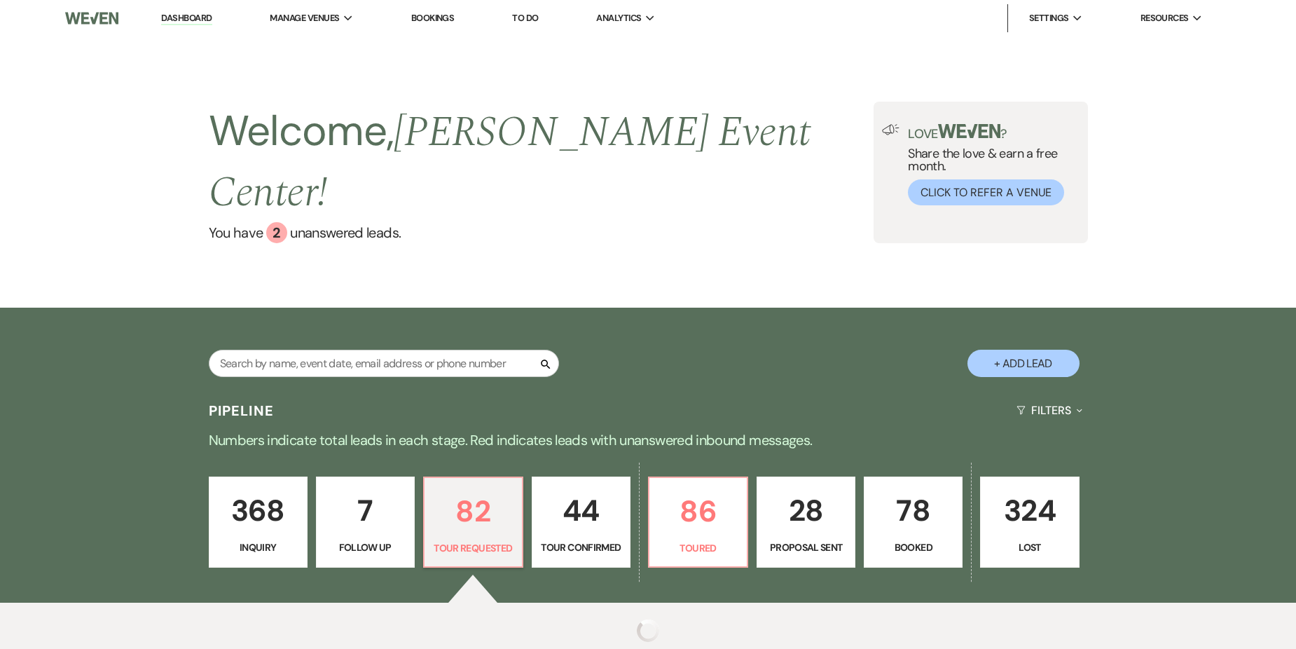
select select "2"
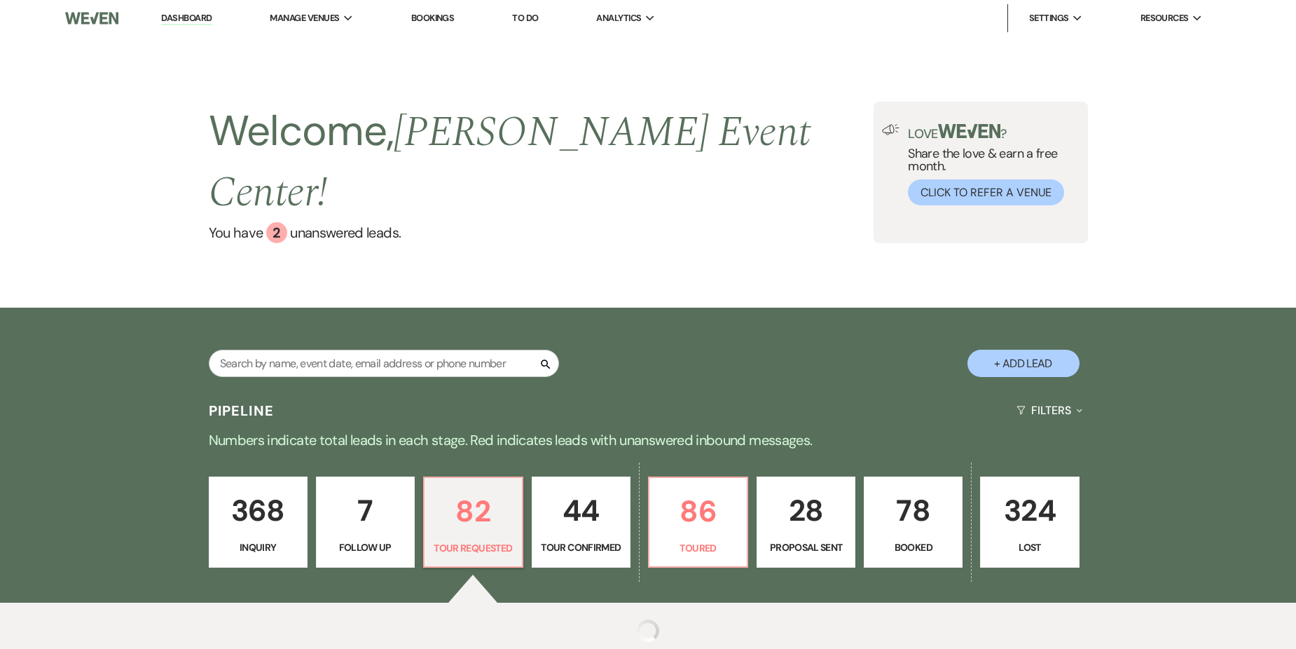
select select "2"
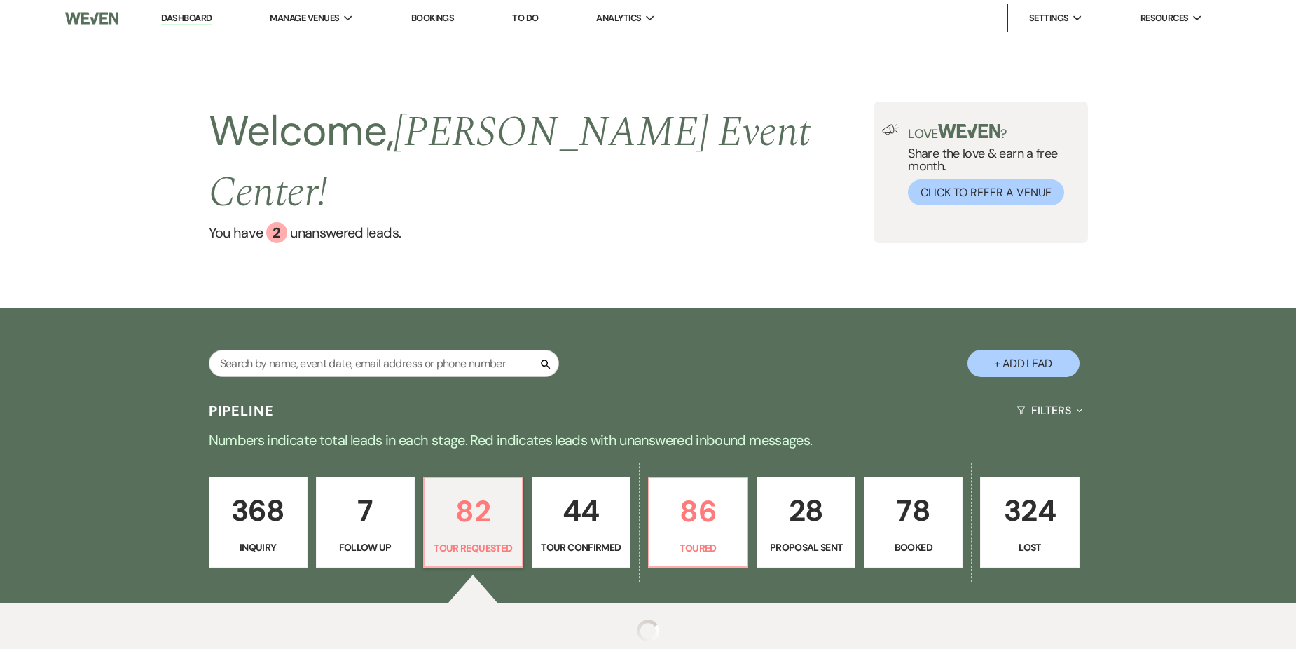
select select "2"
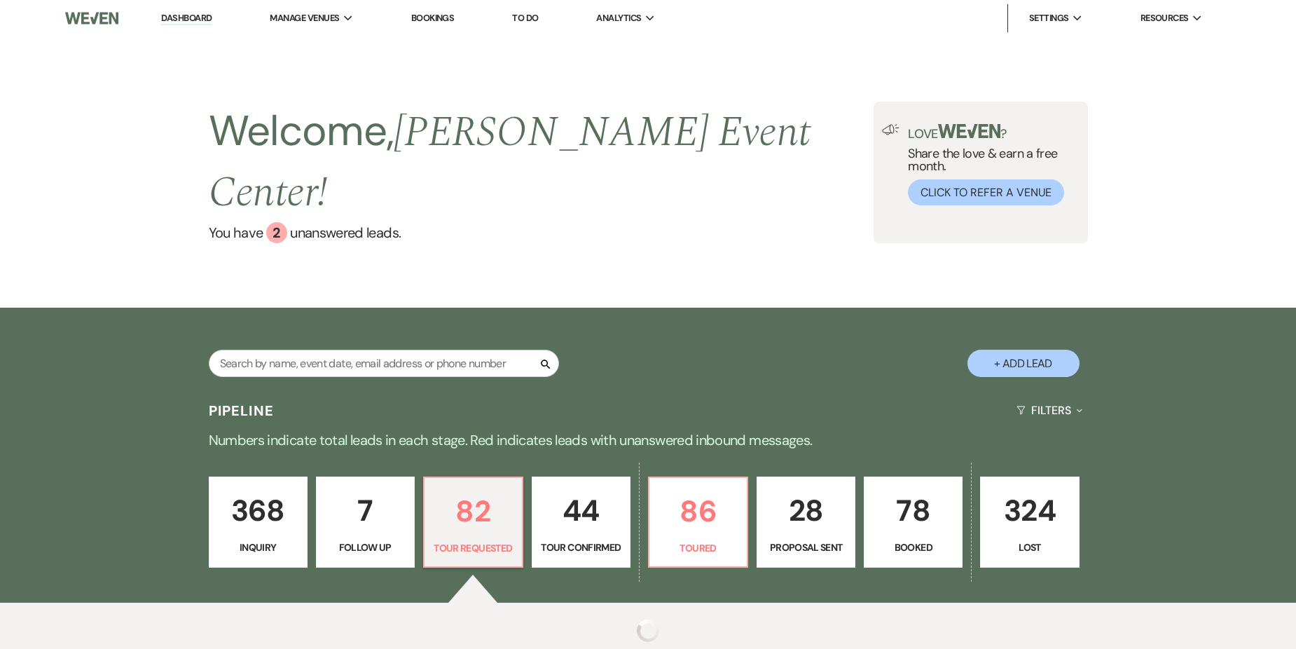
select select "2"
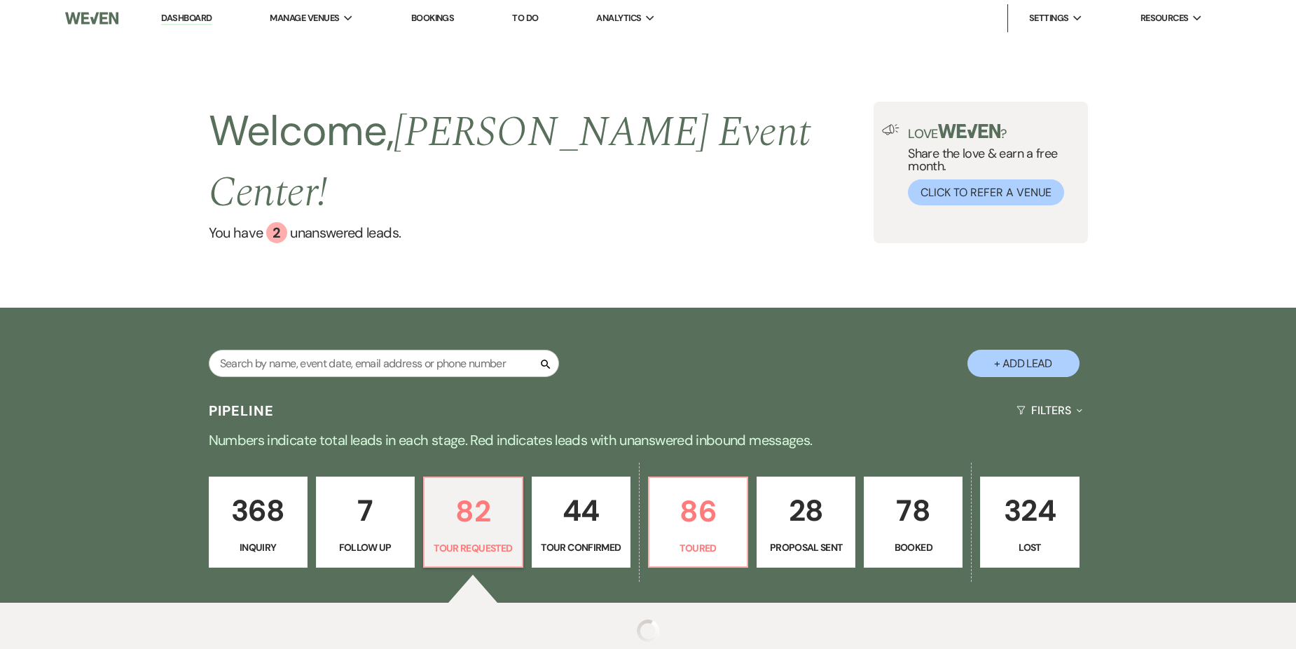
select select "2"
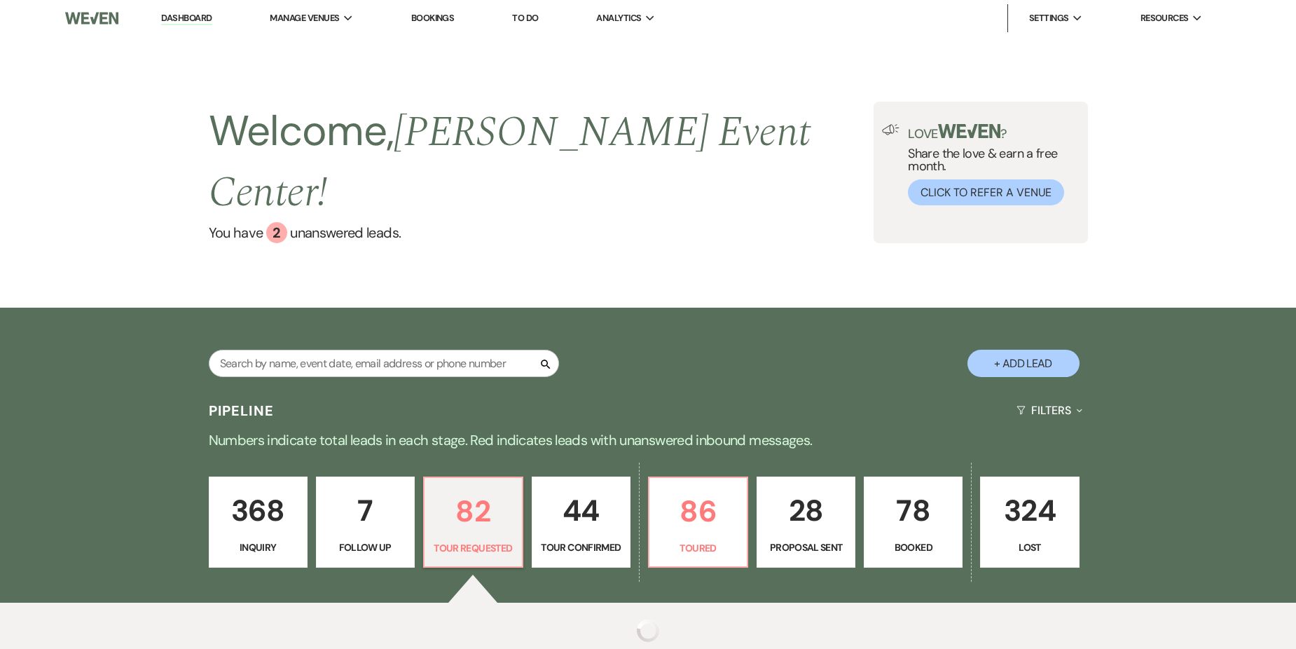
select select "2"
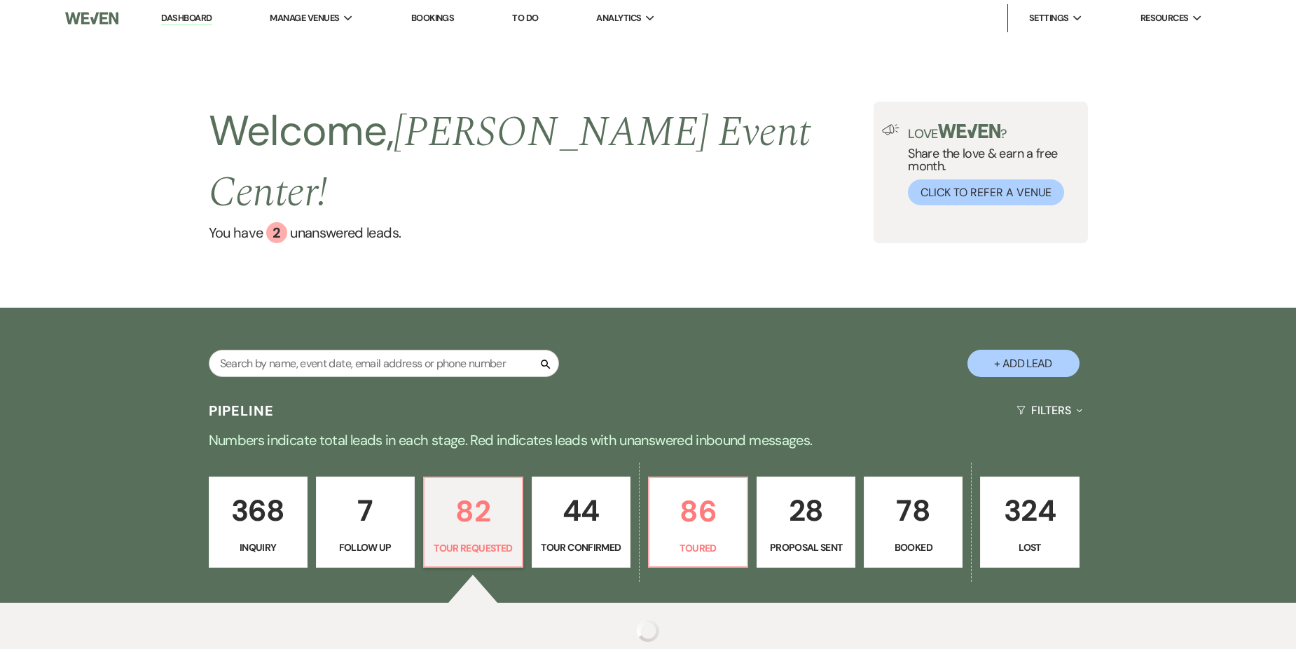
select select "2"
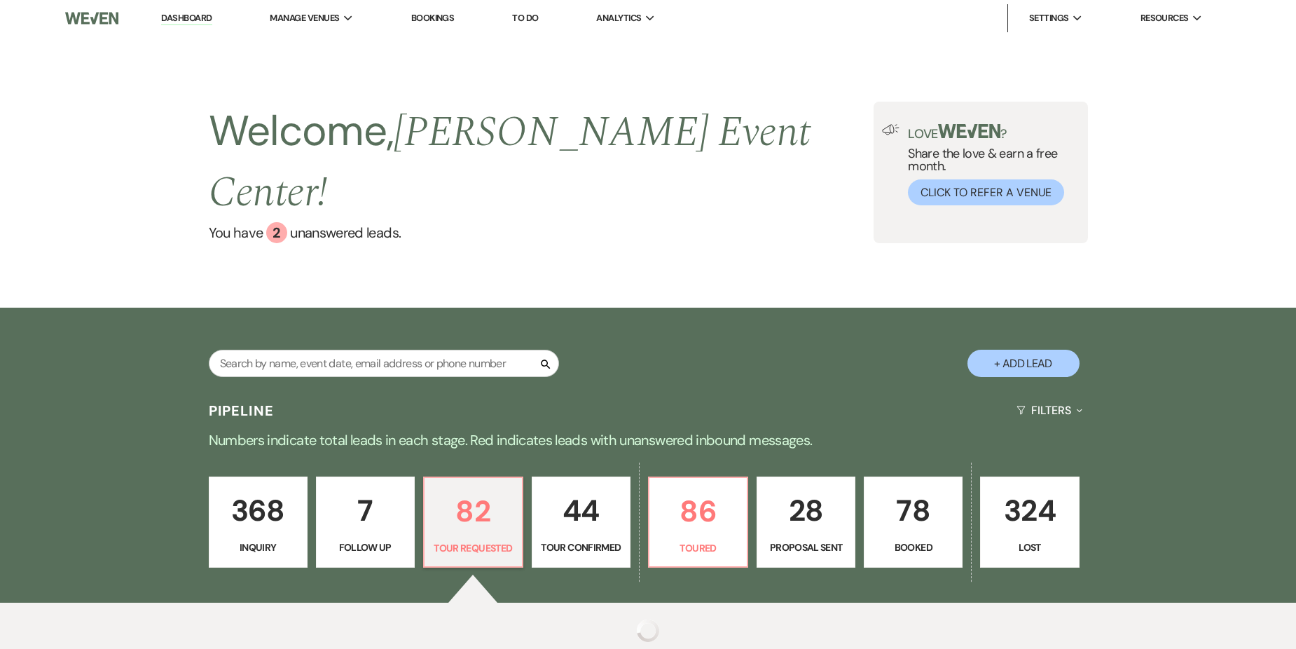
select select "2"
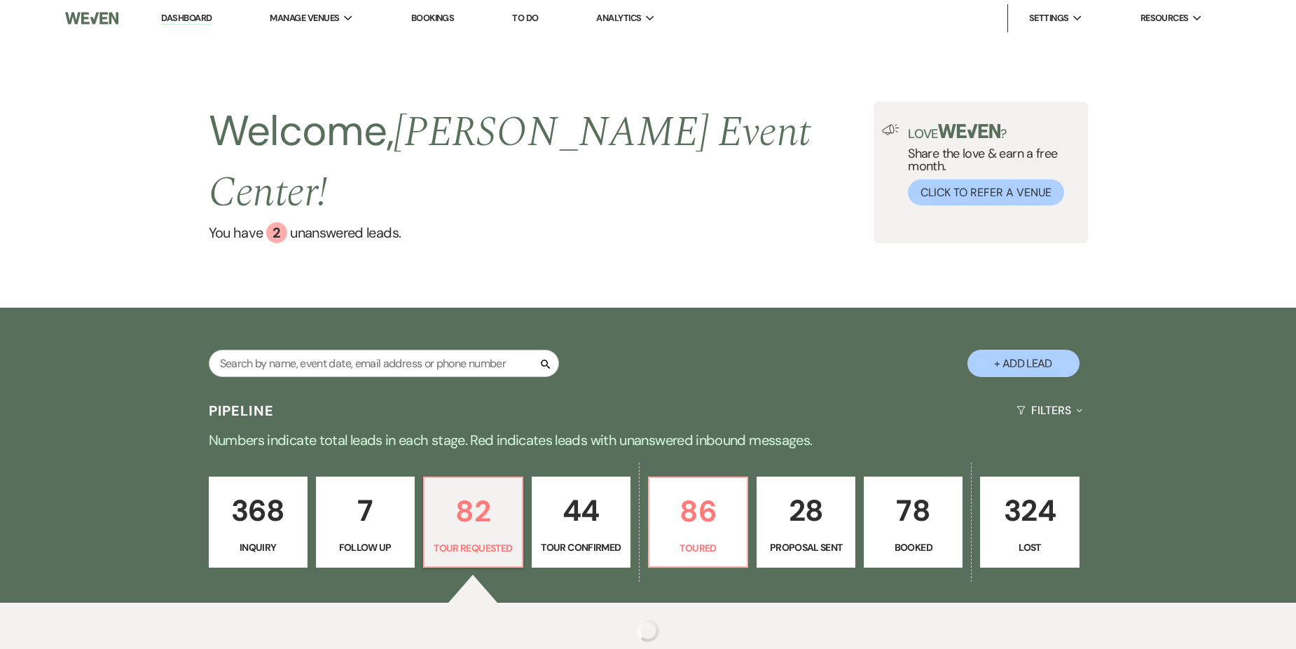
select select "2"
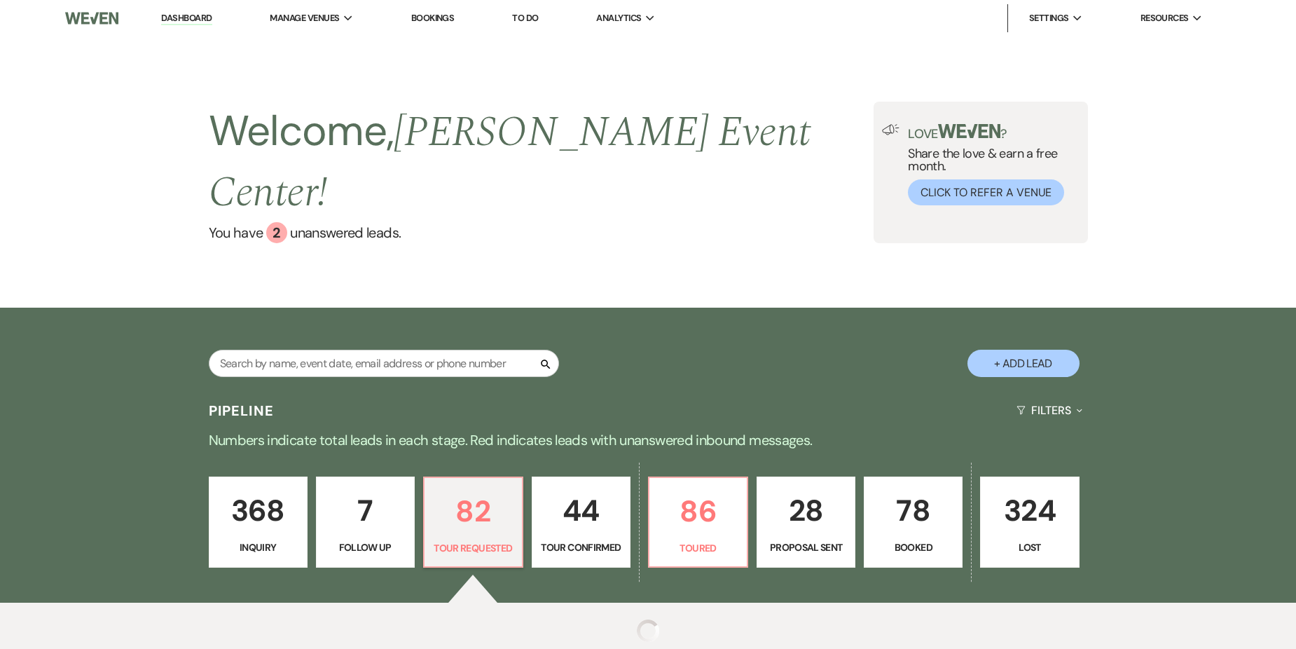
select select "2"
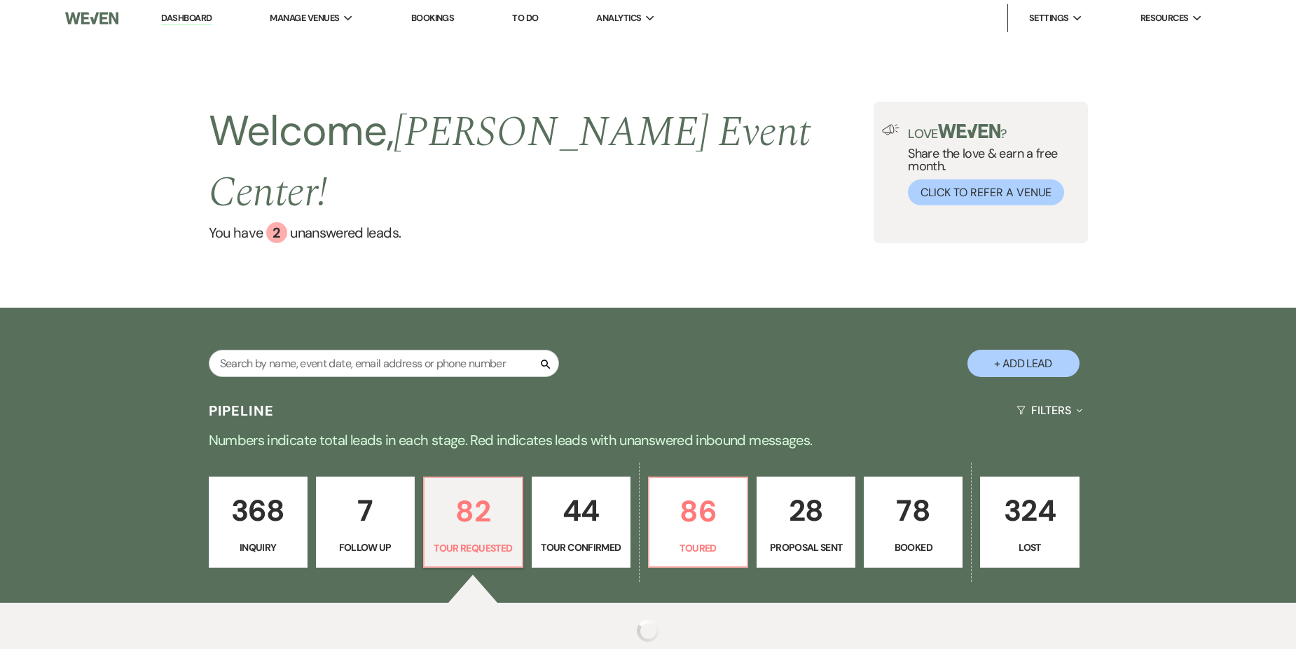
select select "2"
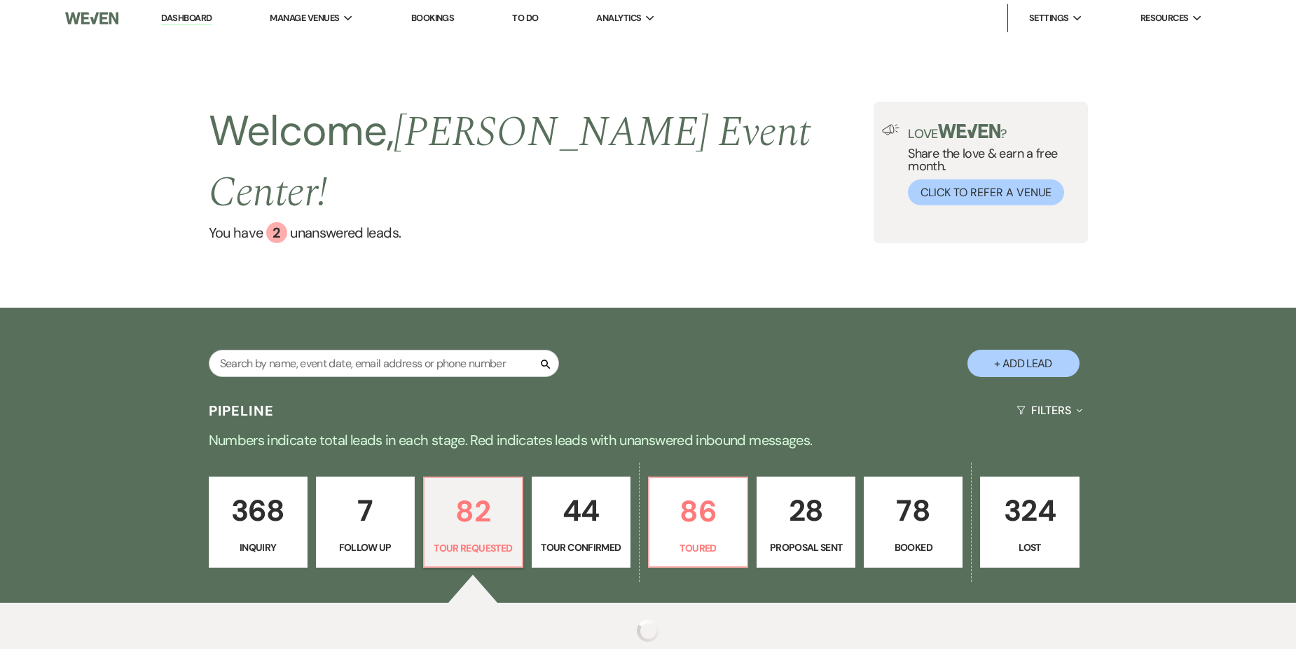
select select "2"
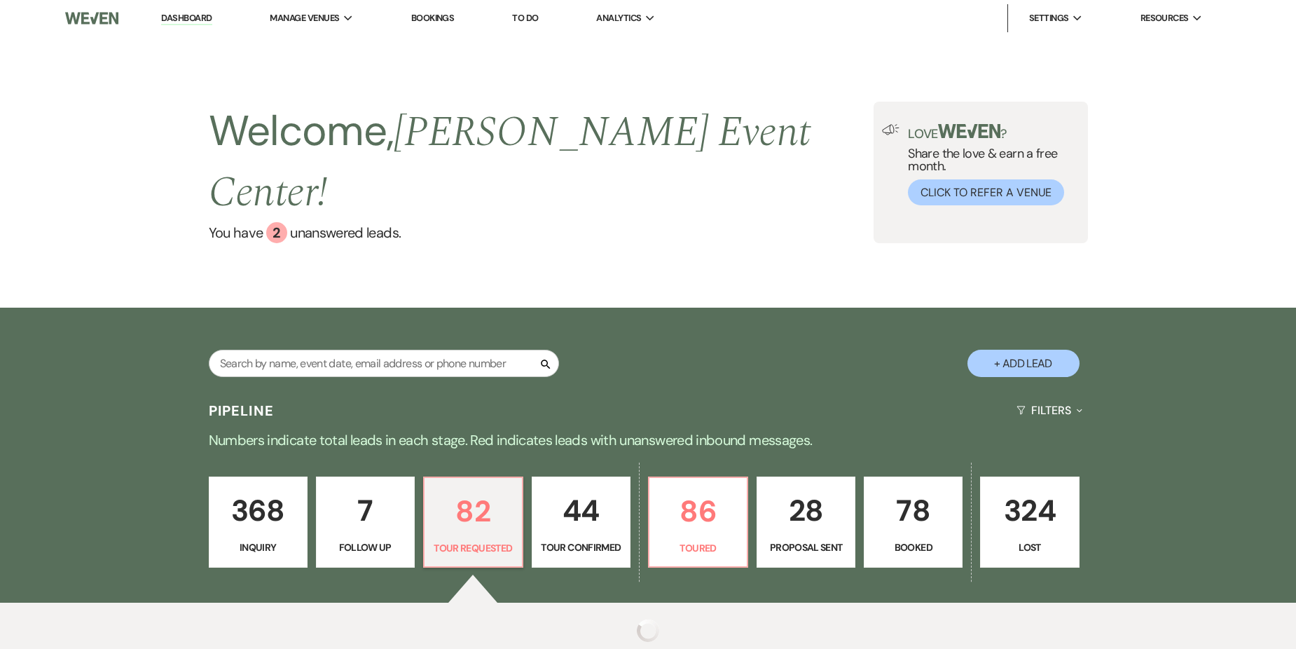
select select "2"
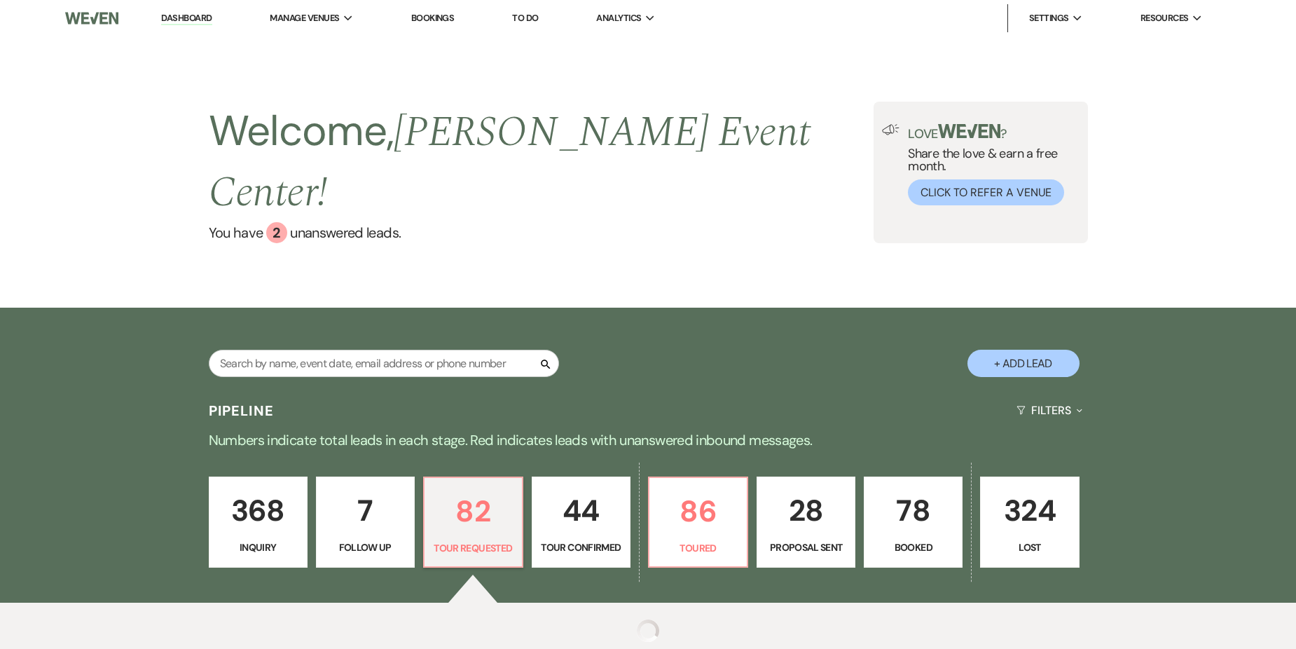
select select "2"
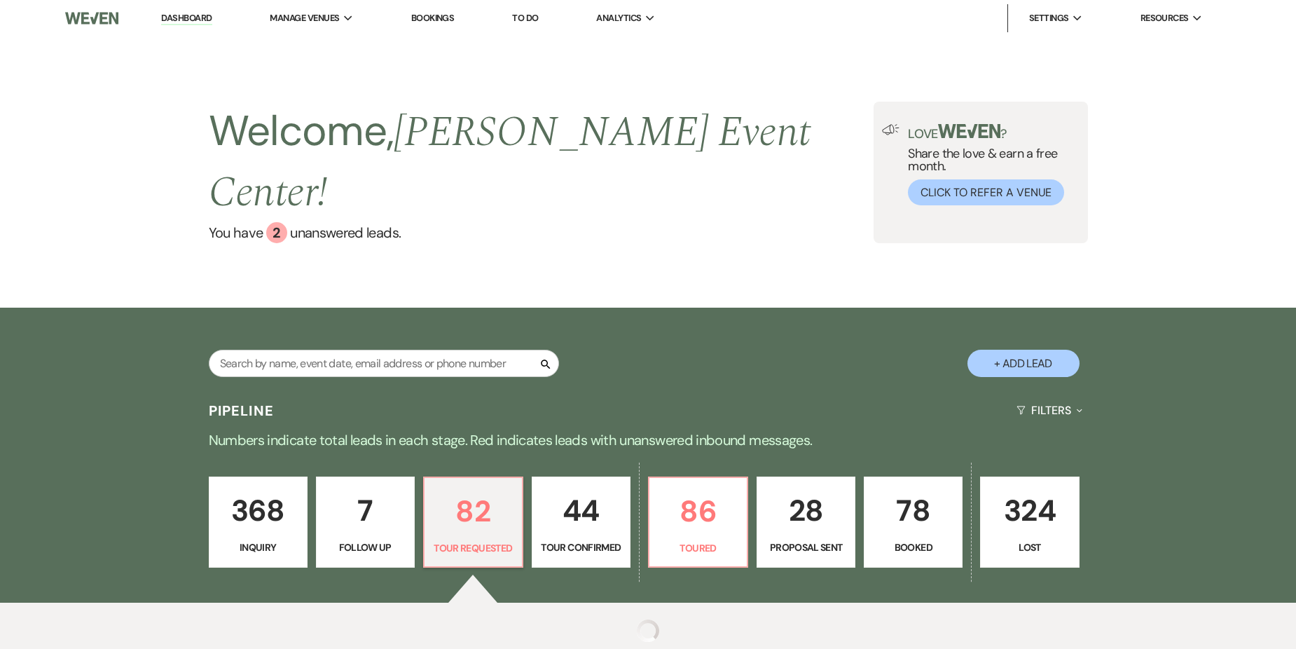
select select "2"
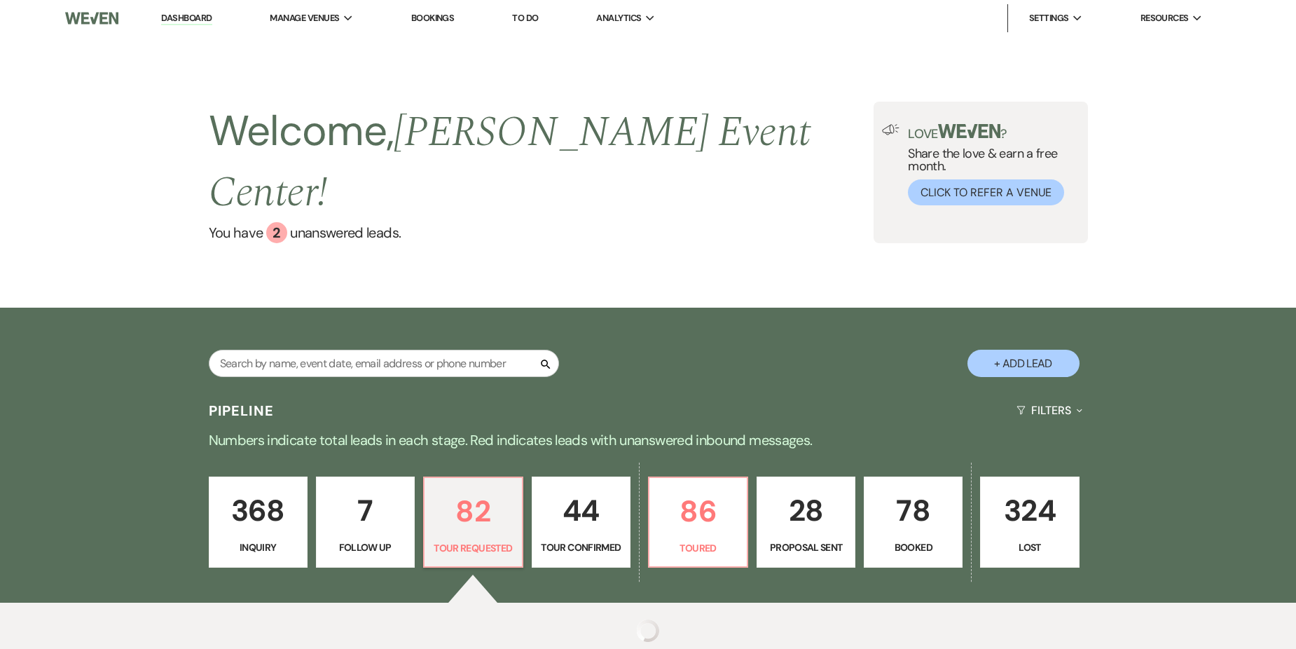
select select "2"
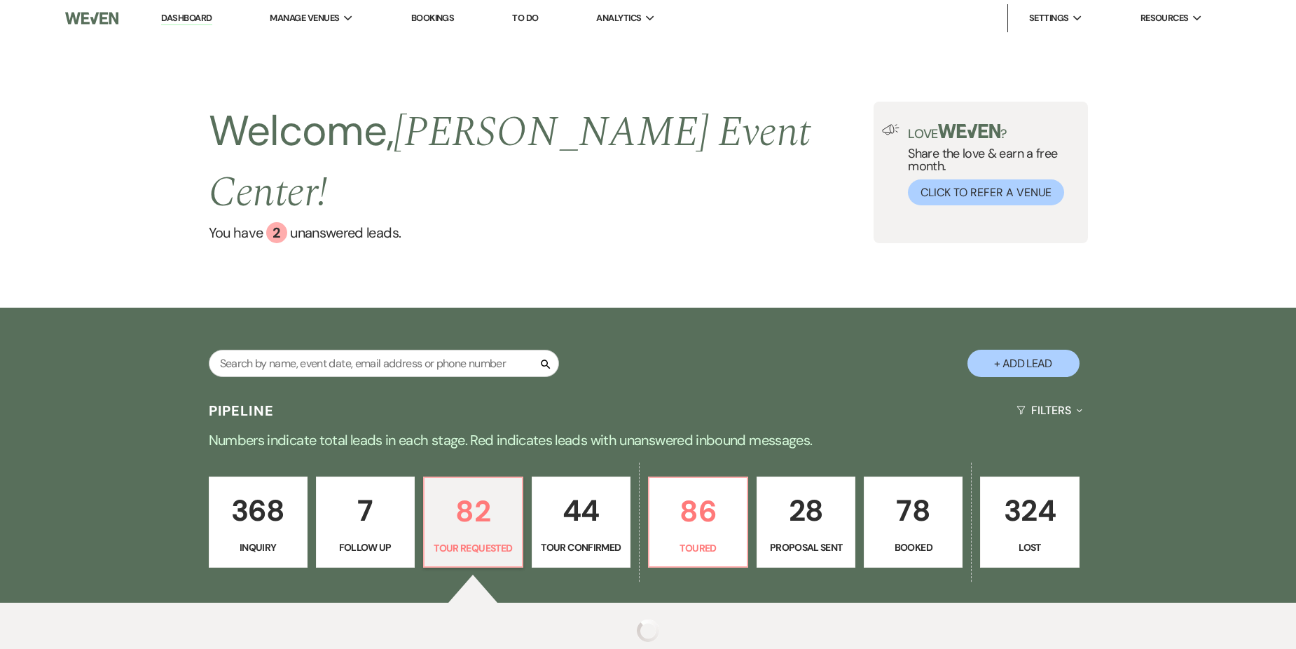
select select "2"
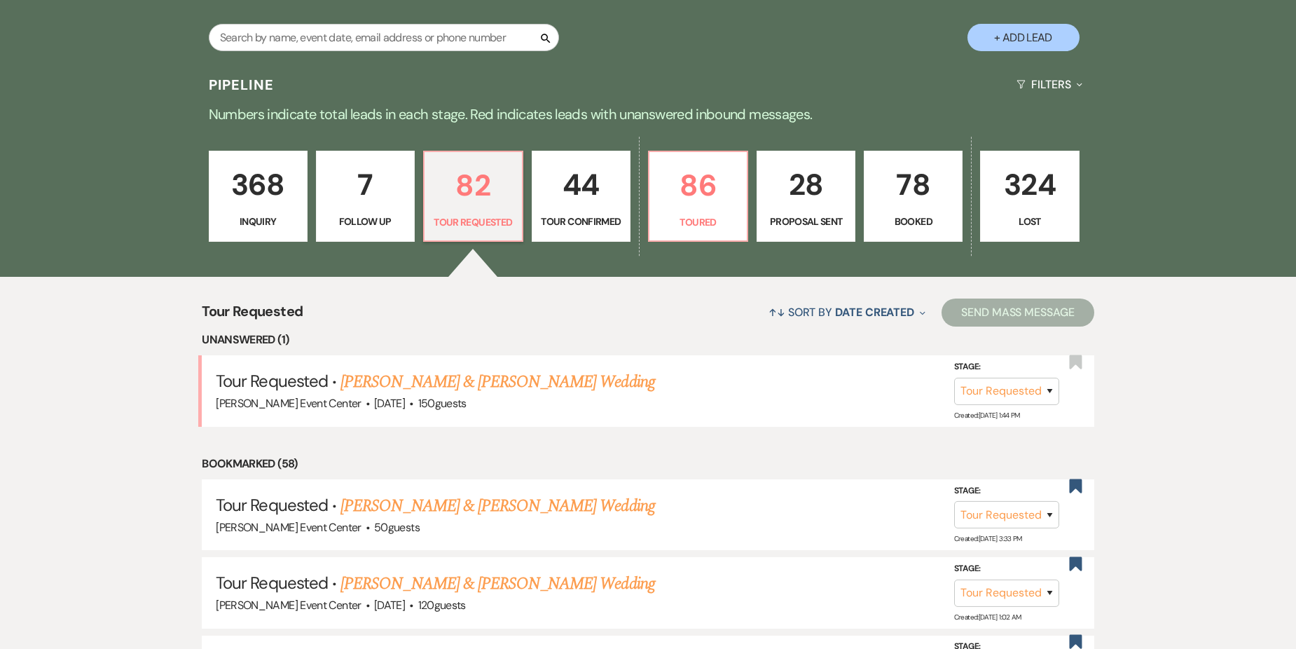
scroll to position [350, 0]
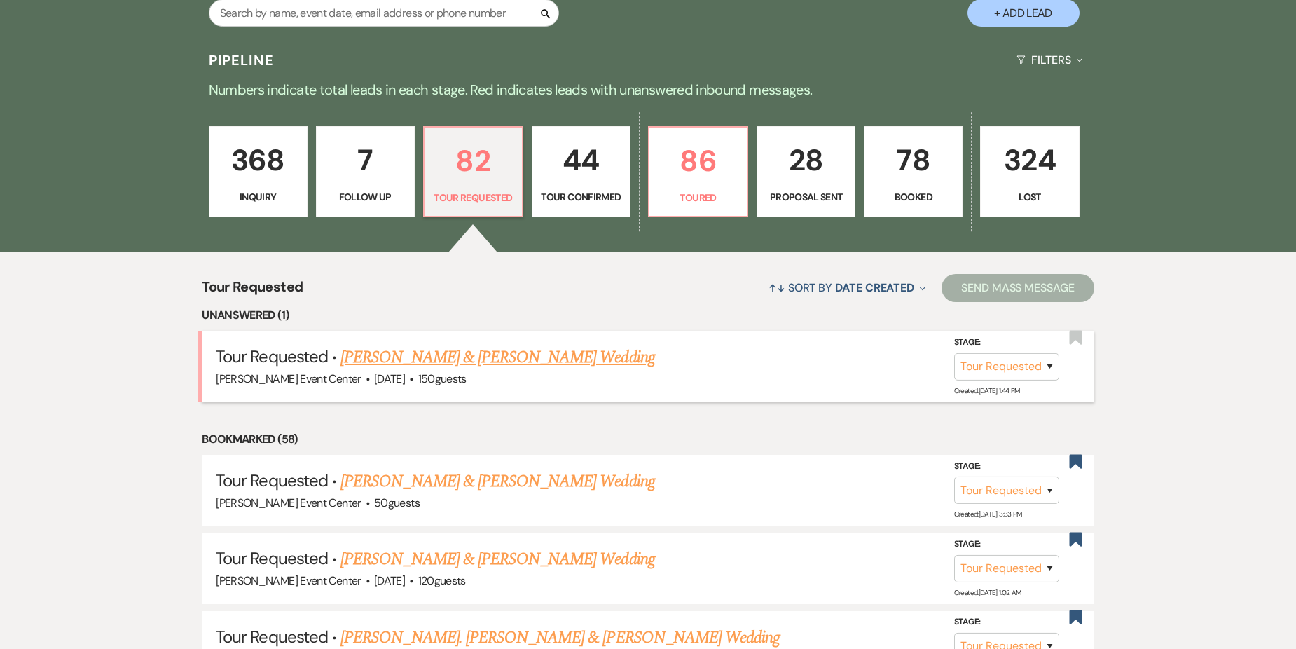
click at [523, 345] on link "[PERSON_NAME] & [PERSON_NAME] Wedding" at bounding box center [498, 357] width 314 height 25
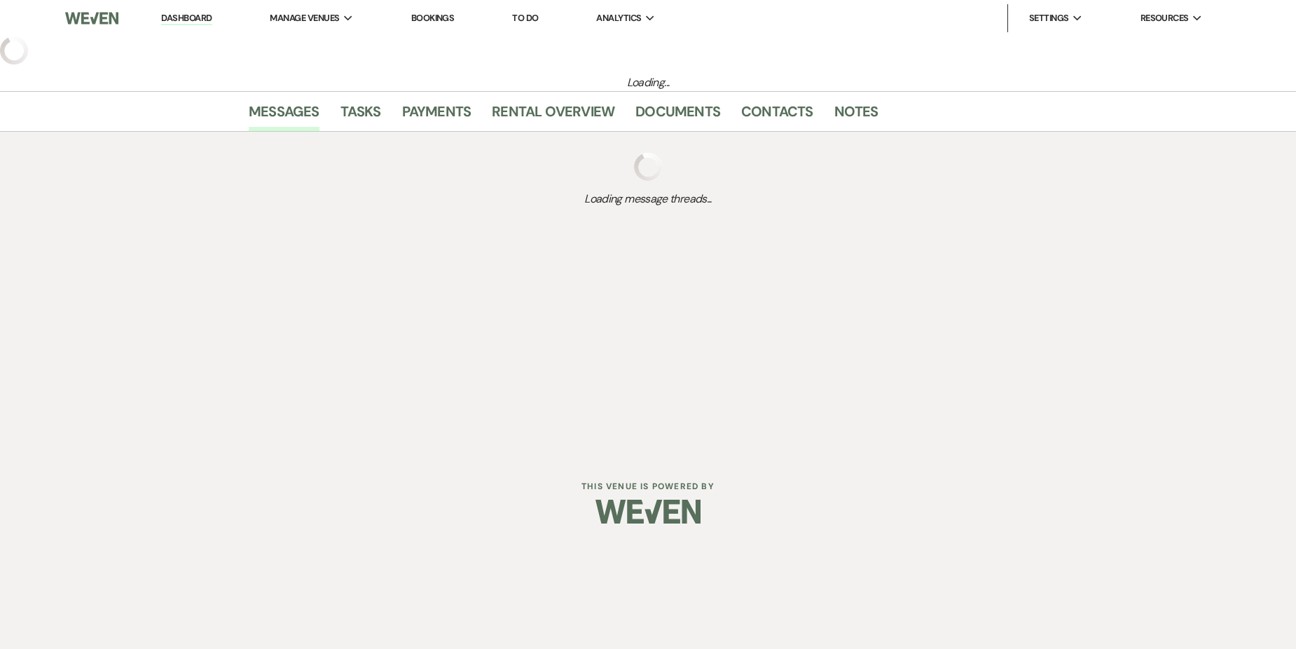
select select "2"
select select "5"
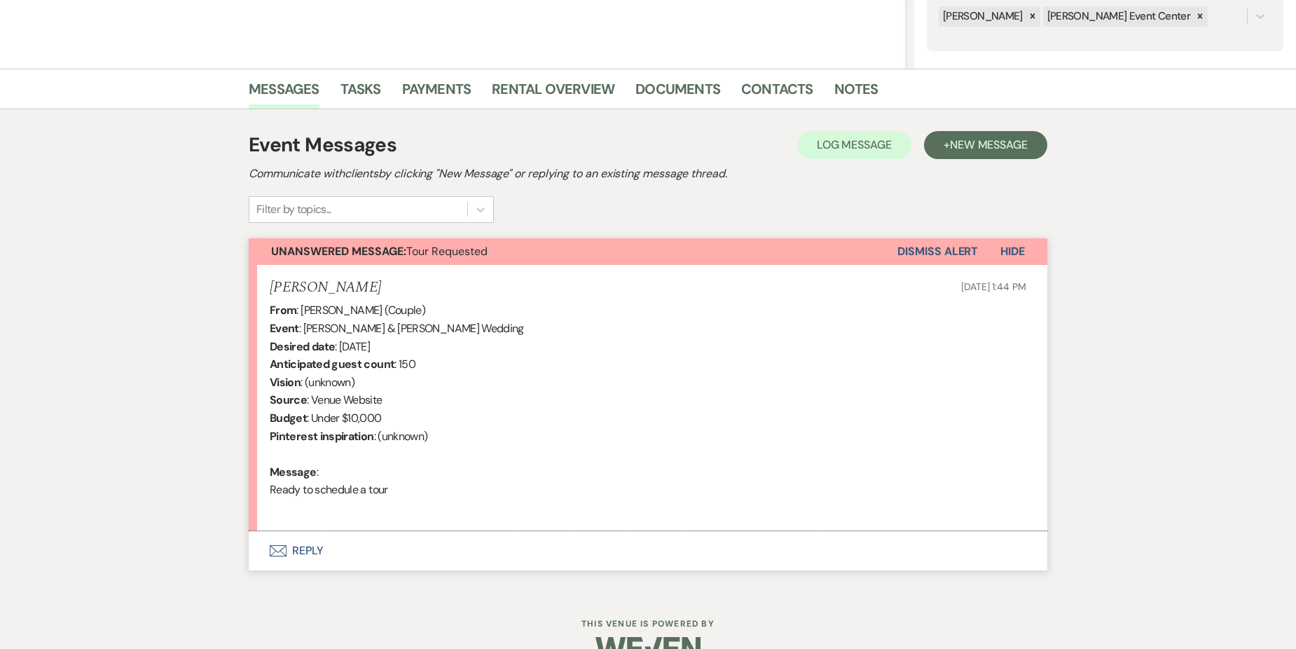
scroll to position [316, 0]
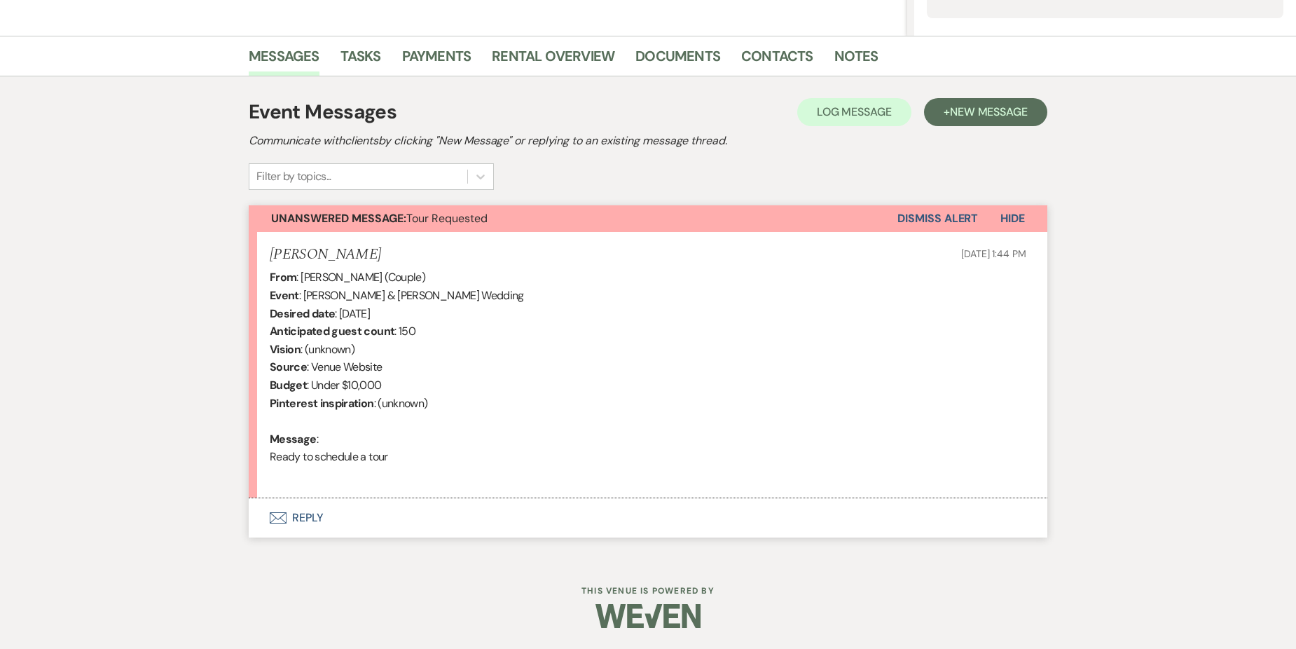
click at [305, 518] on button "Envelope Reply" at bounding box center [648, 517] width 799 height 39
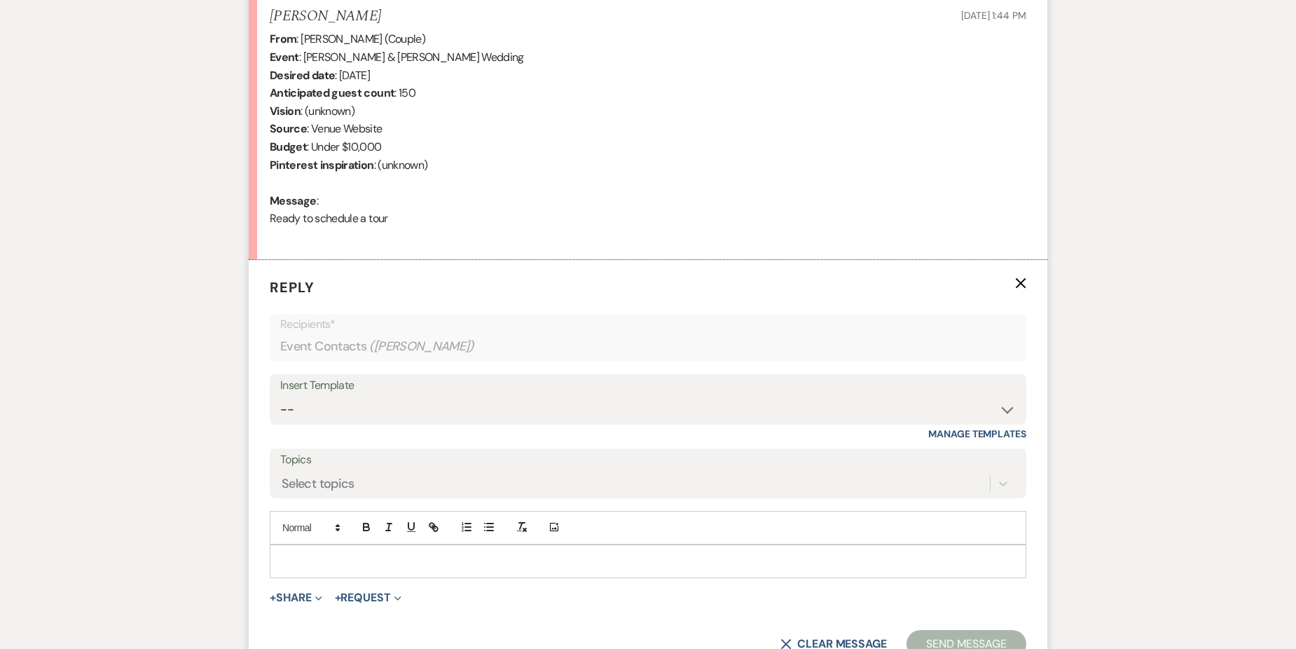
scroll to position [584, 0]
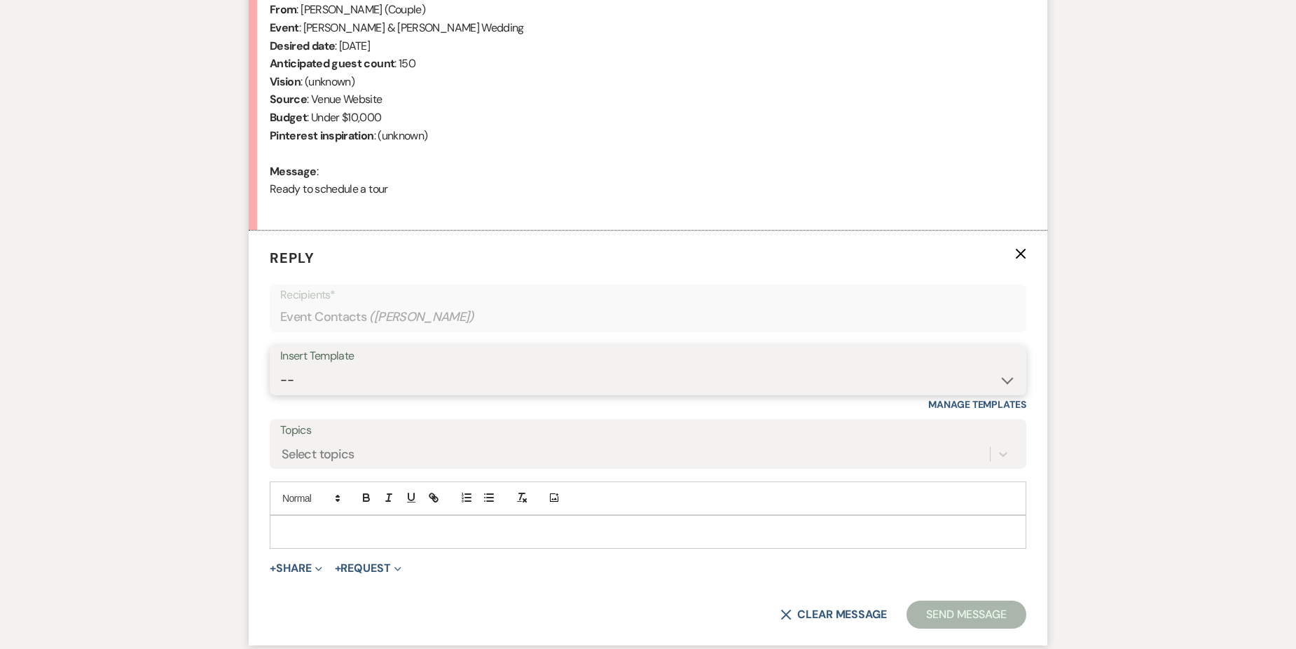
click at [389, 375] on select "-- Weven Planning Portal Introduction (Booked Events) Initial Inquiry Response …" at bounding box center [648, 379] width 736 height 27
select select "2976"
click at [280, 366] on select "-- Weven Planning Portal Introduction (Booked Events) Initial Inquiry Response …" at bounding box center [648, 379] width 736 height 27
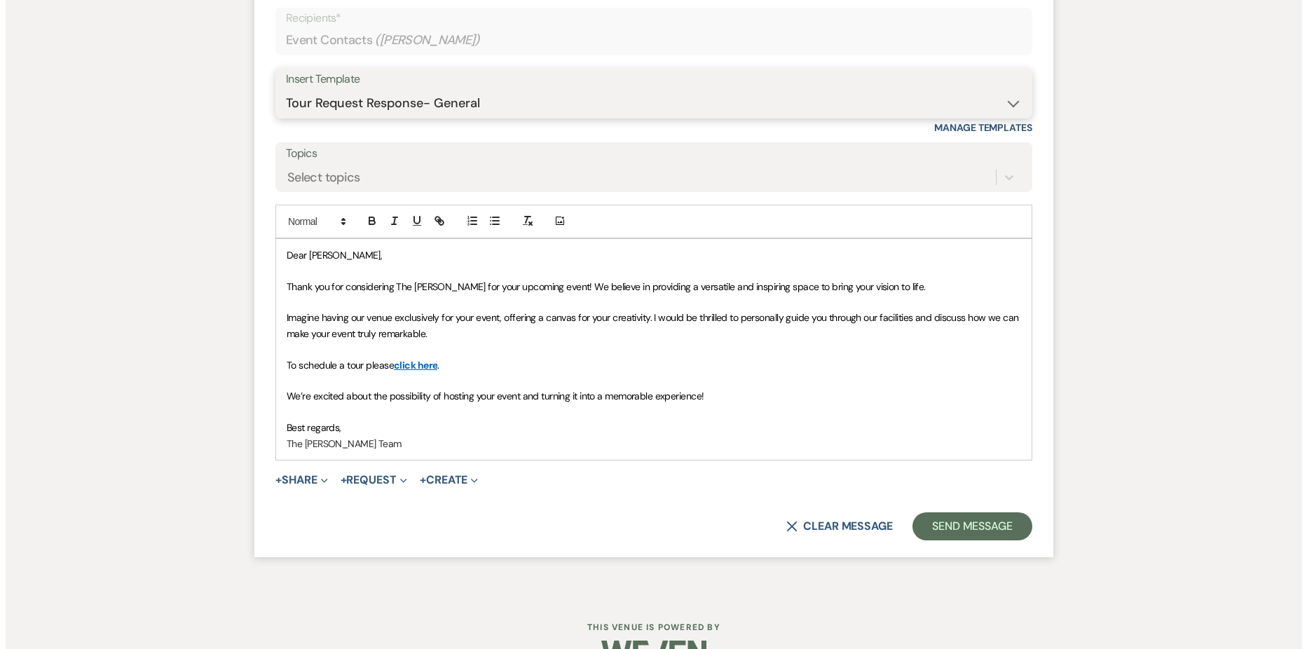
scroll to position [864, 0]
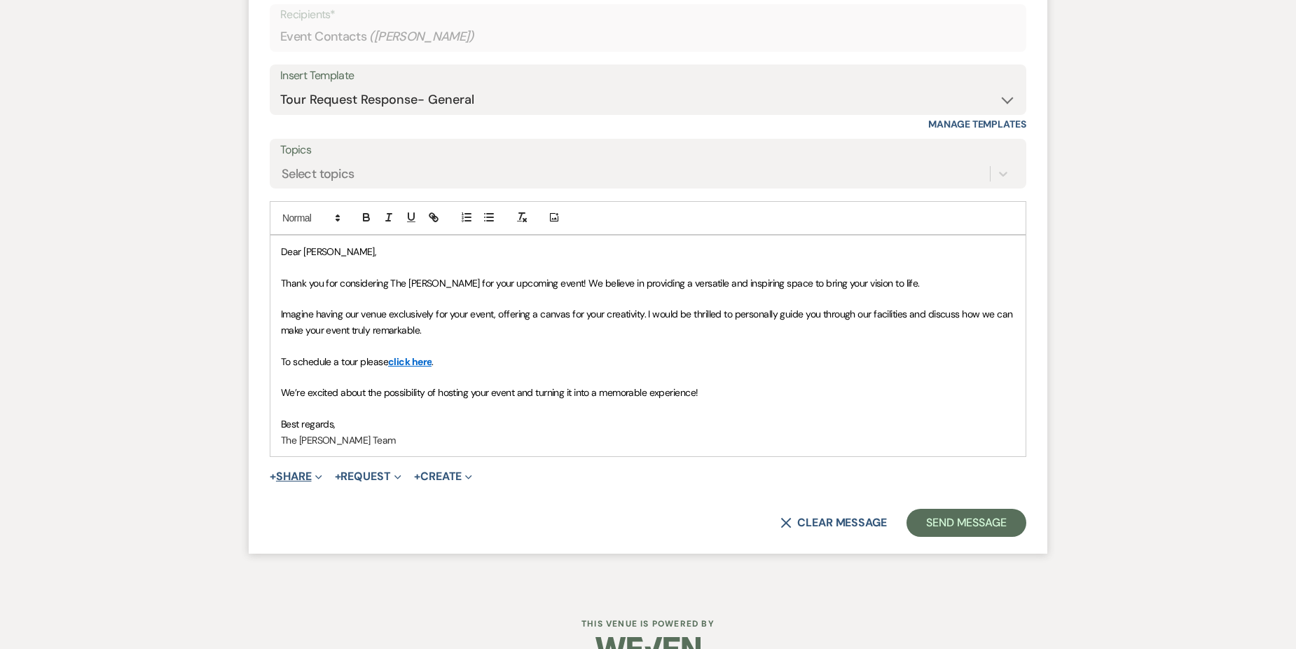
click at [295, 476] on button "+ Share Expand" at bounding box center [296, 476] width 53 height 11
click at [359, 507] on span "Doc Upload Documents" at bounding box center [327, 504] width 80 height 15
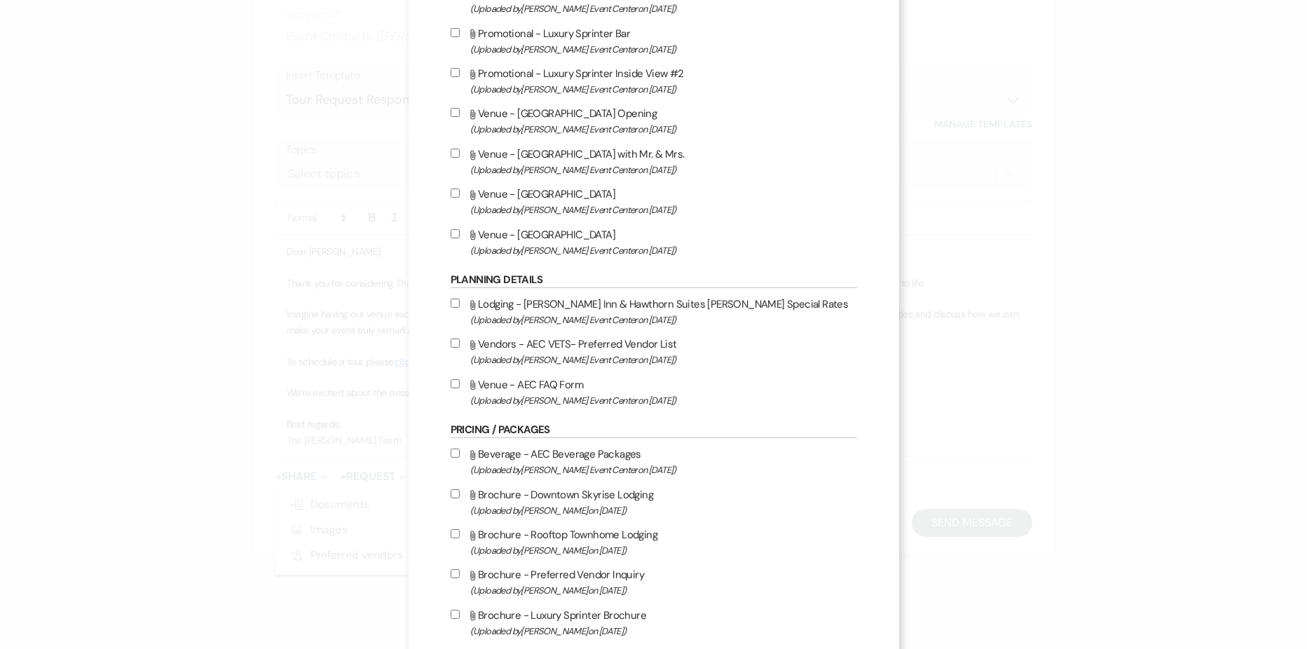
scroll to position [2032, 0]
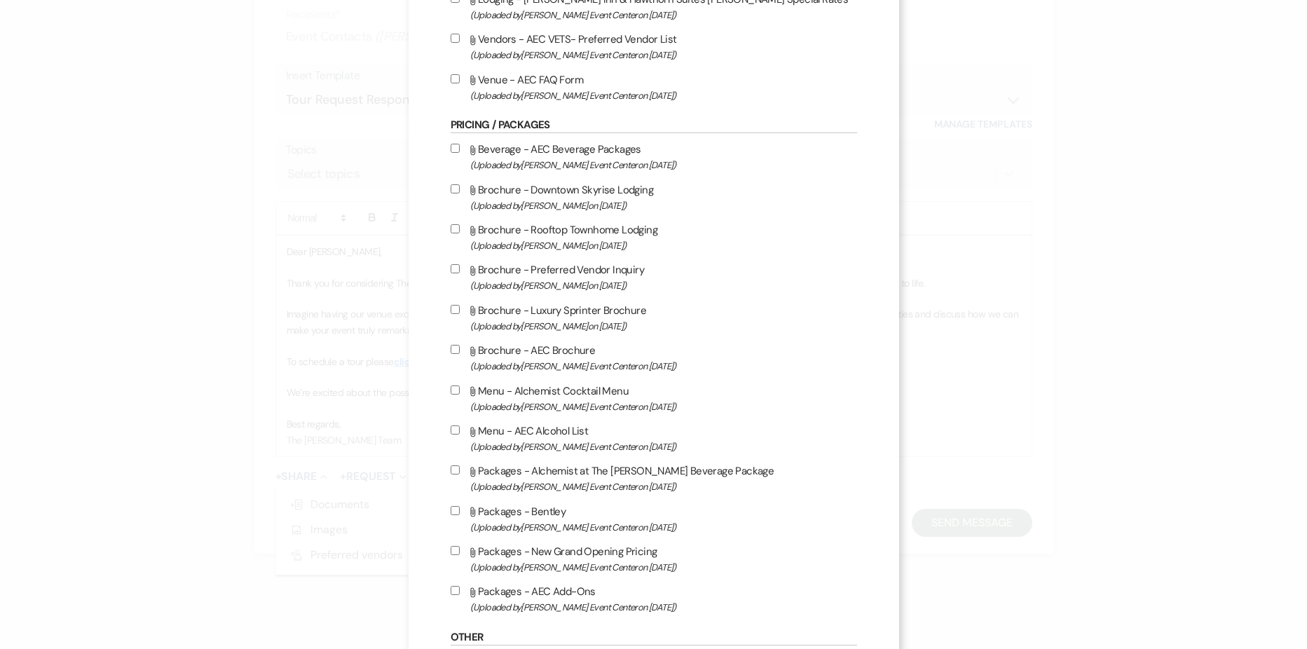
click at [454, 589] on label "Attach File Packages - AEC Add-Ons (Uploaded by [PERSON_NAME] Event Center on […" at bounding box center [654, 598] width 406 height 33
click at [454, 589] on input "Attach File Packages - AEC Add-Ons (Uploaded by [PERSON_NAME] Event Center on […" at bounding box center [455, 590] width 9 height 9
checkbox input "true"
click at [451, 558] on label "Attach File Packages - New Grand Opening Pricing (Uploaded by [PERSON_NAME] Eve…" at bounding box center [654, 558] width 406 height 33
click at [451, 555] on input "Attach File Packages - New Grand Opening Pricing (Uploaded by [PERSON_NAME] Eve…" at bounding box center [455, 550] width 9 height 9
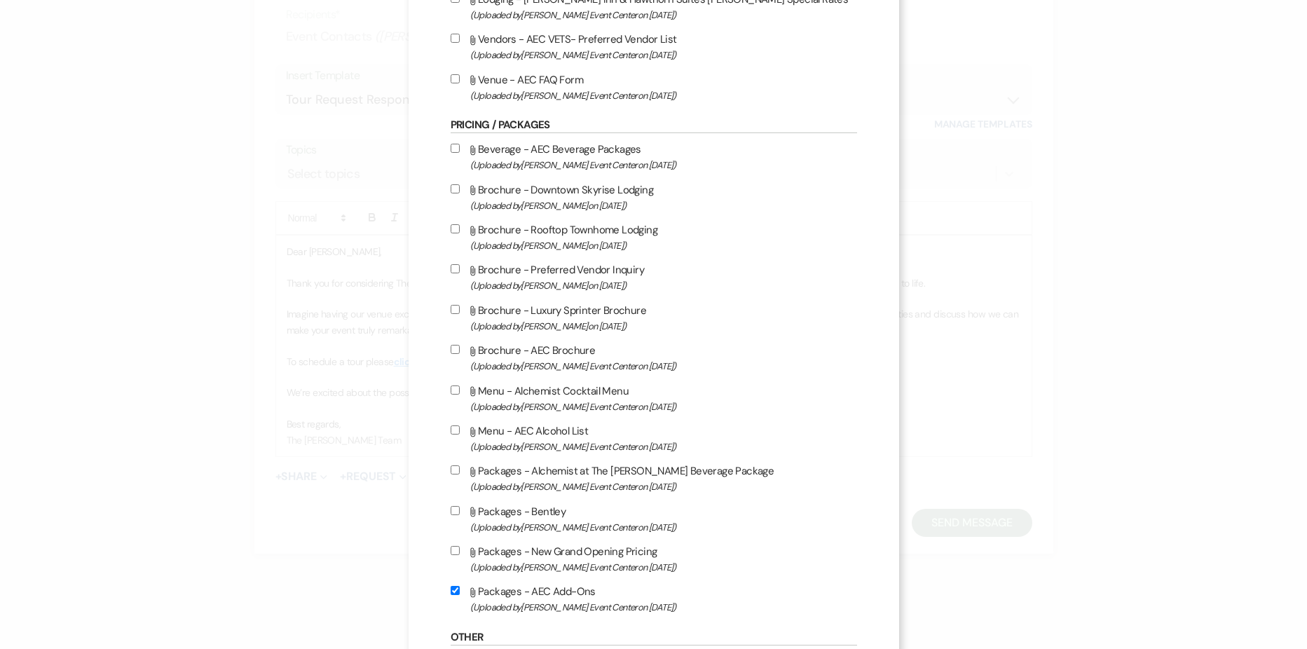
checkbox input "true"
click at [451, 464] on label "Attach File Packages - Alchemist at The [PERSON_NAME] Beverage Package (Uploade…" at bounding box center [654, 478] width 406 height 33
click at [451, 465] on input "Attach File Packages - Alchemist at The [PERSON_NAME] Beverage Package (Uploade…" at bounding box center [455, 469] width 9 height 9
checkbox input "true"
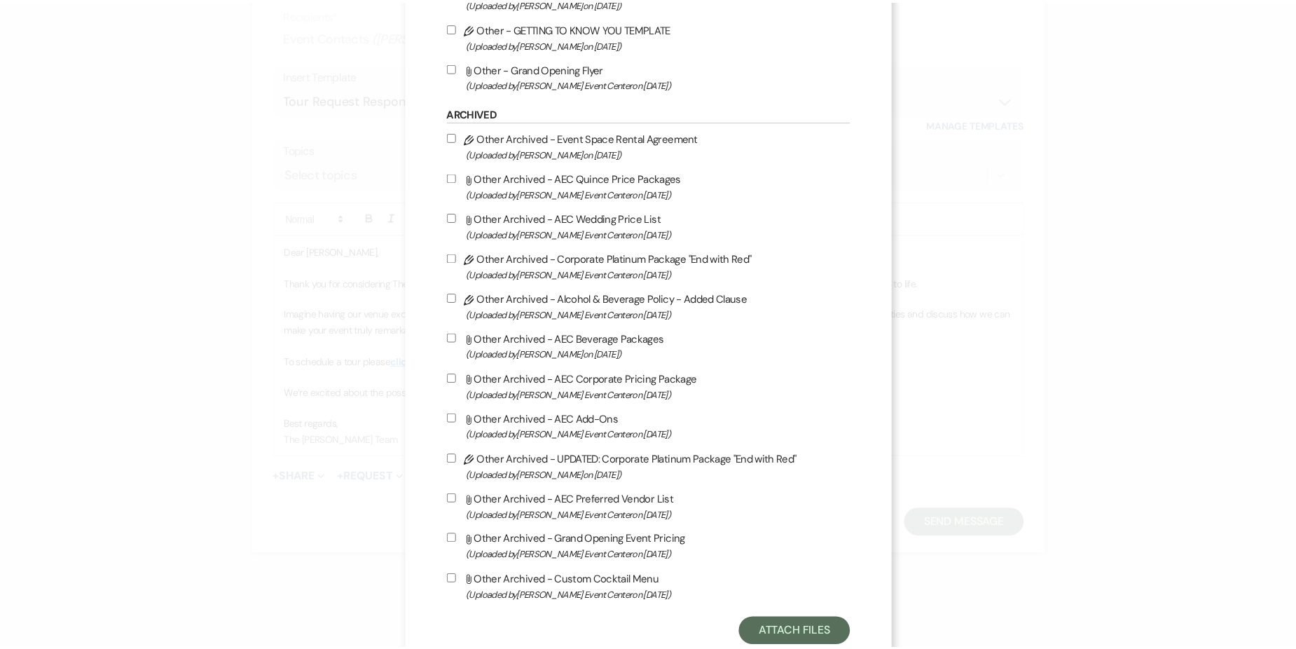
scroll to position [2785, 0]
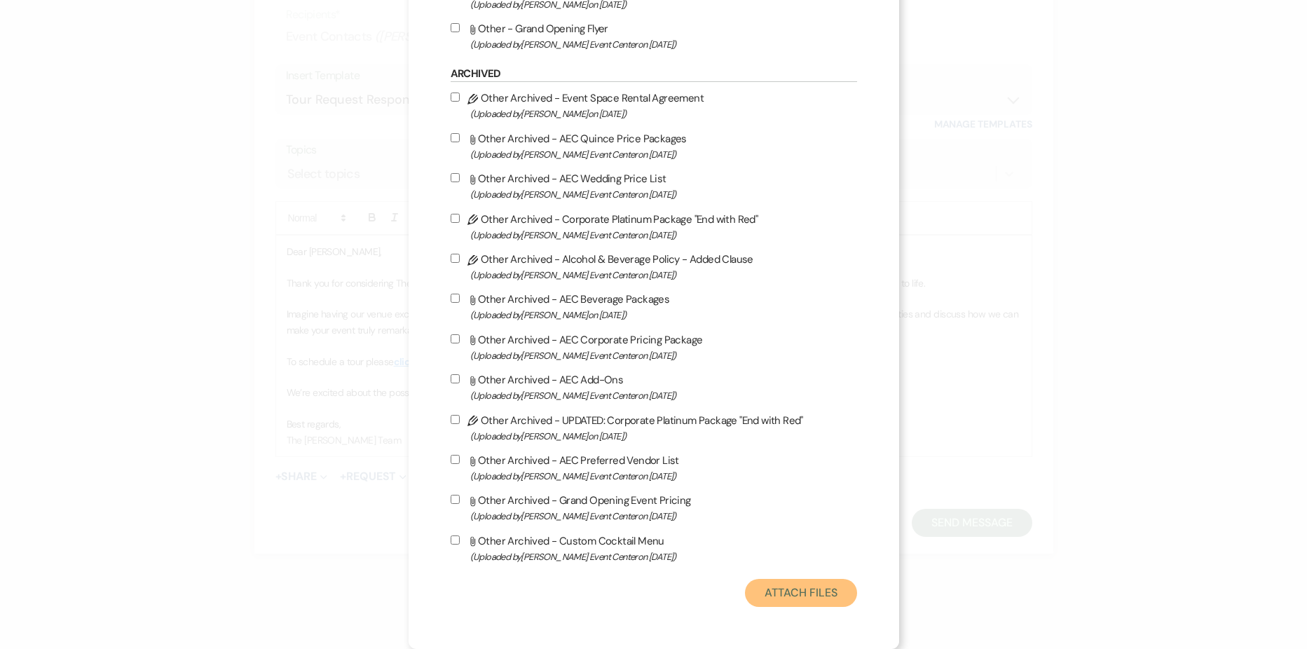
click at [795, 596] on button "Attach Files" at bounding box center [800, 593] width 111 height 28
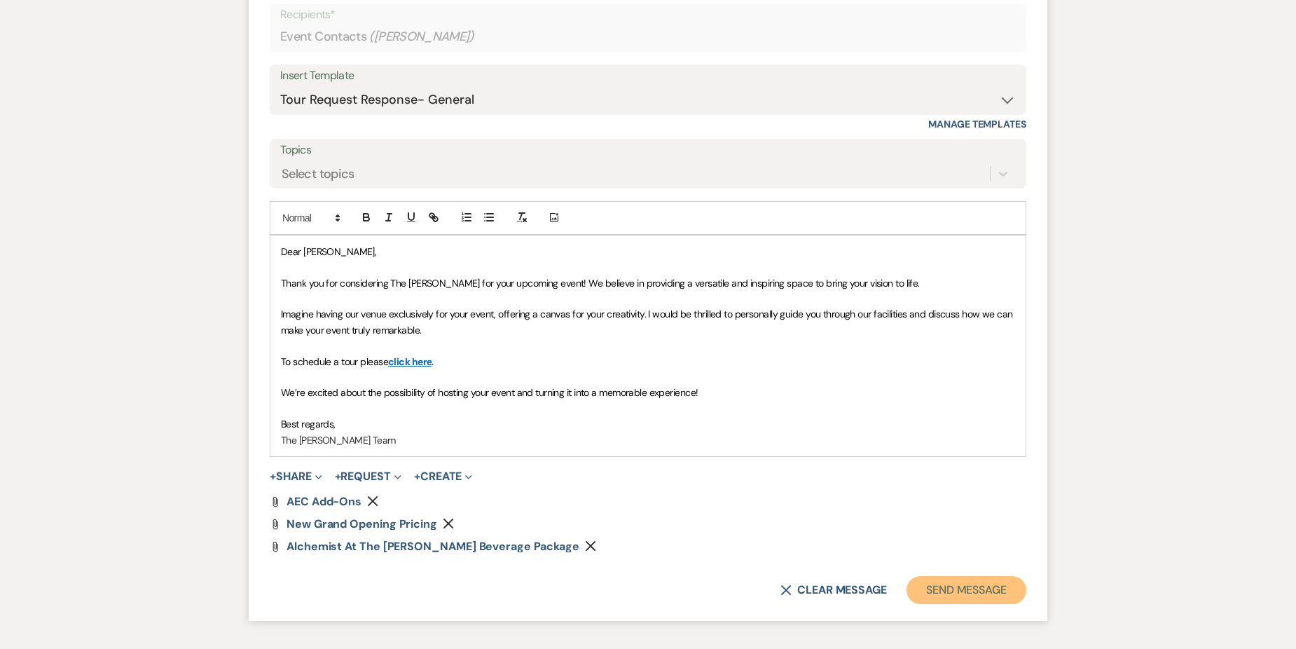
click at [951, 589] on button "Send Message" at bounding box center [967, 590] width 120 height 28
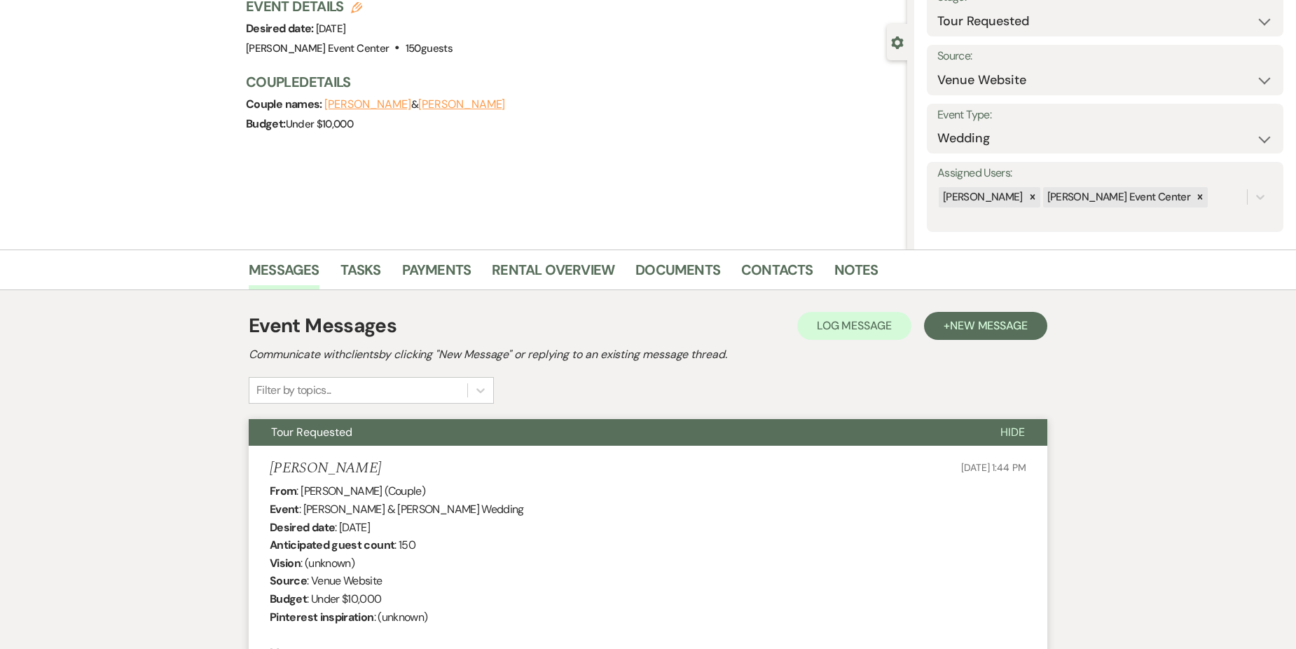
scroll to position [0, 0]
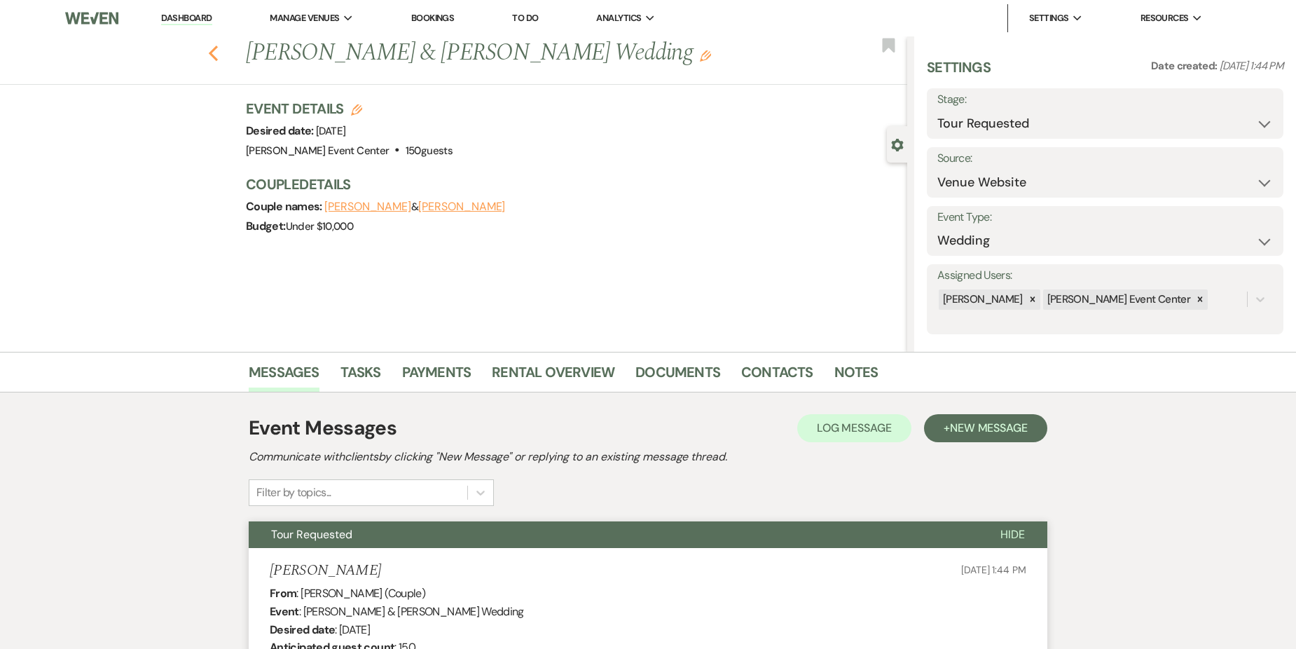
click at [215, 48] on icon "Previous" at bounding box center [213, 53] width 11 height 17
select select "2"
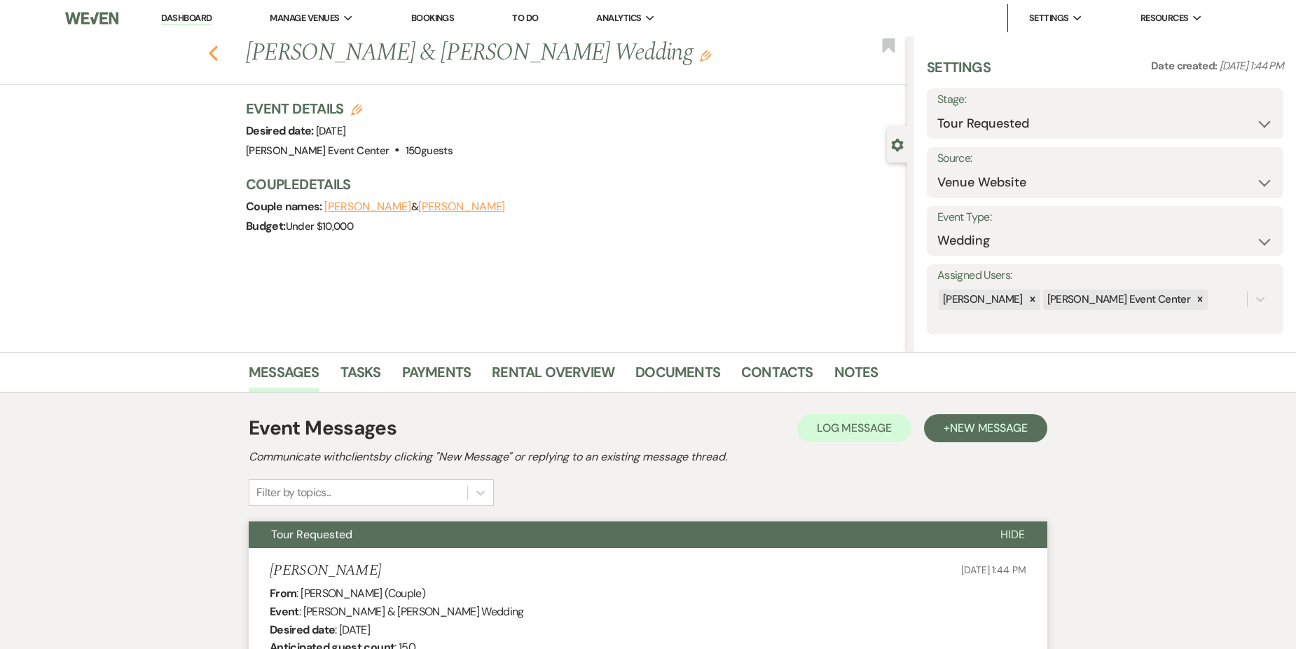
select select "2"
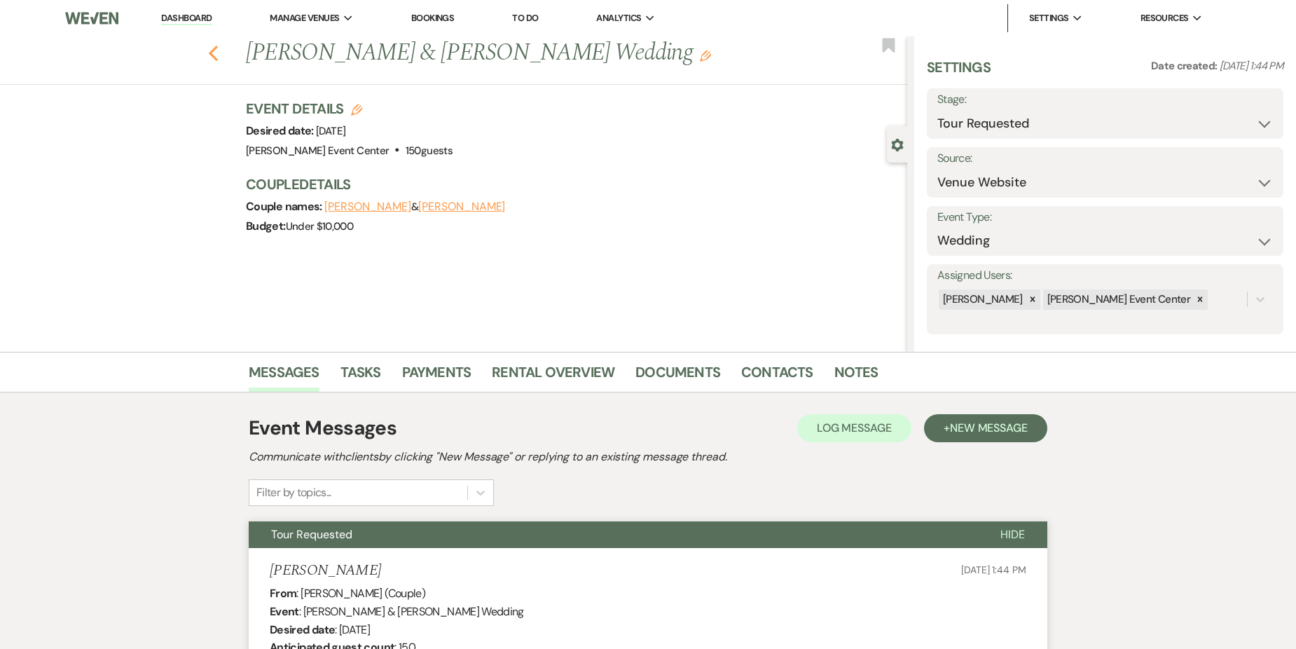
select select "2"
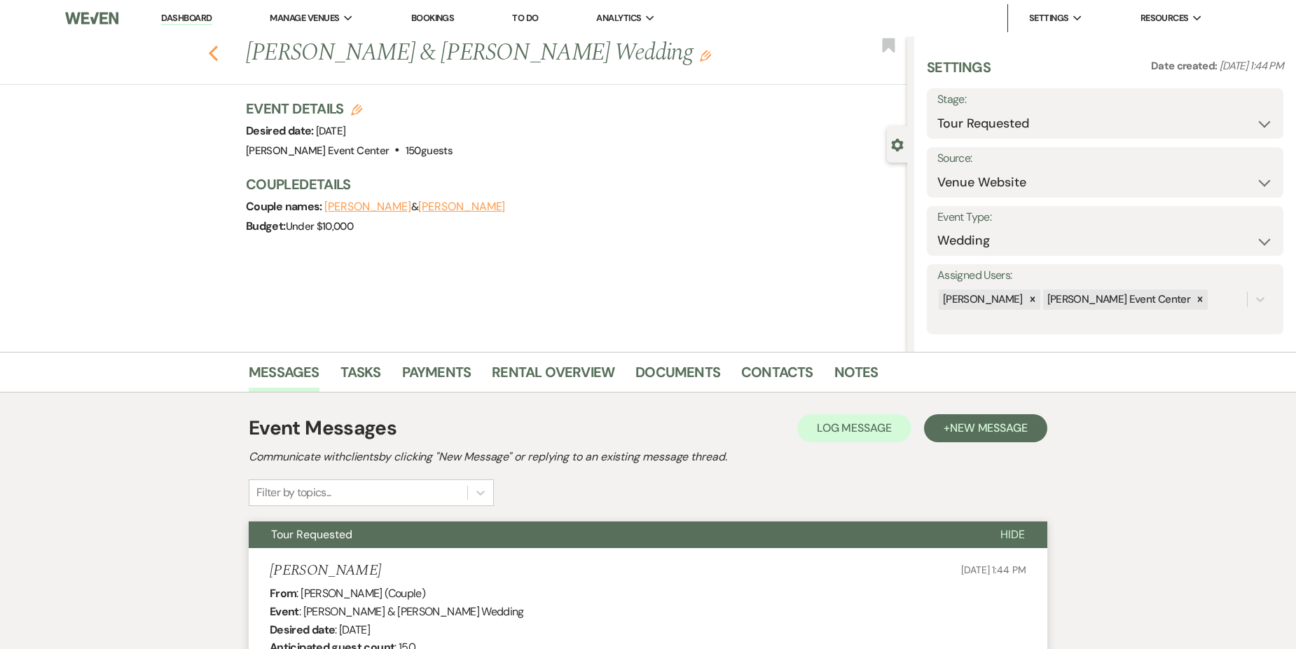
select select "2"
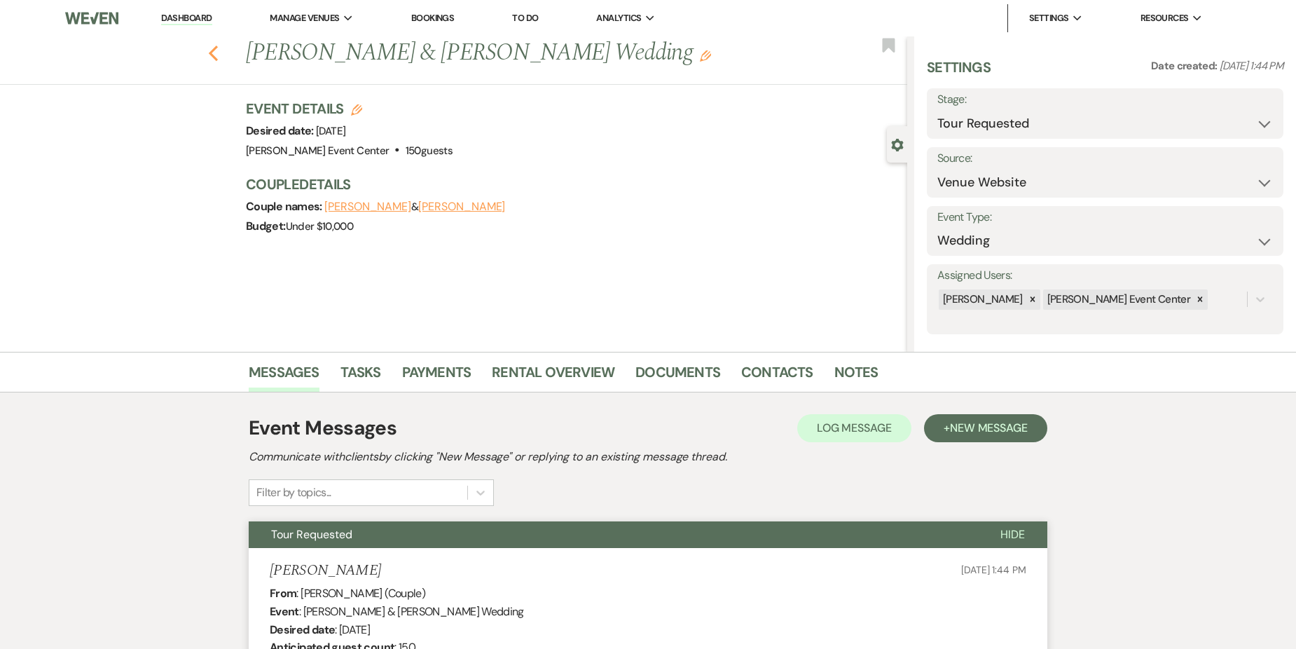
select select "2"
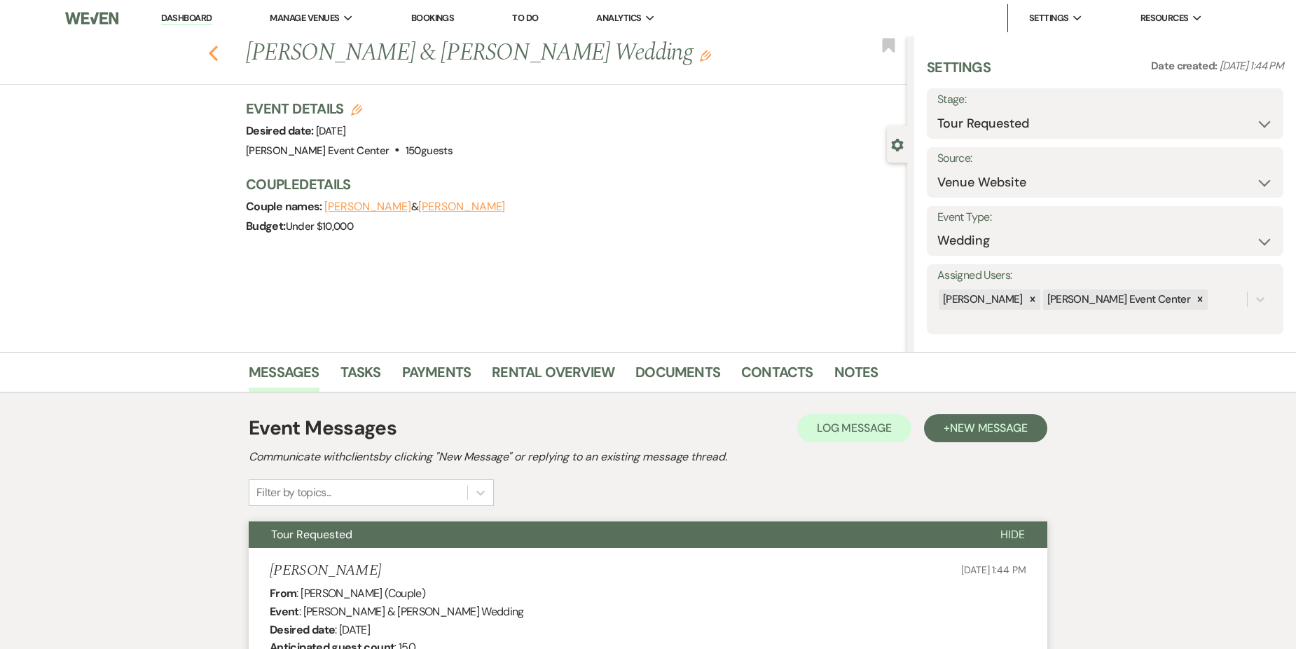
select select "2"
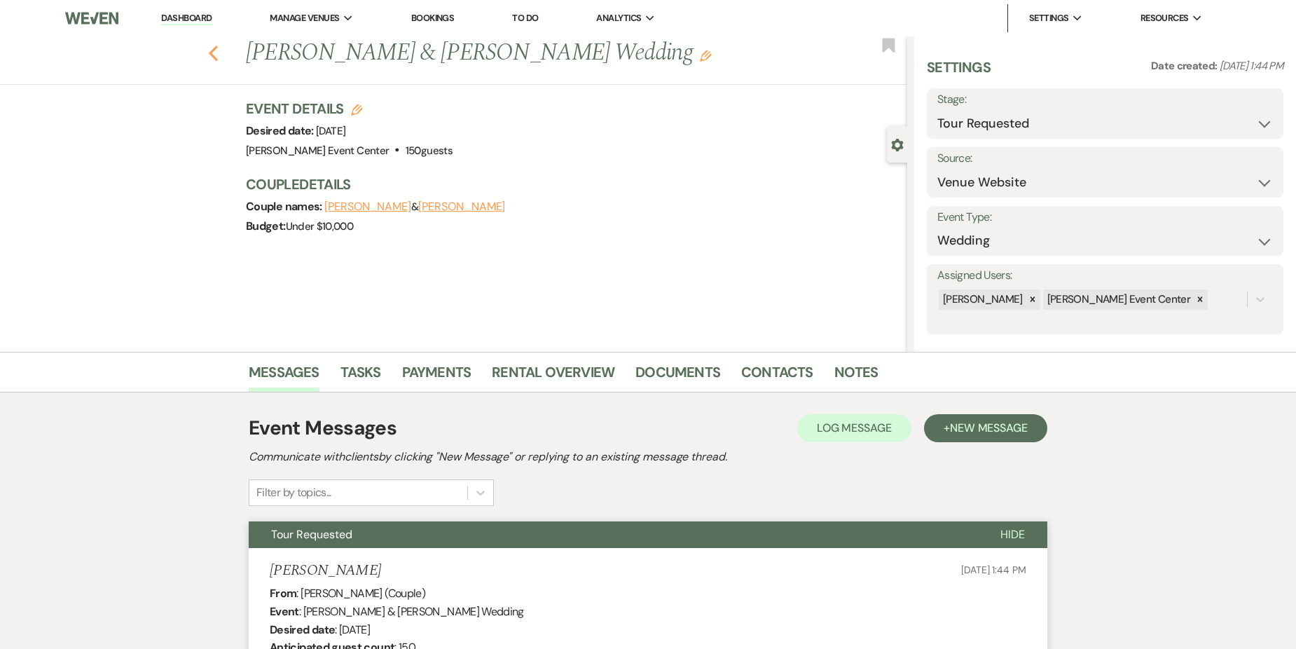
select select "2"
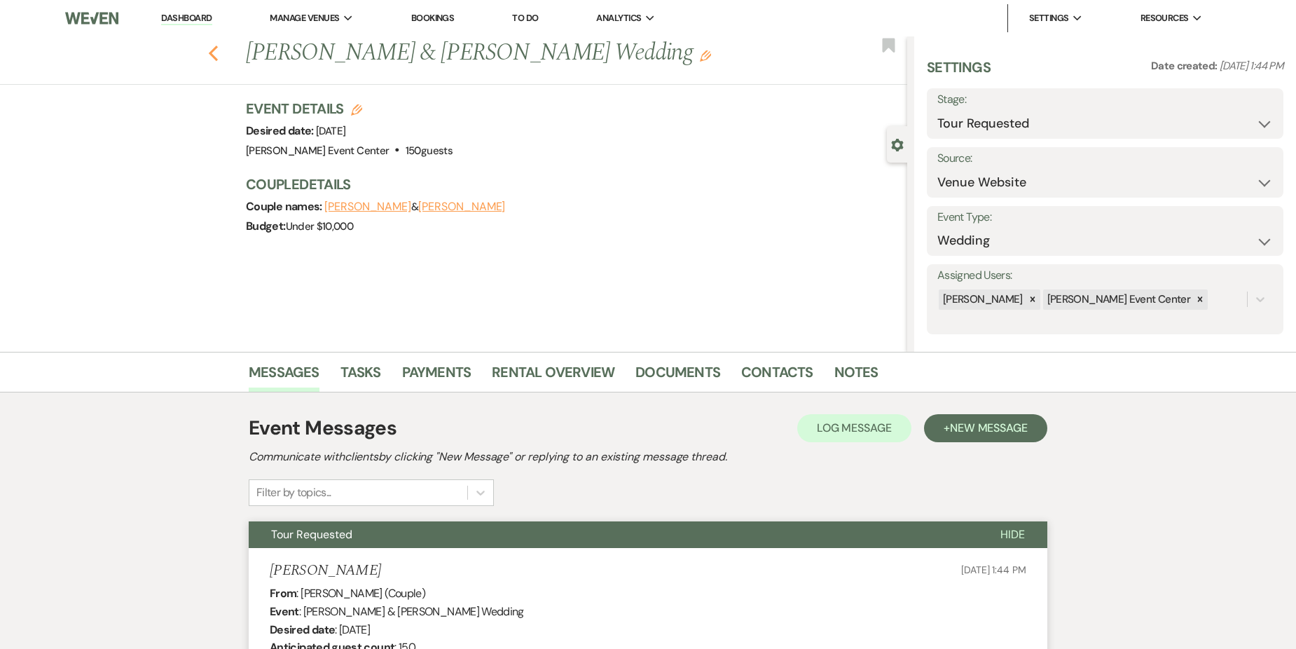
select select "2"
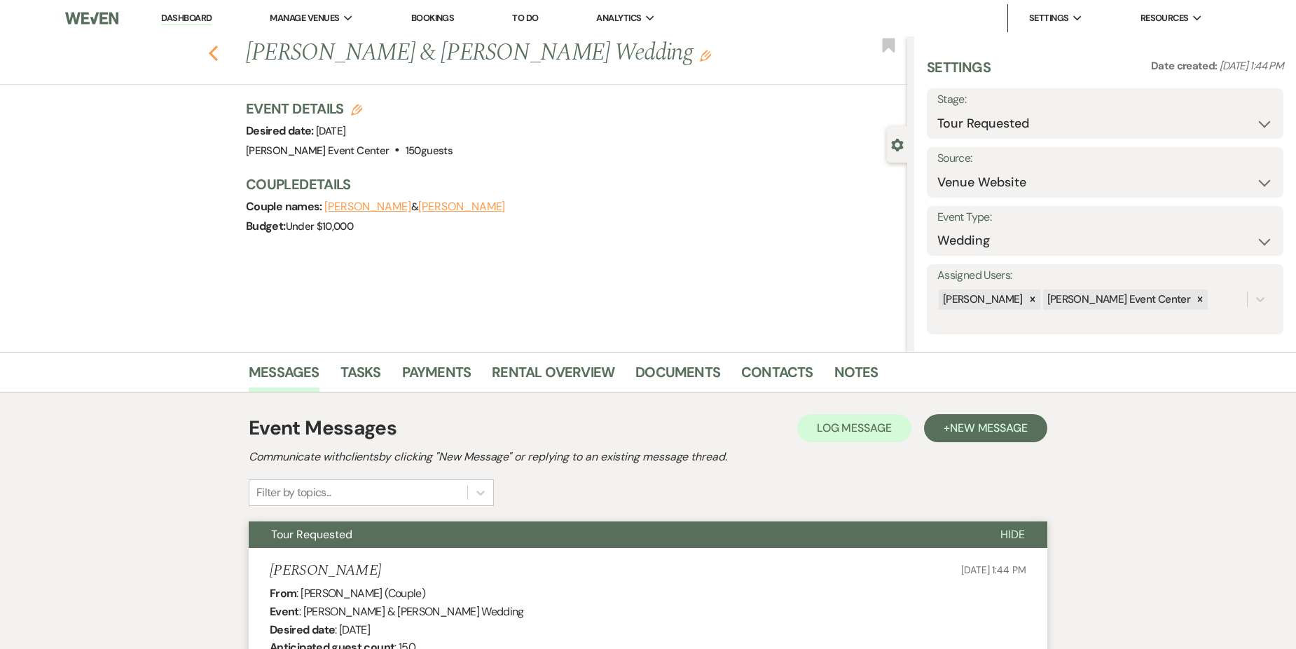
select select "2"
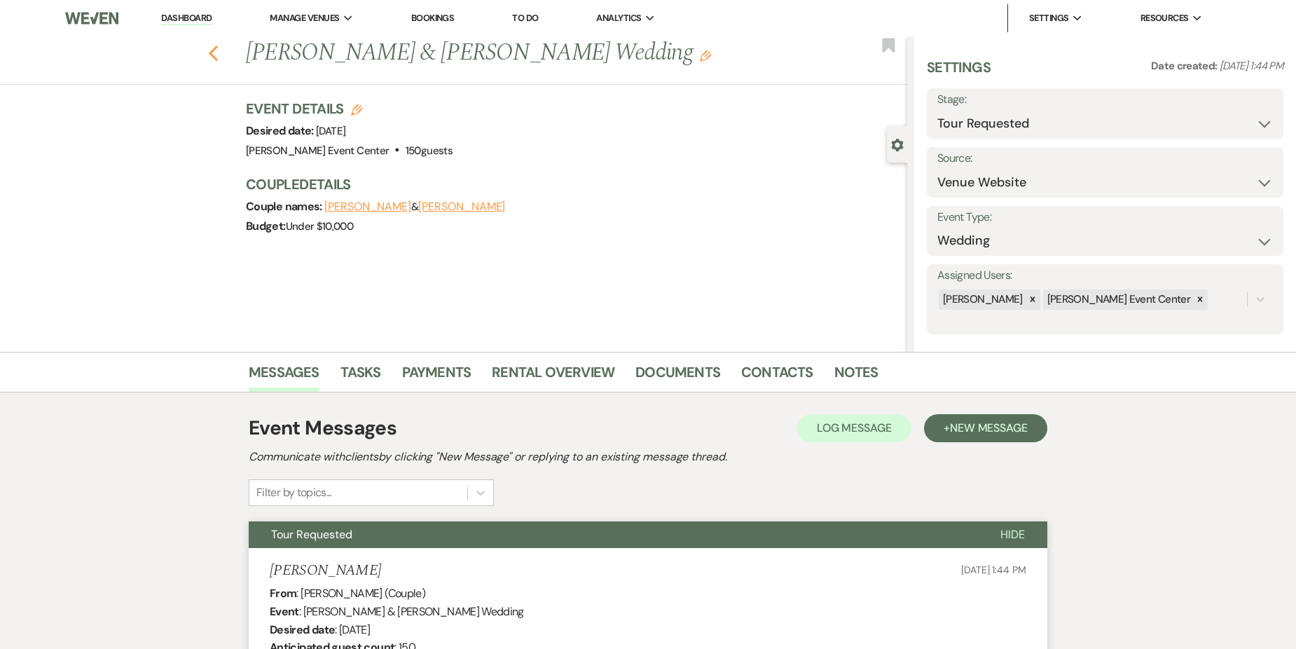
select select "2"
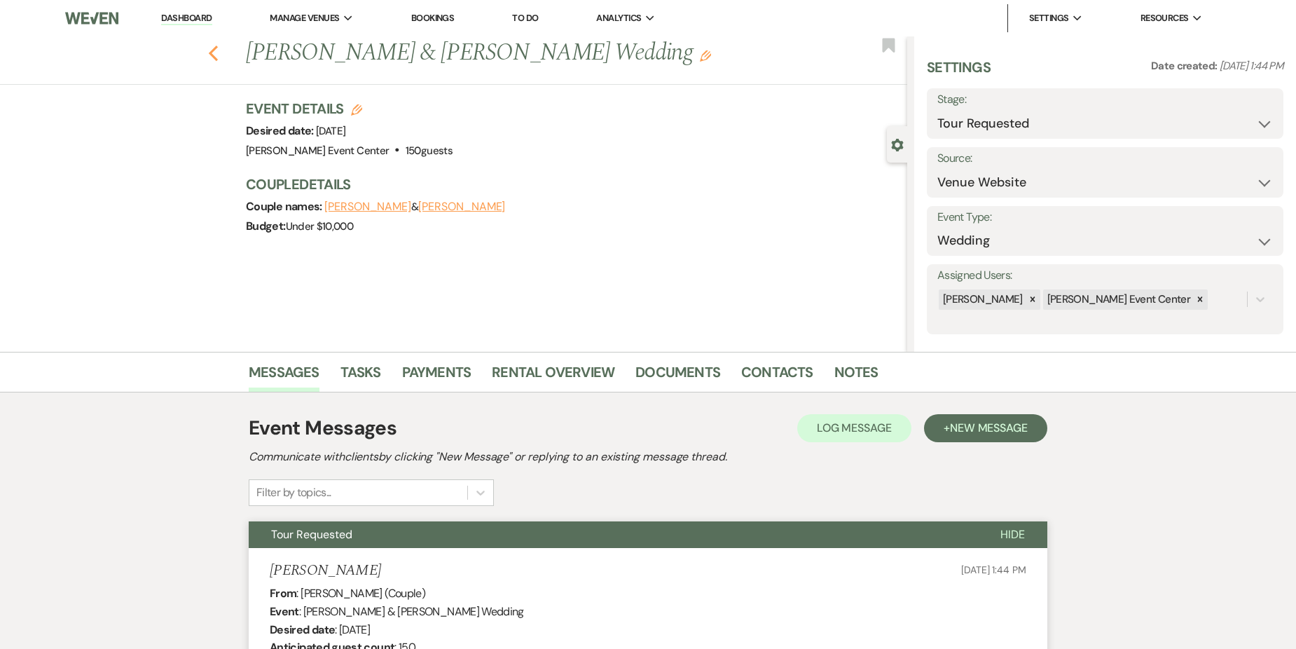
select select "2"
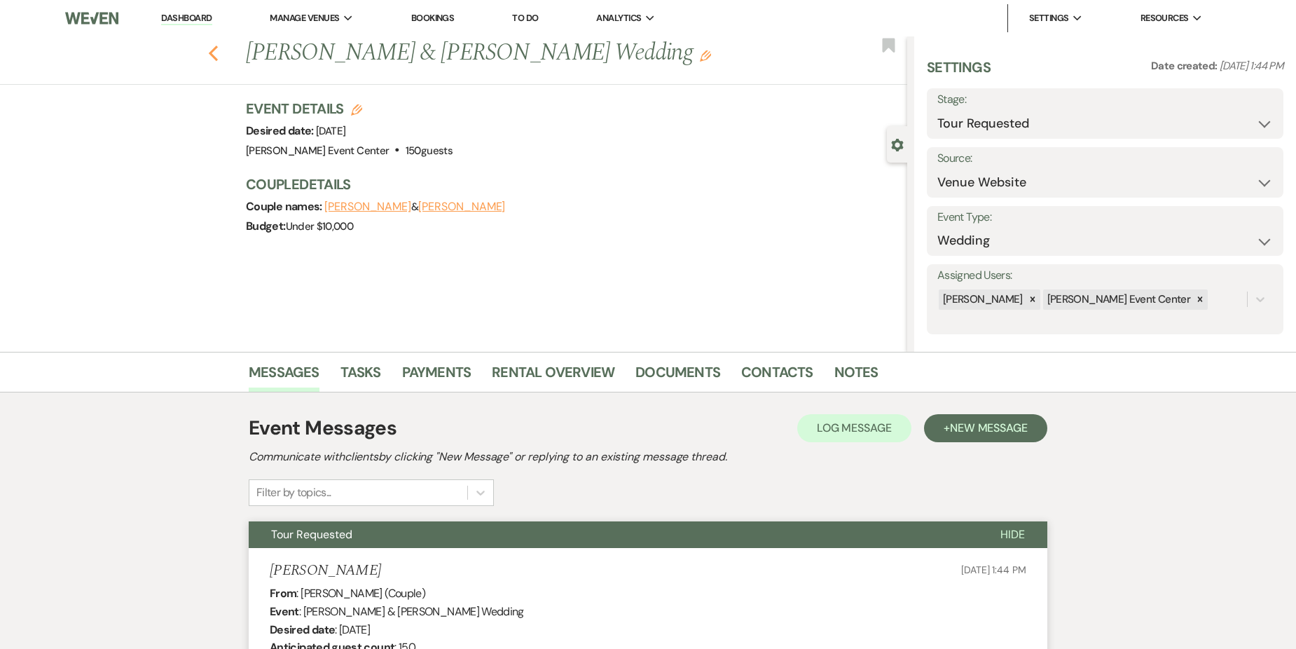
select select "2"
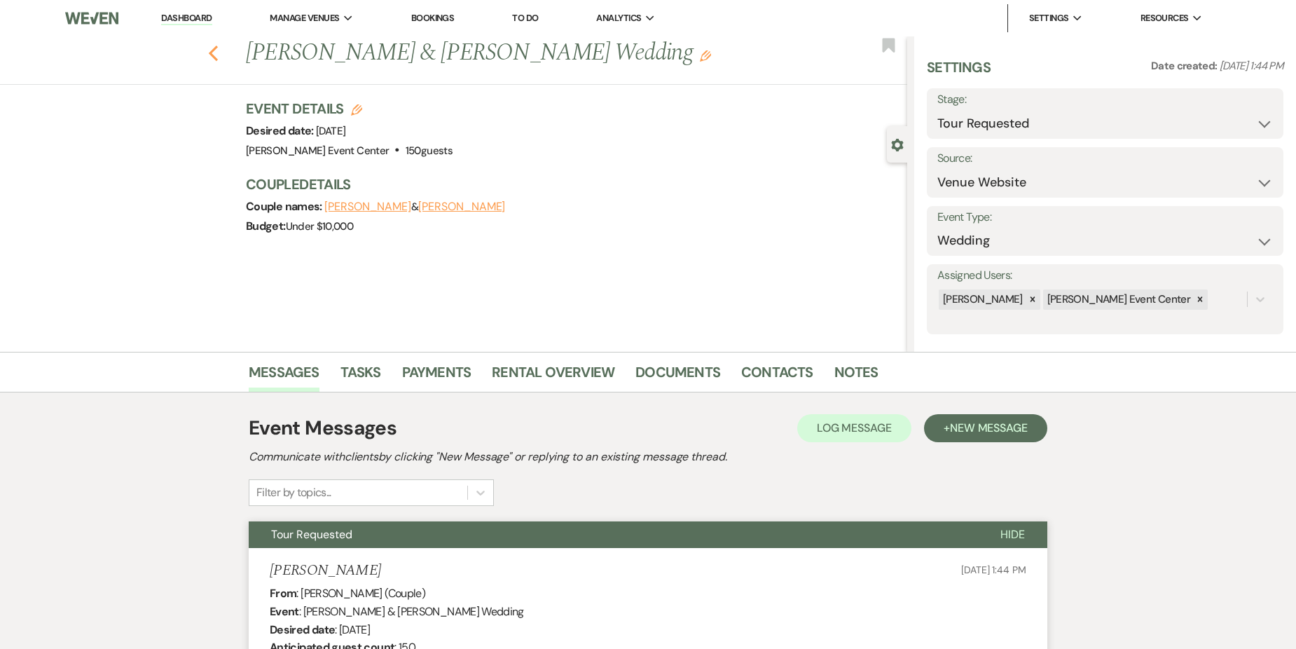
select select "2"
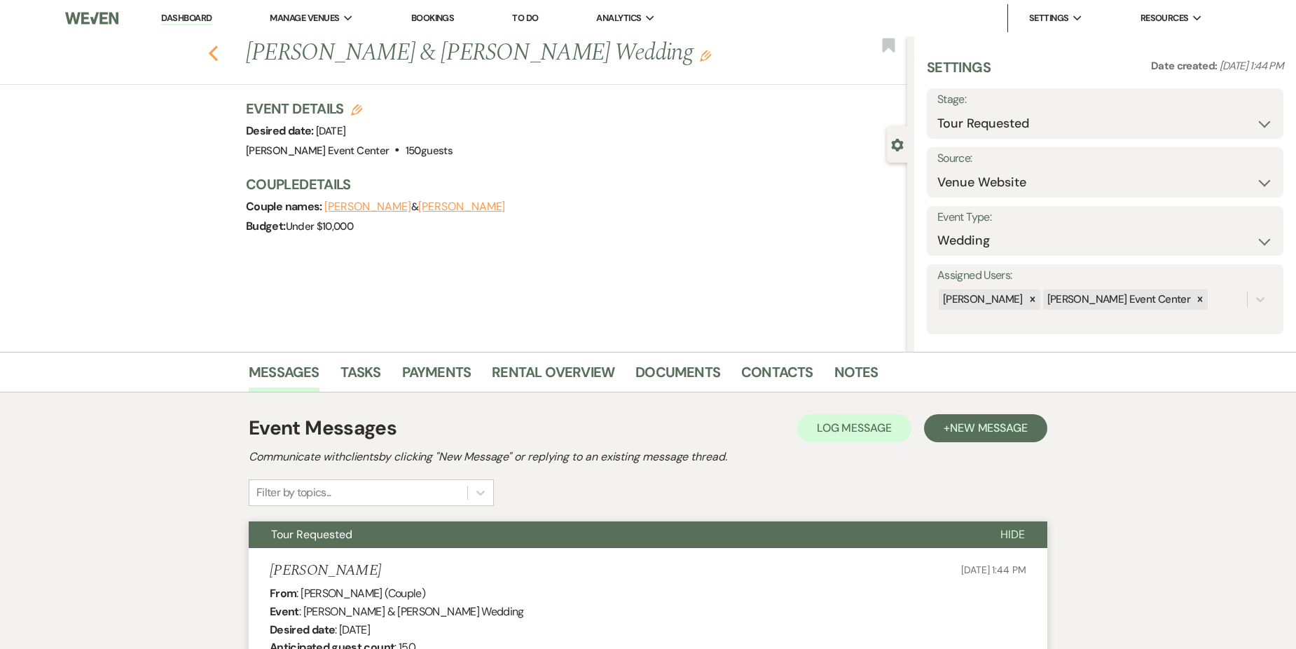
select select "2"
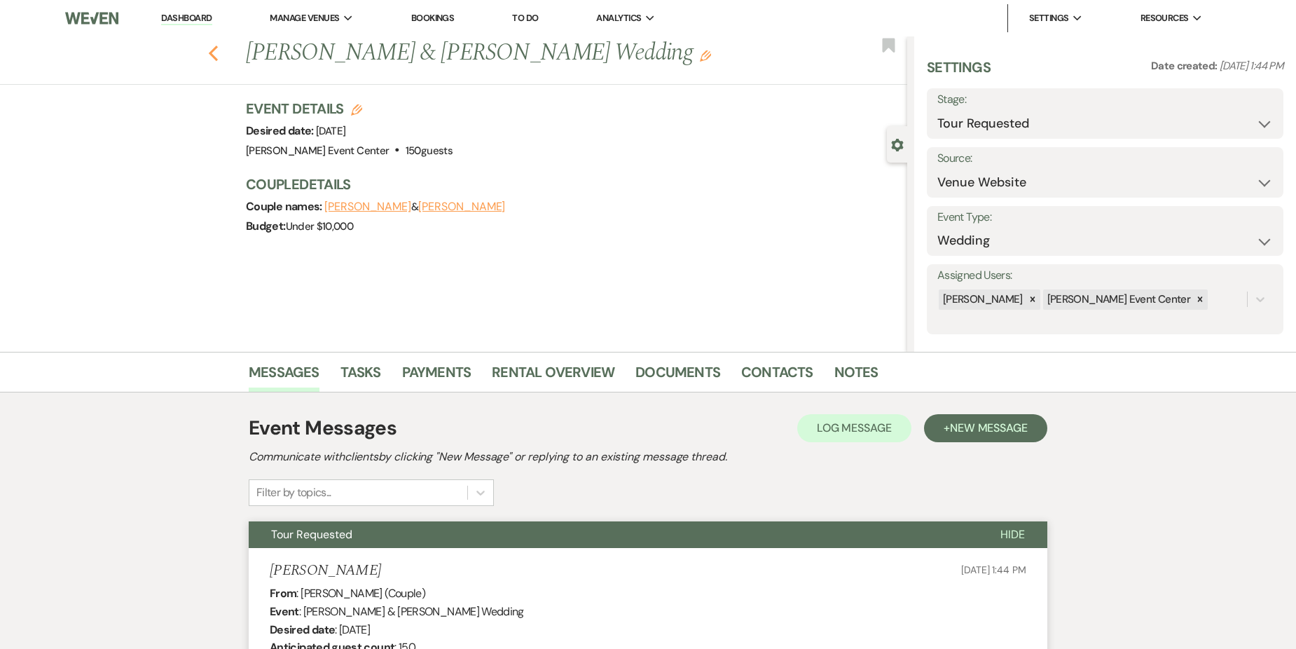
select select "2"
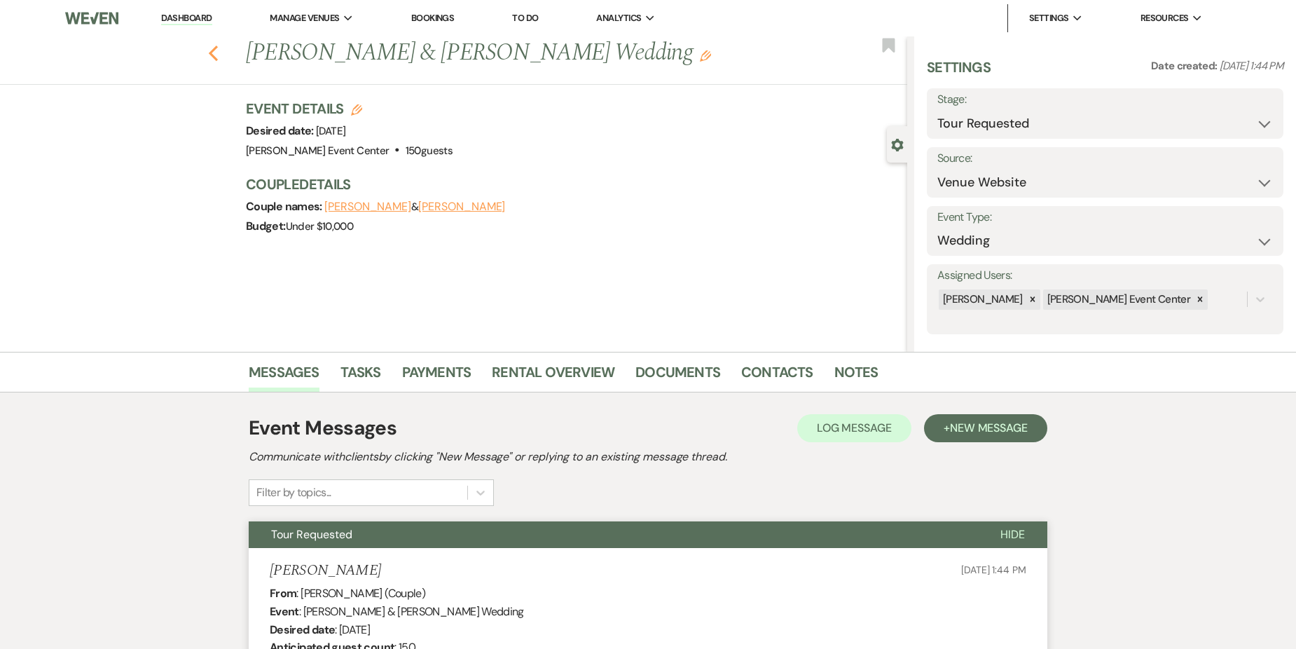
select select "2"
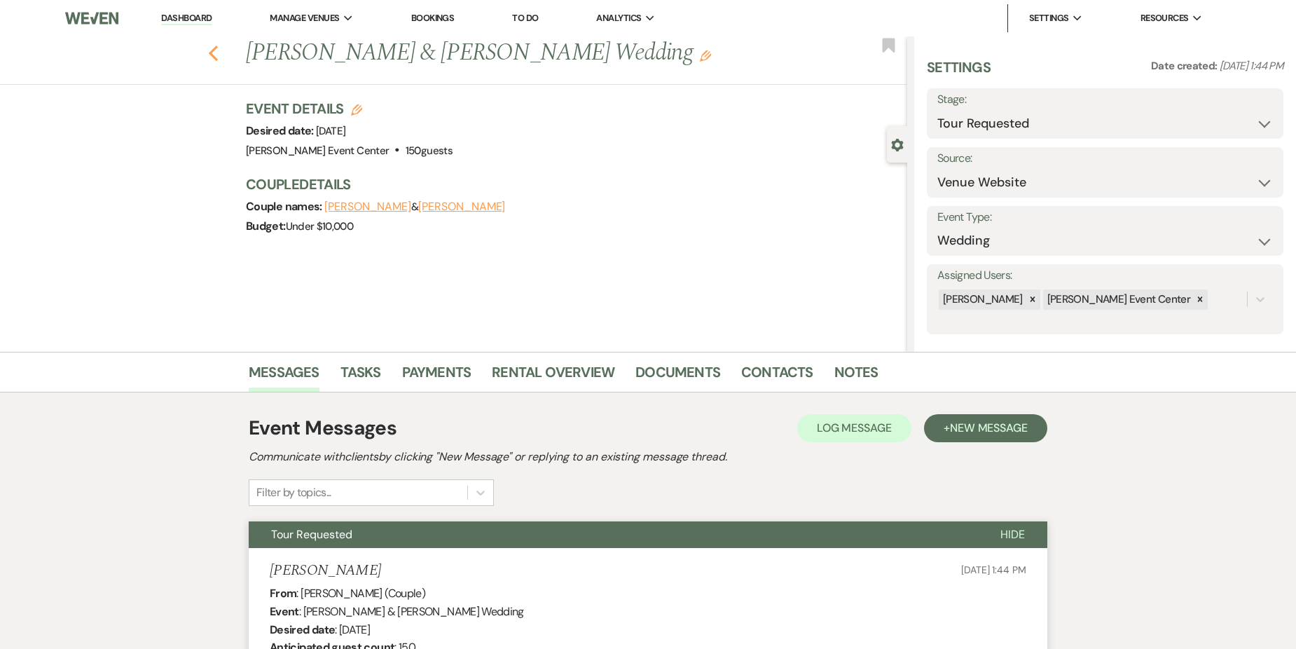
select select "2"
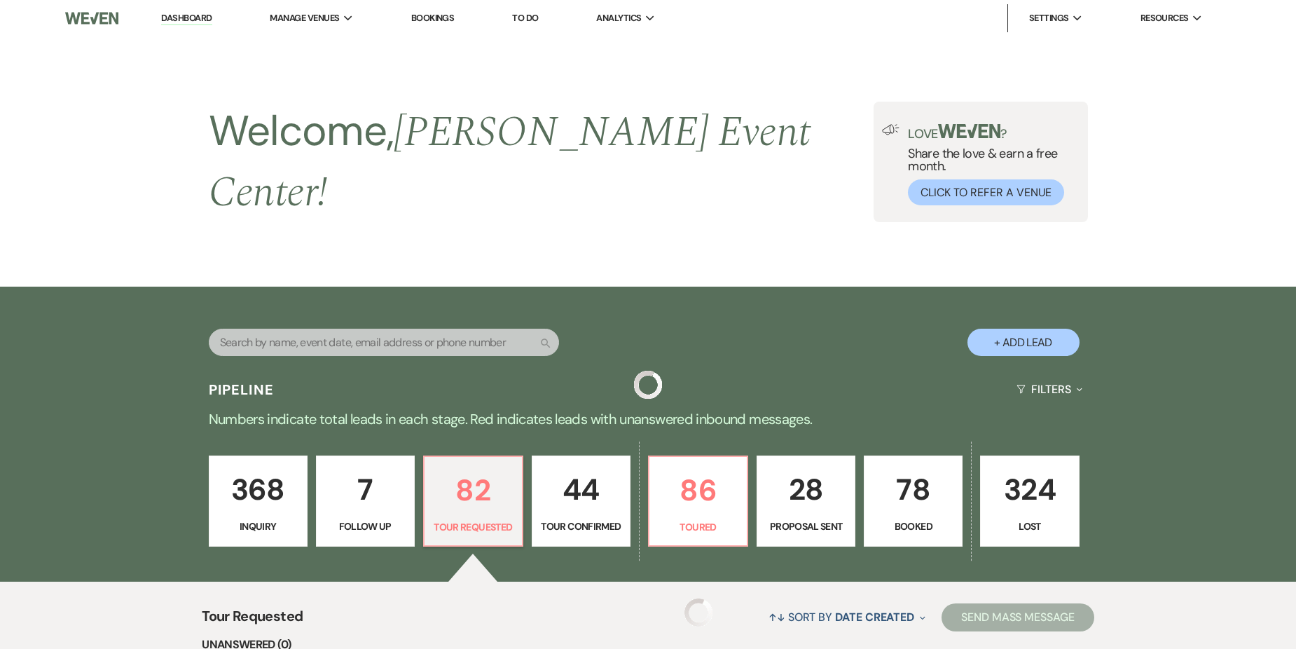
scroll to position [350, 0]
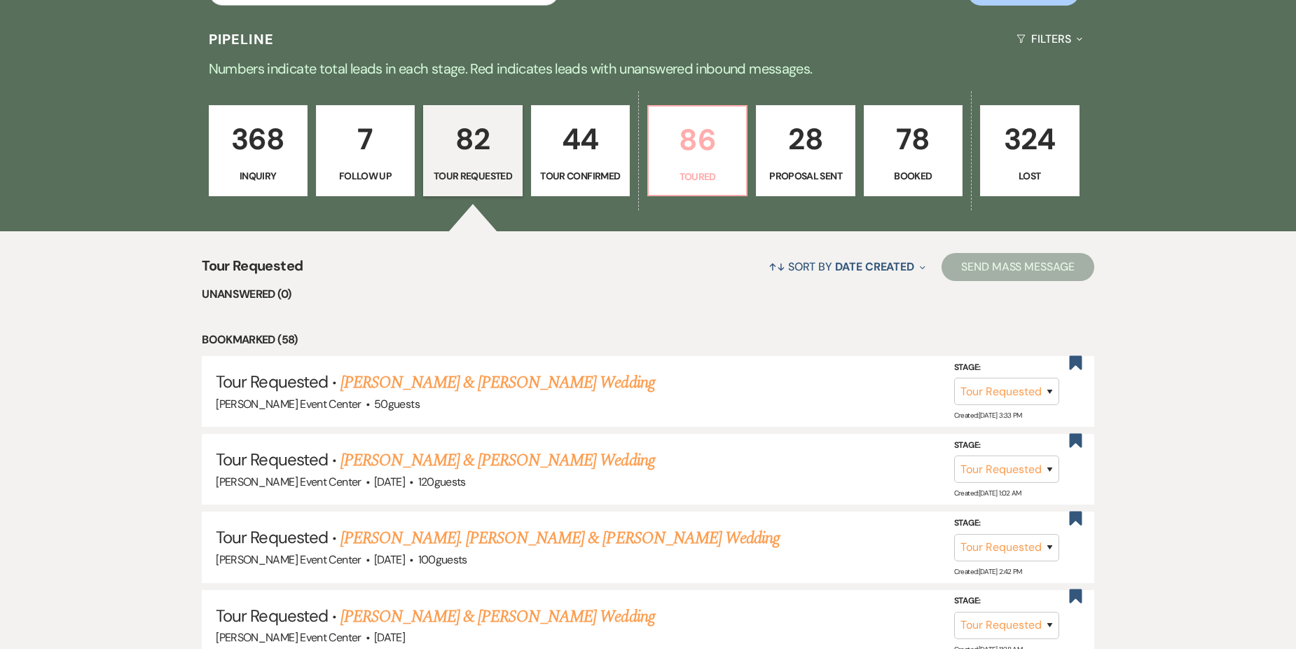
click at [698, 152] on link "86 Toured" at bounding box center [697, 150] width 100 height 91
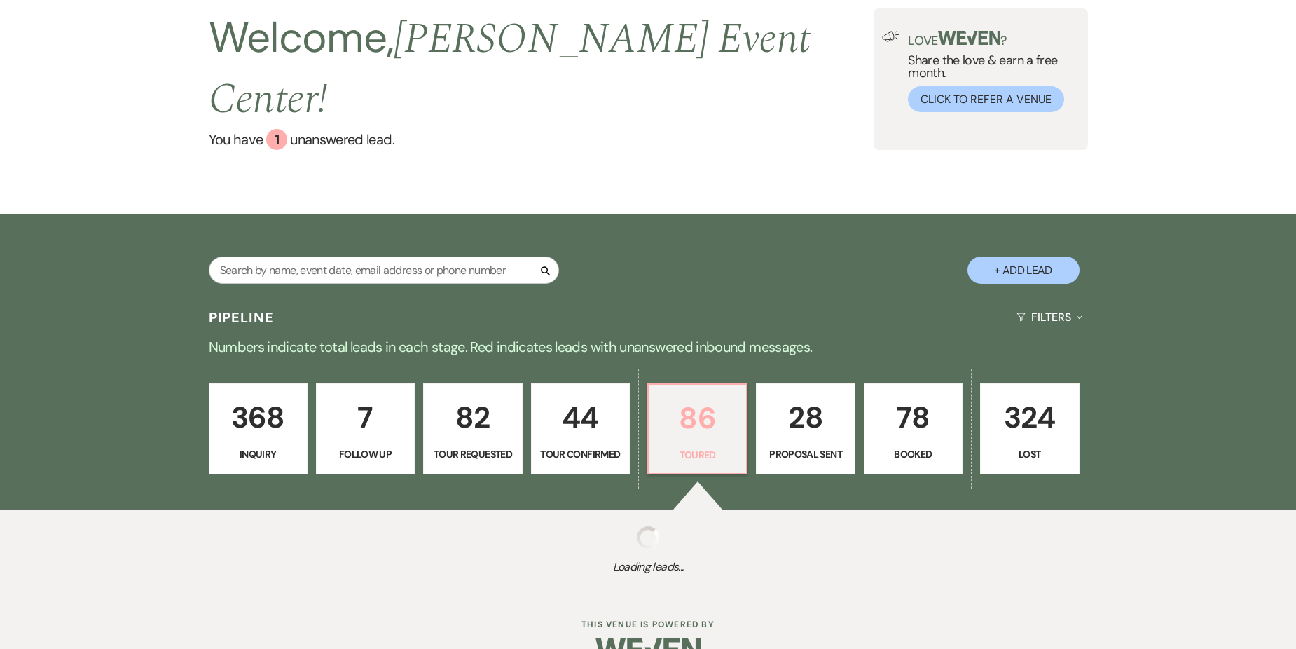
select select "5"
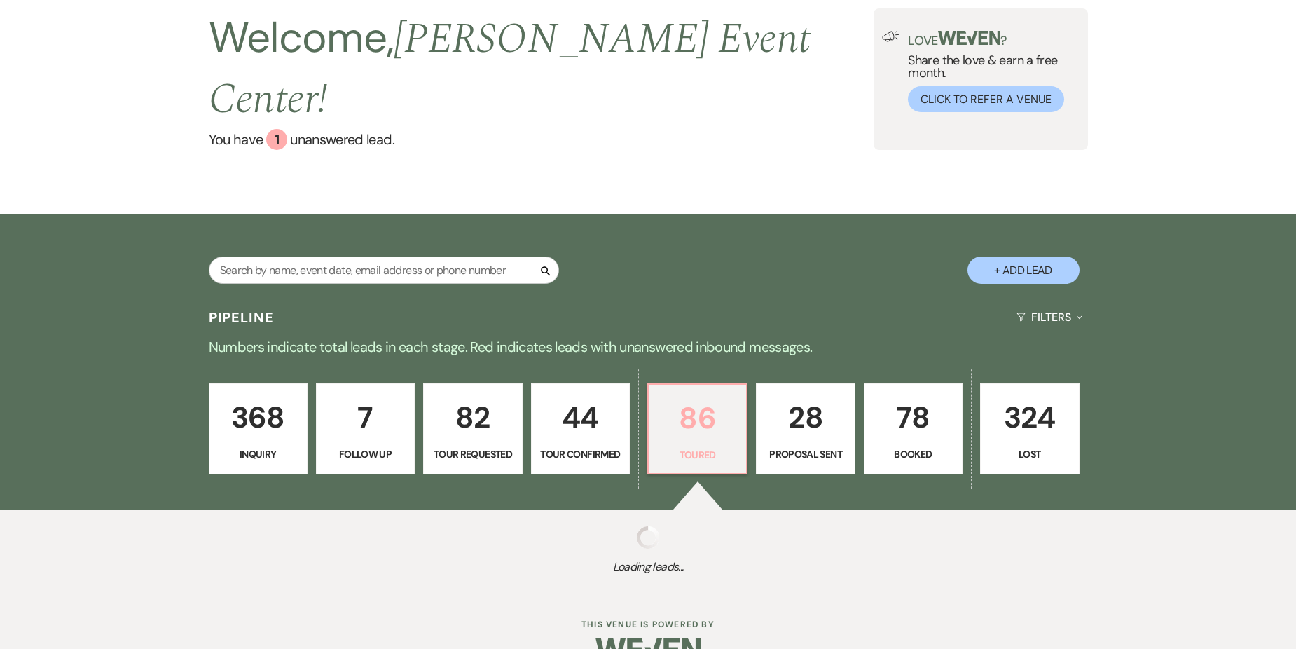
select select "5"
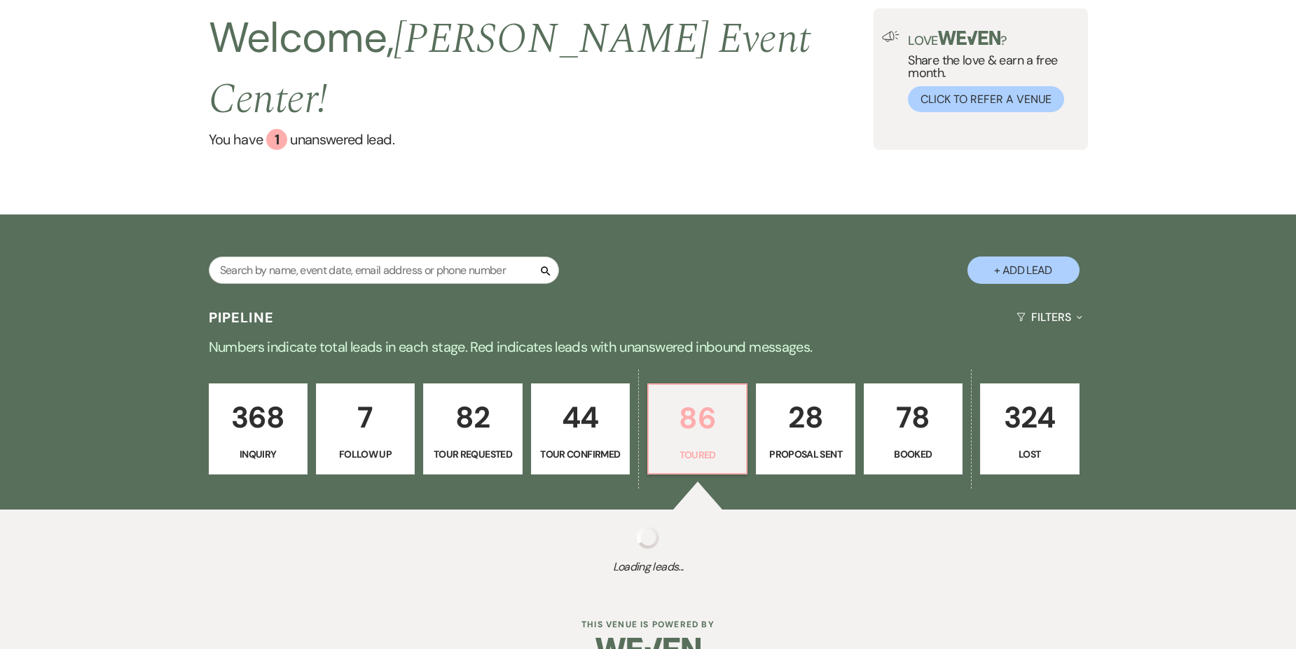
select select "5"
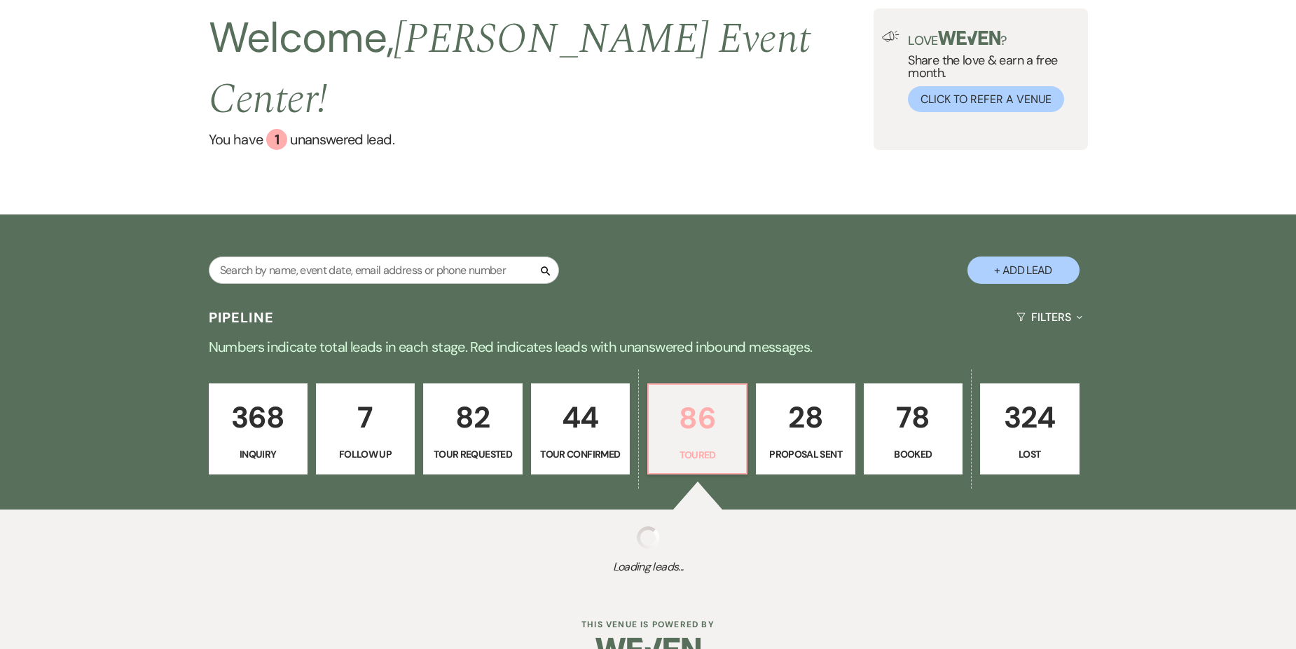
select select "5"
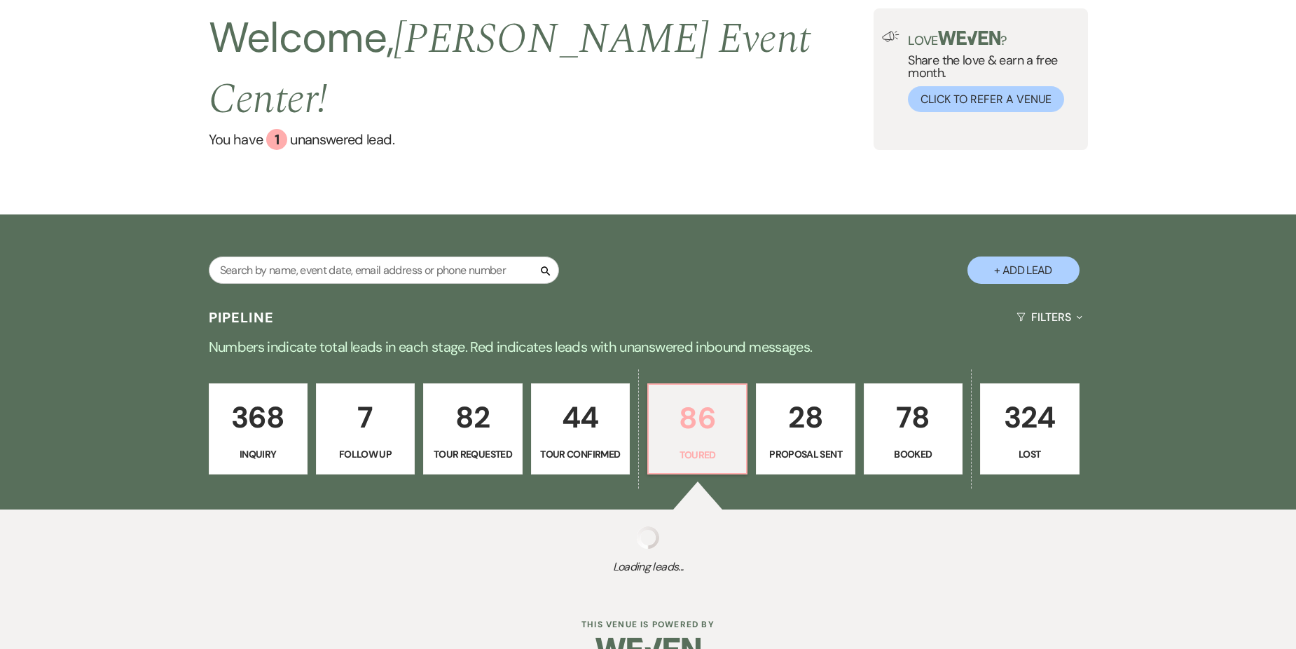
select select "5"
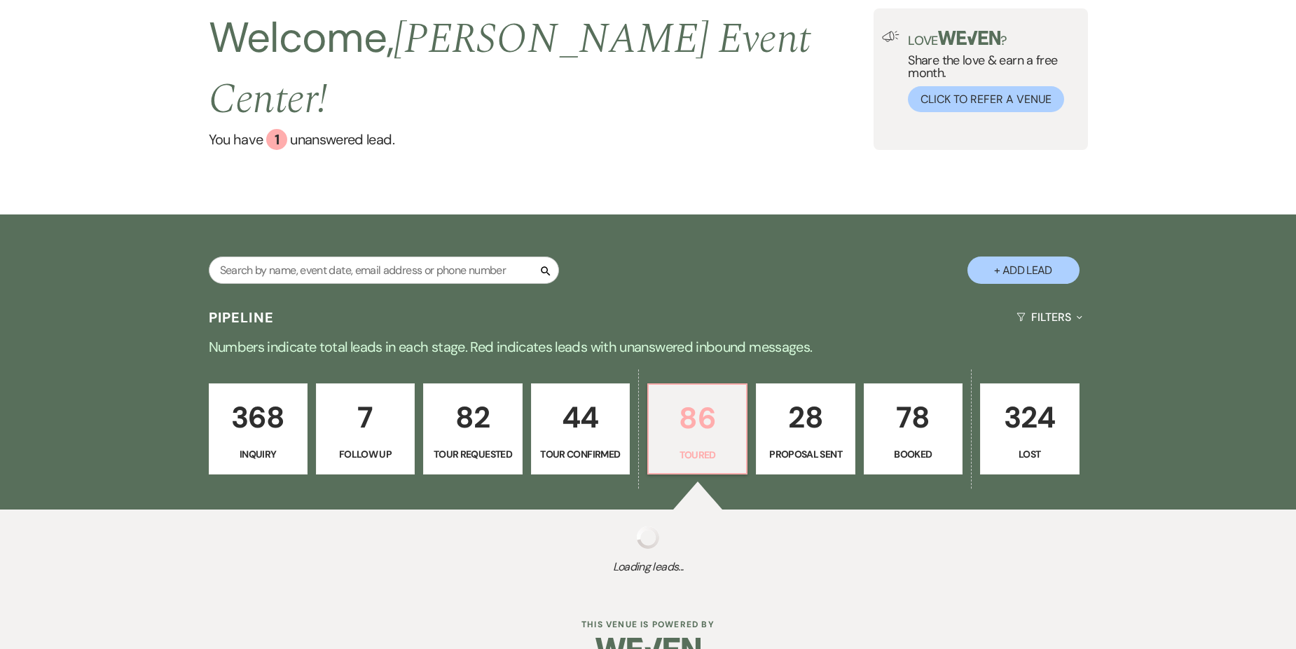
select select "5"
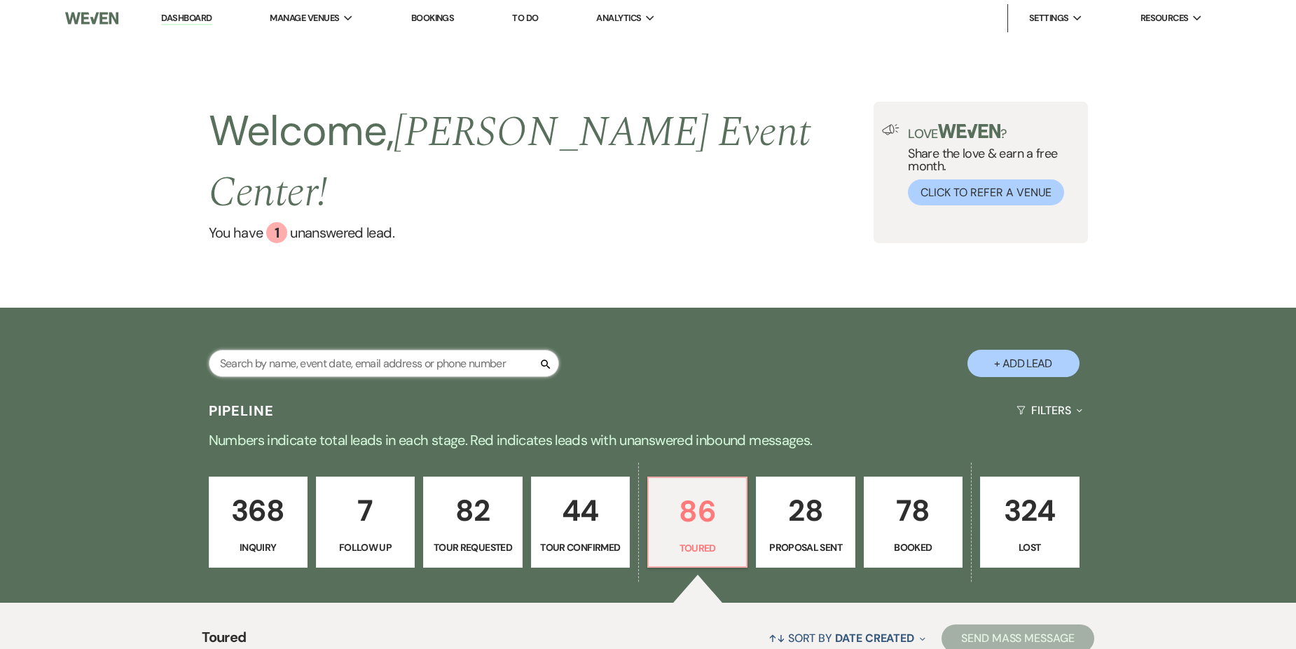
drag, startPoint x: 401, startPoint y: 338, endPoint x: 398, endPoint y: 312, distance: 26.9
click at [401, 350] on input "text" at bounding box center [384, 363] width 350 height 27
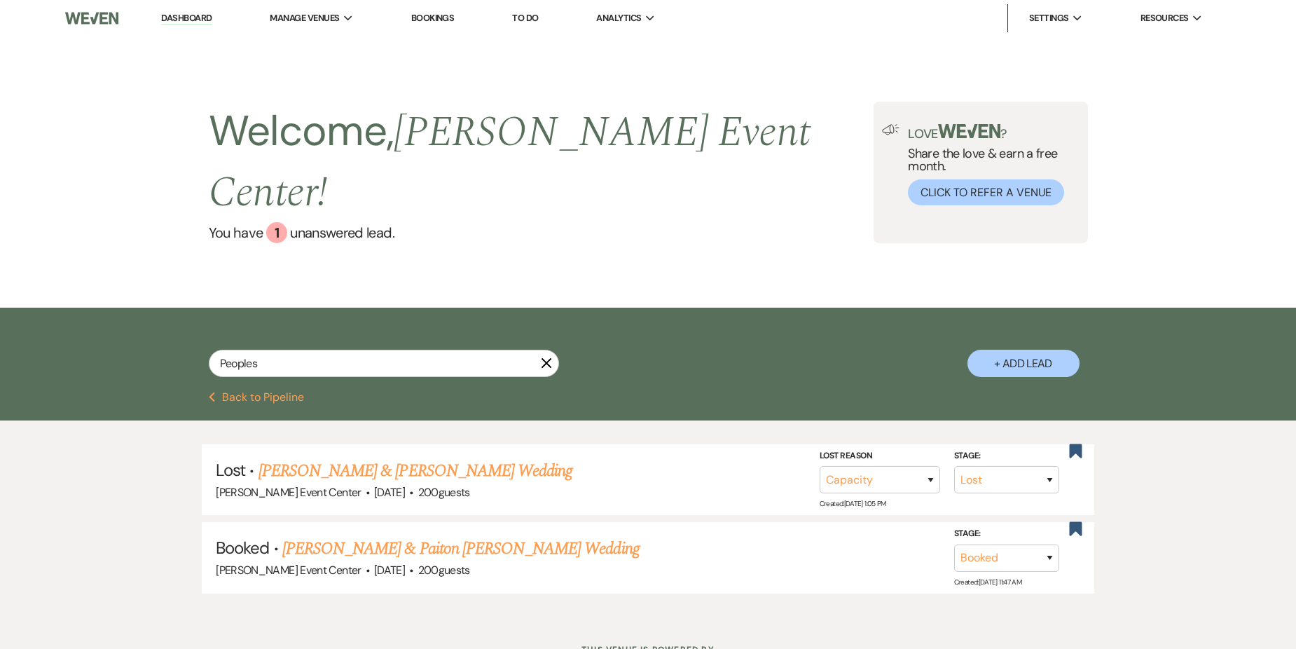
click at [528, 536] on link "[PERSON_NAME] & Paiton [PERSON_NAME] Wedding" at bounding box center [460, 548] width 357 height 25
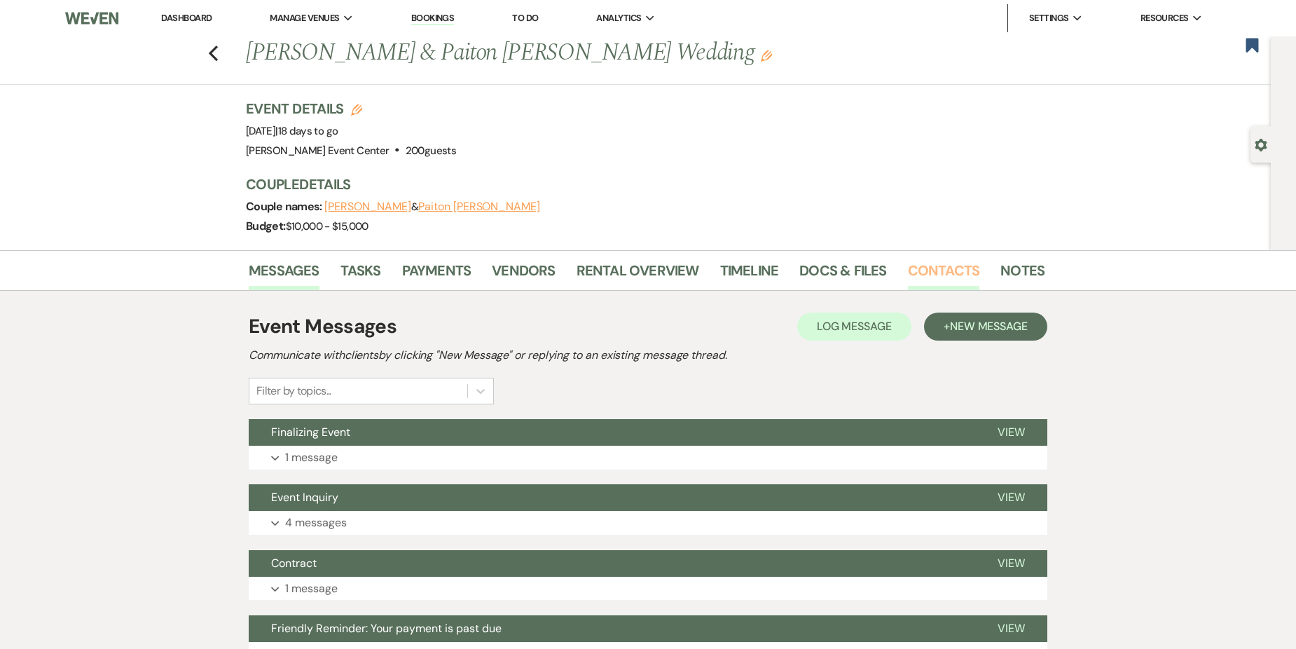
click at [934, 273] on link "Contacts" at bounding box center [944, 274] width 72 height 31
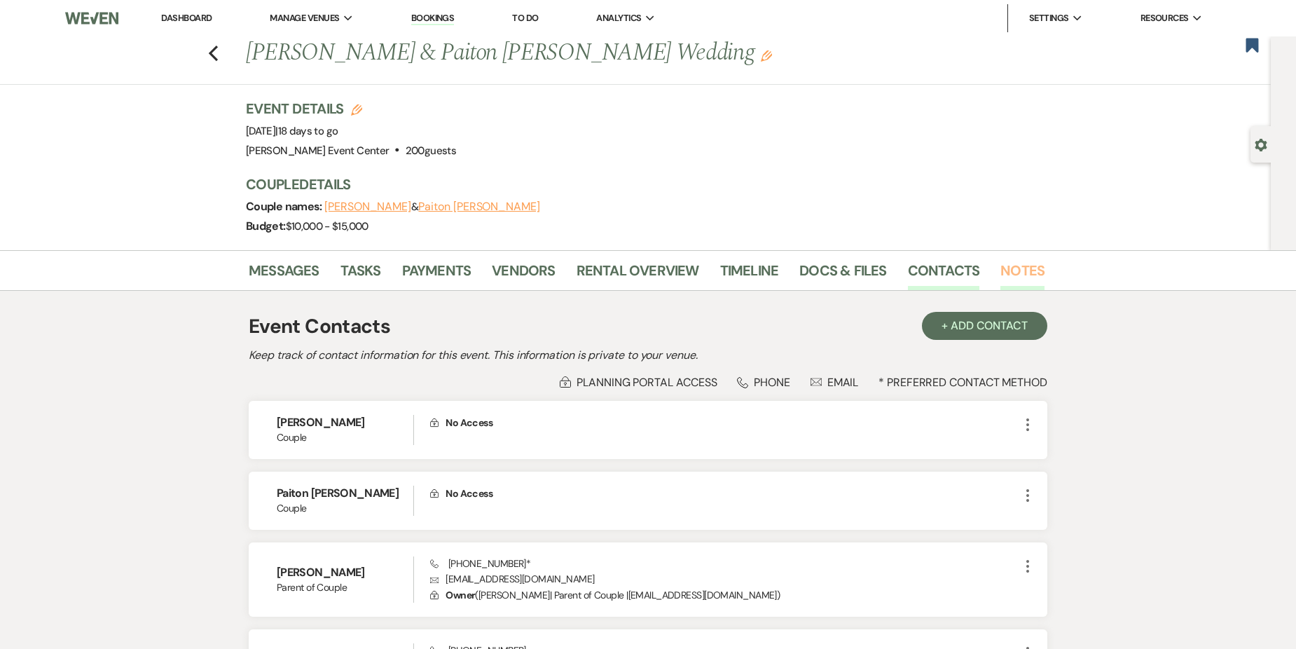
click at [1025, 265] on link "Notes" at bounding box center [1023, 274] width 44 height 31
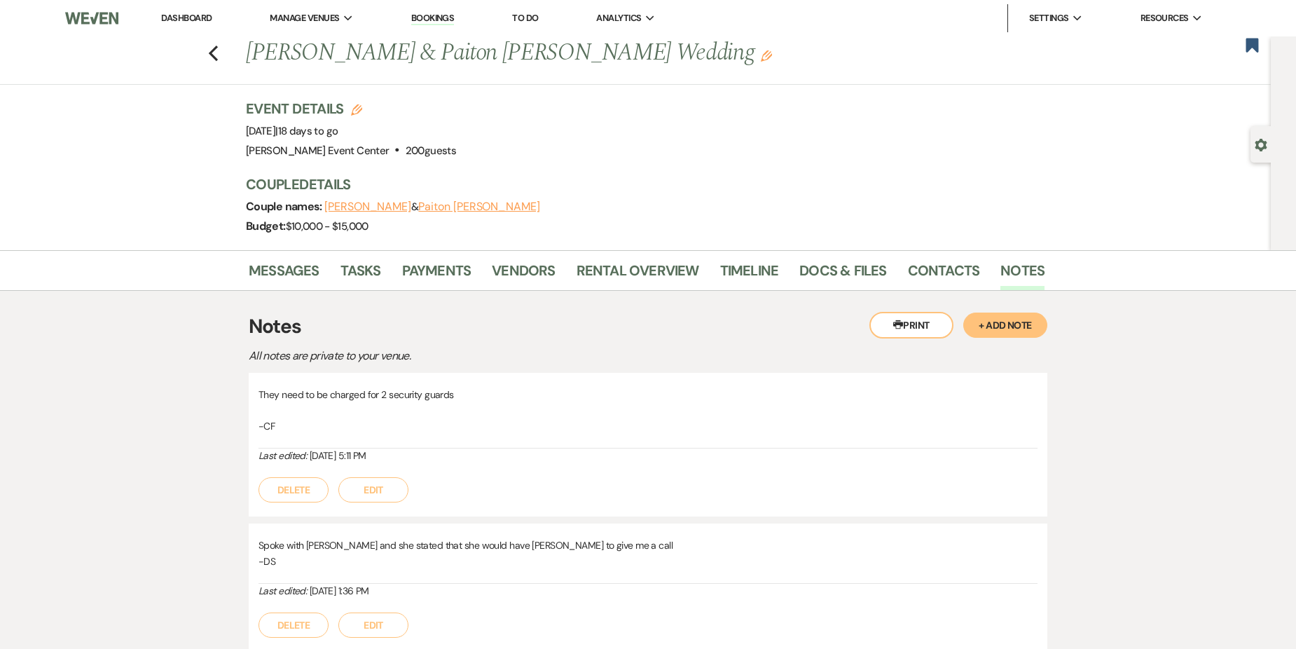
click at [1007, 320] on button "+ Add Note" at bounding box center [1005, 324] width 84 height 25
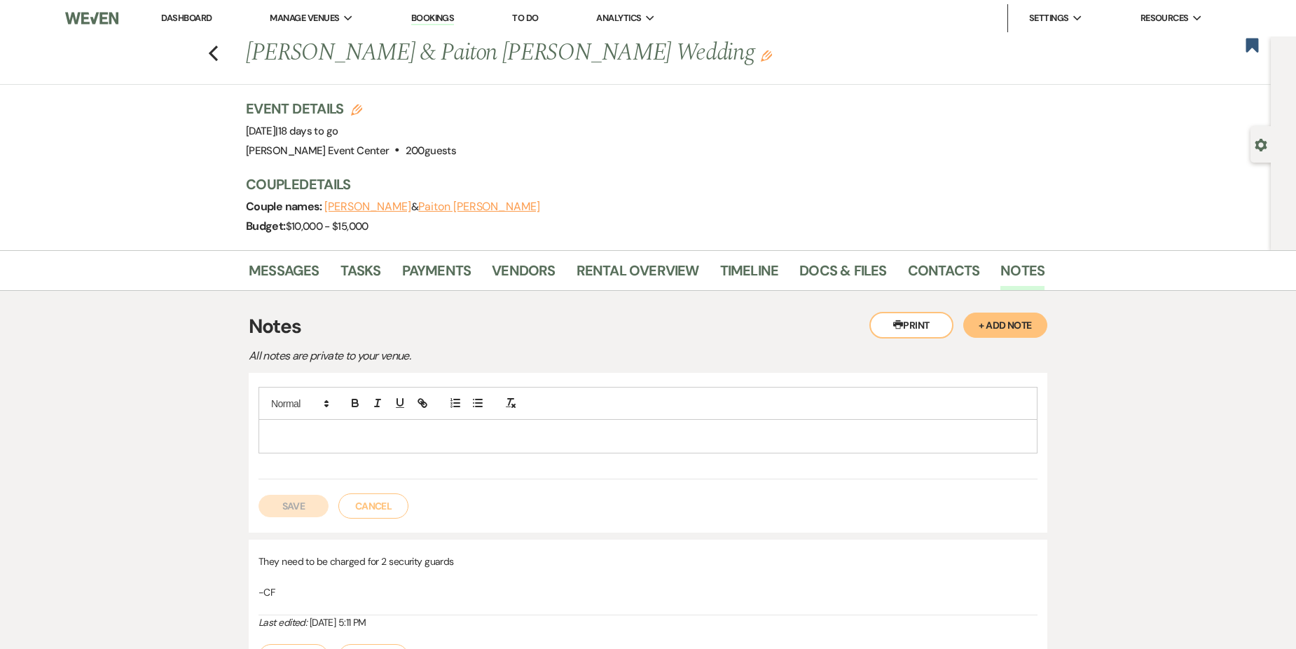
click at [429, 444] on p at bounding box center [648, 435] width 757 height 15
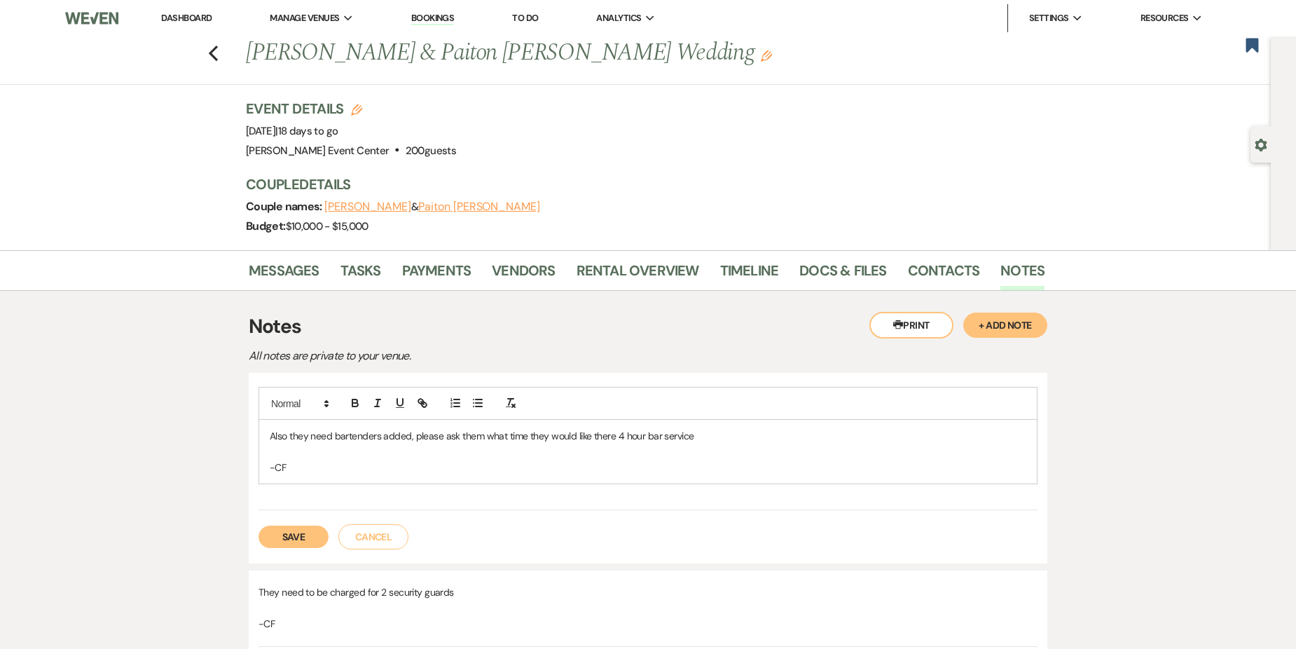
click at [295, 532] on button "Save" at bounding box center [294, 536] width 70 height 22
